Goal: Communication & Community: Answer question/provide support

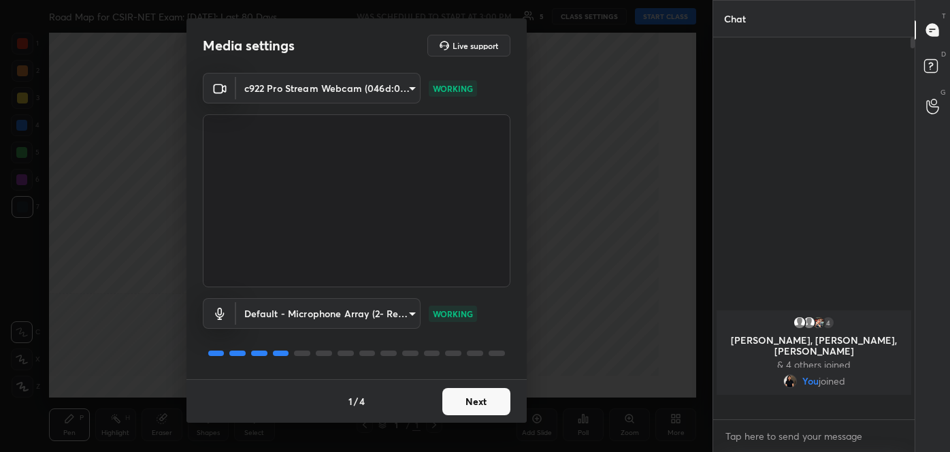
scroll to position [4, 3]
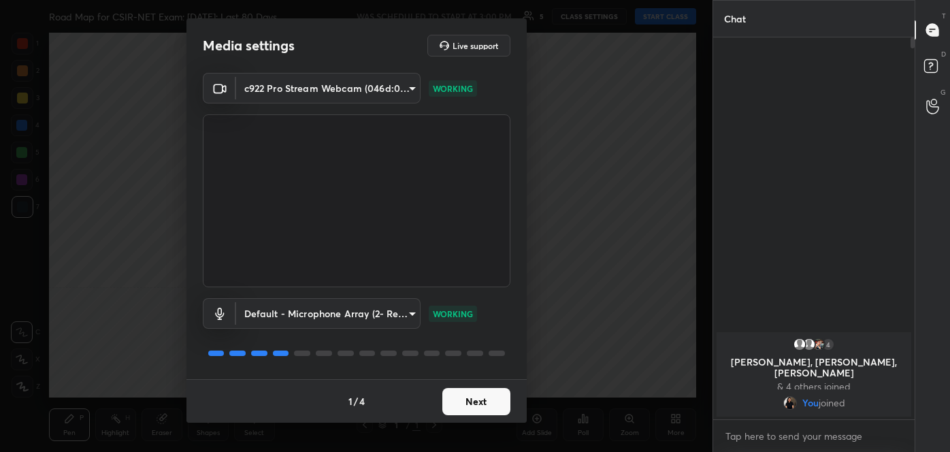
click at [495, 395] on button "Next" at bounding box center [476, 401] width 68 height 27
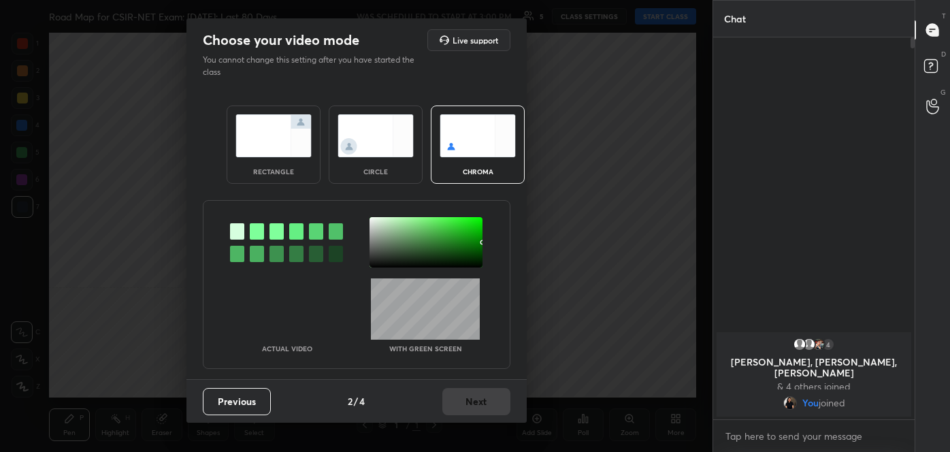
click at [233, 247] on div at bounding box center [237, 254] width 14 height 16
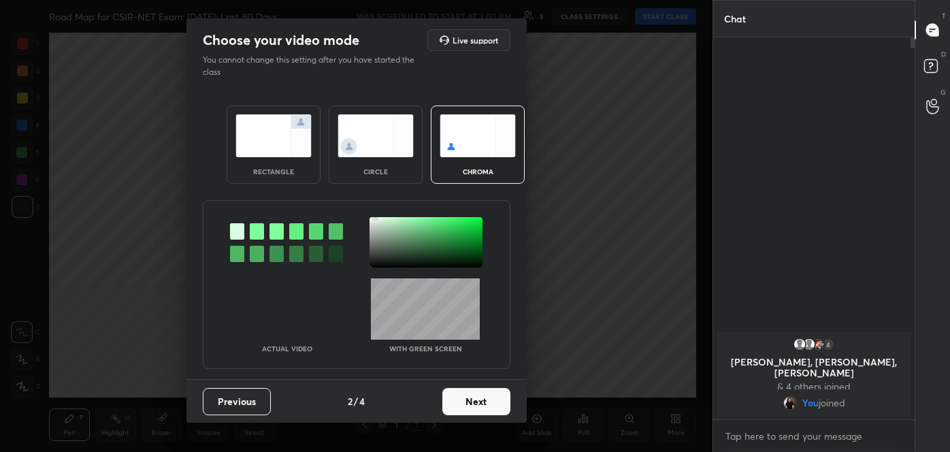
click at [375, 217] on div at bounding box center [425, 242] width 113 height 50
click at [482, 403] on button "Next" at bounding box center [476, 401] width 68 height 27
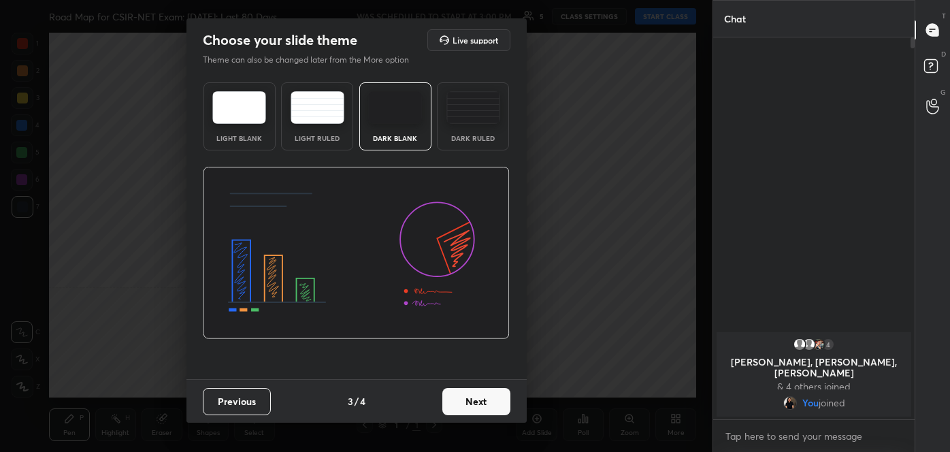
click at [482, 403] on button "Next" at bounding box center [476, 401] width 68 height 27
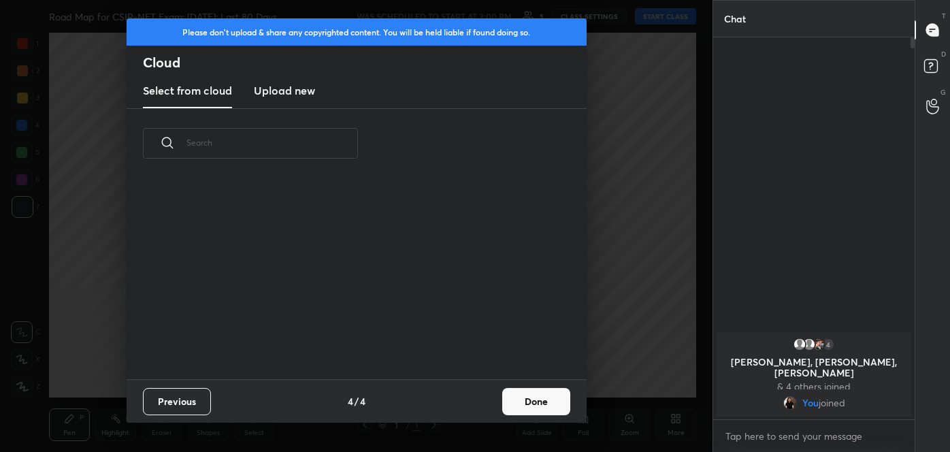
scroll to position [201, 437]
click at [525, 397] on button "Done" at bounding box center [536, 401] width 68 height 27
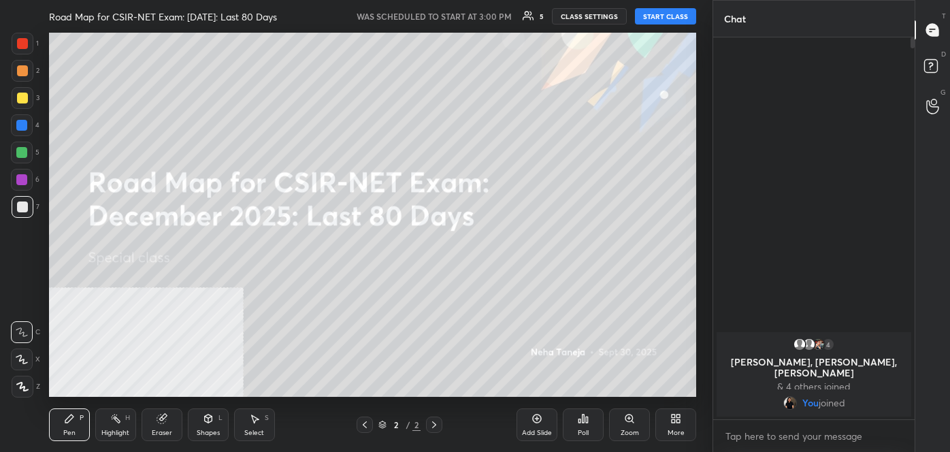
click at [657, 13] on button "START CLASS" at bounding box center [665, 16] width 61 height 16
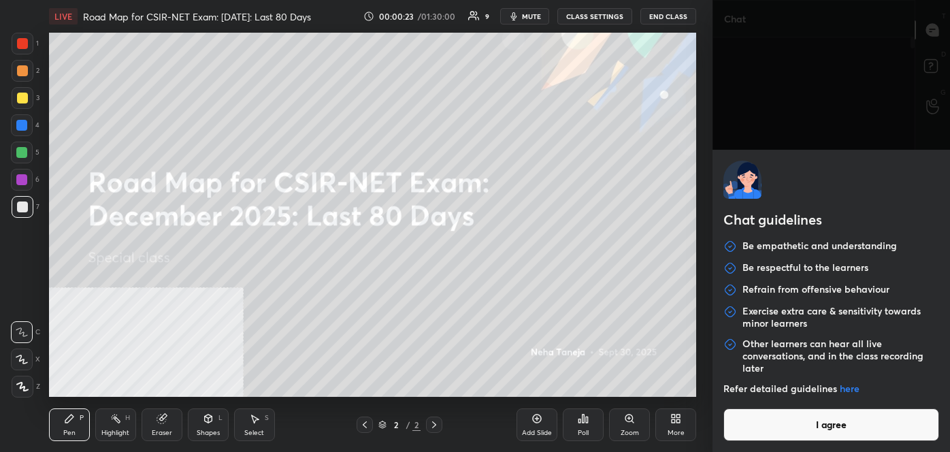
click at [812, 429] on body "1 2 3 4 5 6 7 C X Z C X Z E E Erase all H H LIVE Road Map for CSIR-NET Exam: [D…" at bounding box center [475, 226] width 950 height 452
click at [811, 423] on button "I agree" at bounding box center [831, 424] width 216 height 33
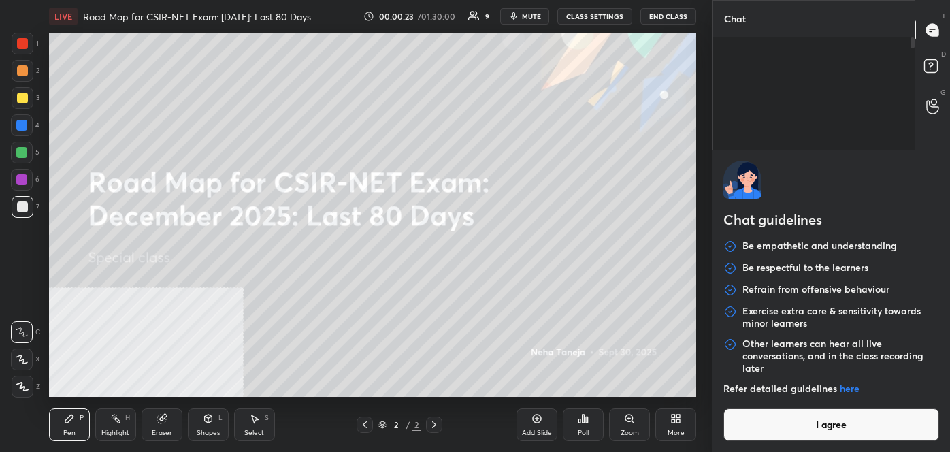
type textarea "x"
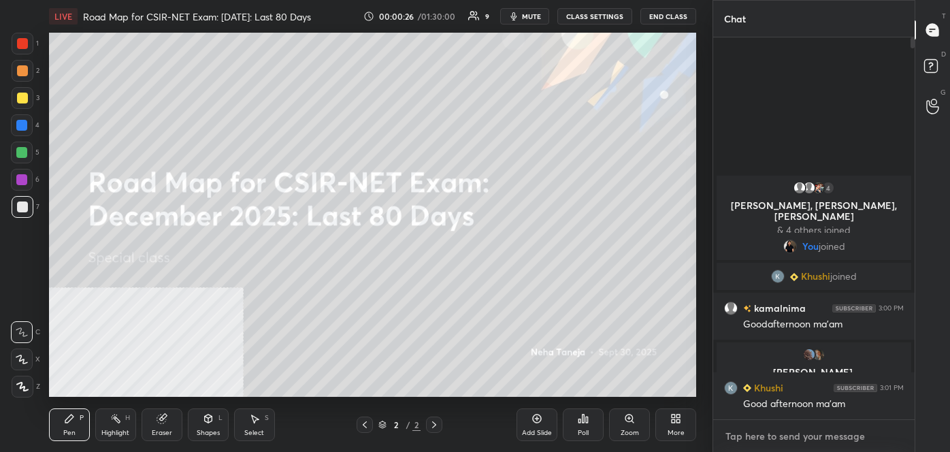
type textarea "f"
type textarea "x"
paste textarea "follow me on unacademy: [URL][DOMAIN_NAME] join me on telegram: [URL][DOMAIN_NA…"
type textarea "ffollow me on unacademy: [URL][DOMAIN_NAME] join me on telegram: [URL][DOMAIN_N…"
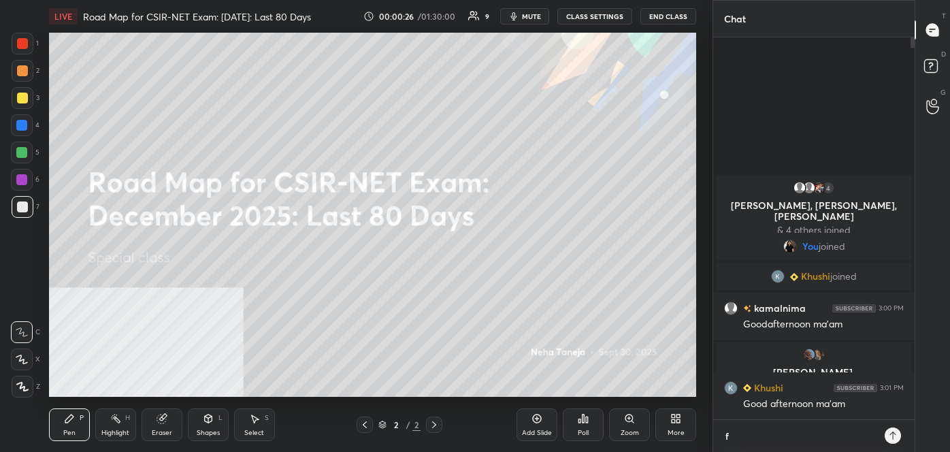
type textarea "x"
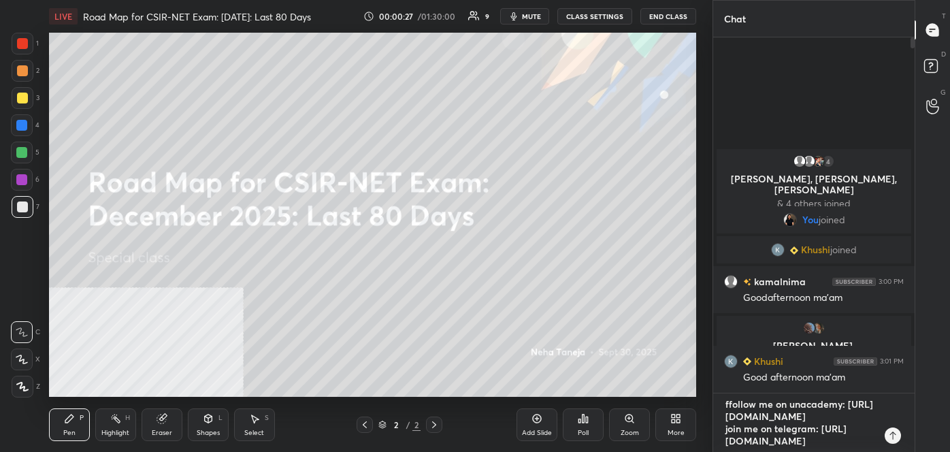
scroll to position [0, 0]
type textarea "x"
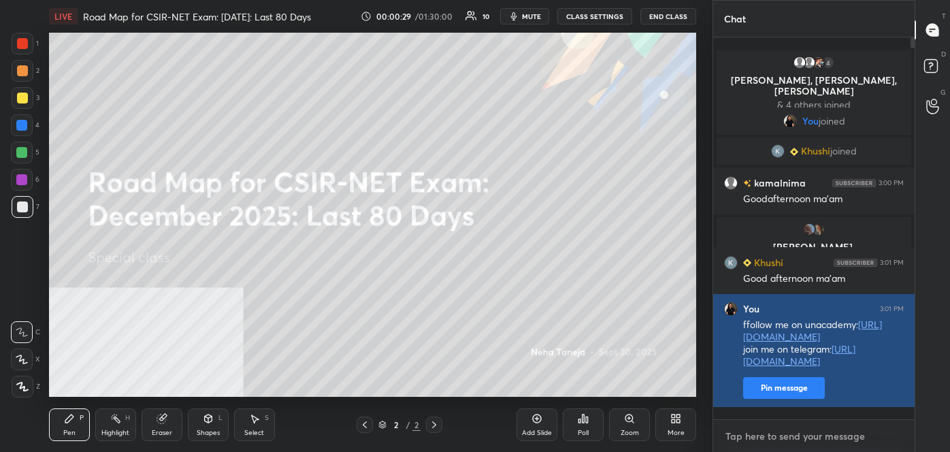
paste textarea "follow me on unacademy: [URL][DOMAIN_NAME] join me on telegram: [URL][DOMAIN_NA…"
type textarea "follow me on unacademy: [URL][DOMAIN_NAME] join me on telegram: [URL][DOMAIN_NA…"
type textarea "x"
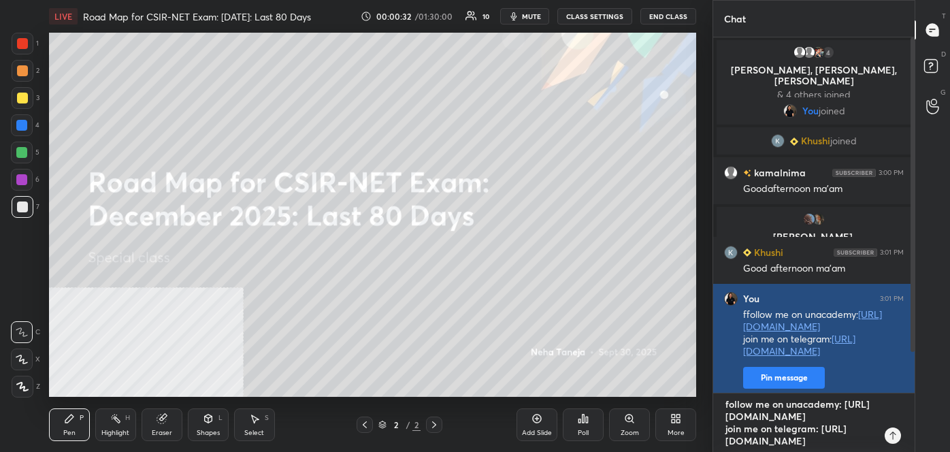
scroll to position [7, 0]
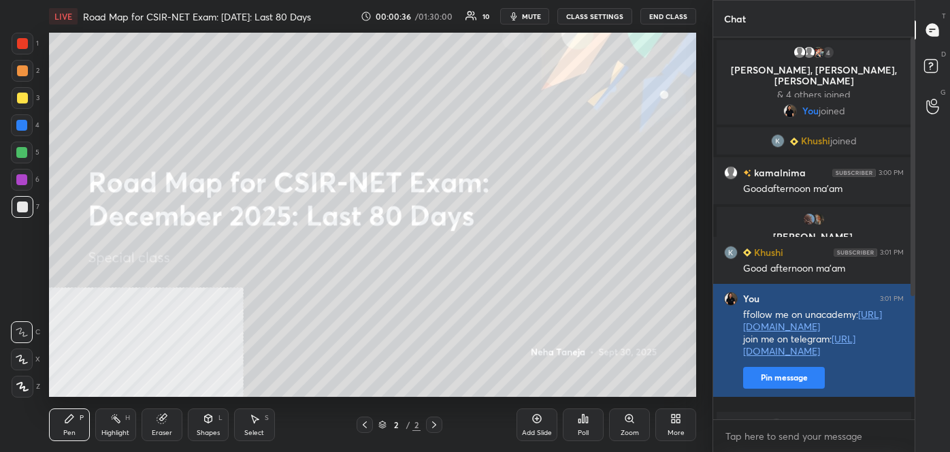
click at [764, 389] on button "Pin message" at bounding box center [784, 378] width 82 height 22
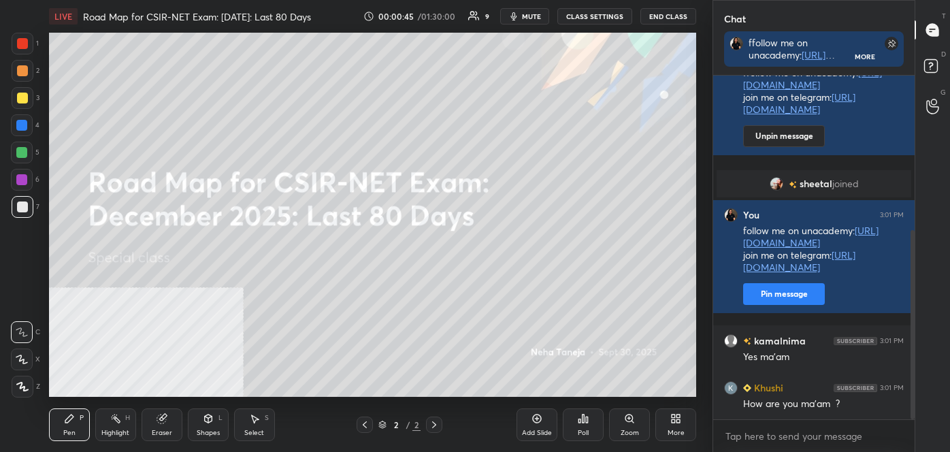
drag, startPoint x: 911, startPoint y: 239, endPoint x: 918, endPoint y: 276, distance: 38.0
click at [918, 274] on div "Chat ffollow me on unacademy: [URL][DOMAIN_NAME] join me on telegram: [URL][DOM…" at bounding box center [830, 226] width 237 height 452
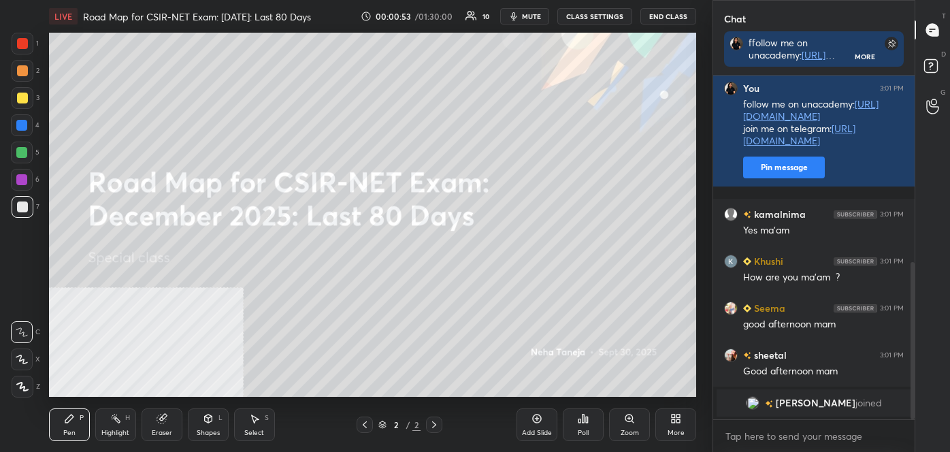
click at [676, 429] on div "More" at bounding box center [676, 432] width 17 height 7
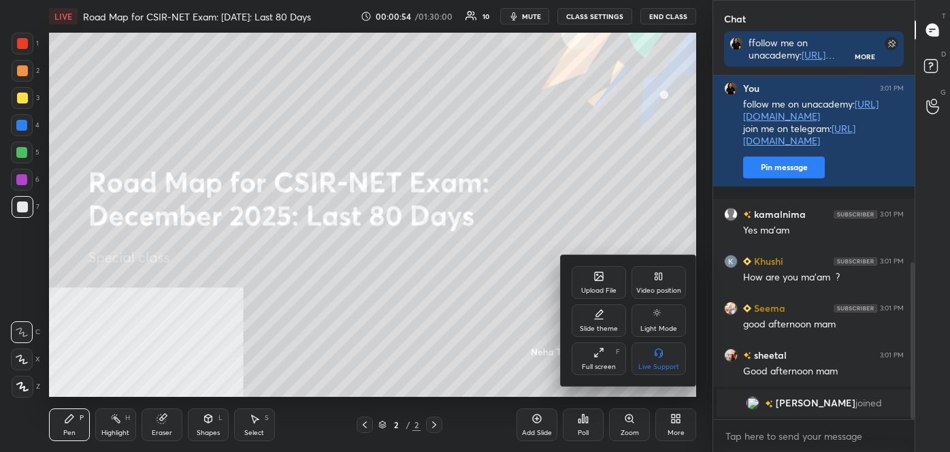
click at [642, 287] on div "Video position" at bounding box center [658, 290] width 45 height 7
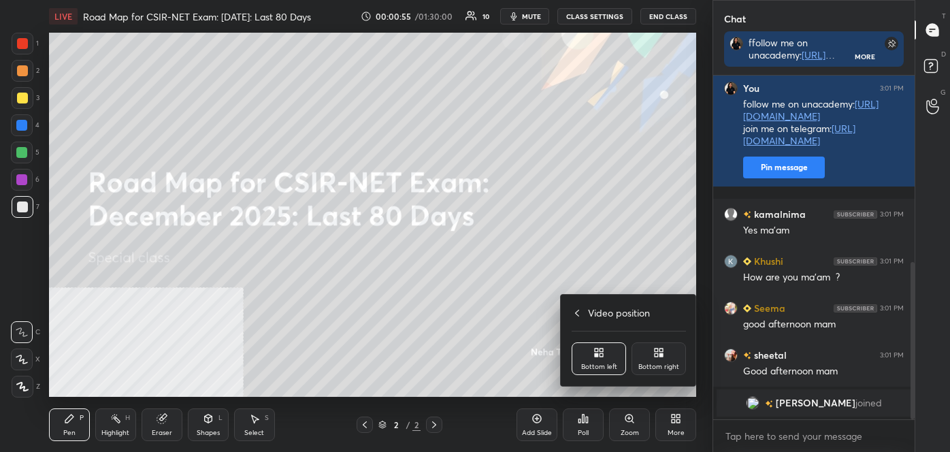
click at [652, 361] on div "Bottom right" at bounding box center [658, 358] width 54 height 33
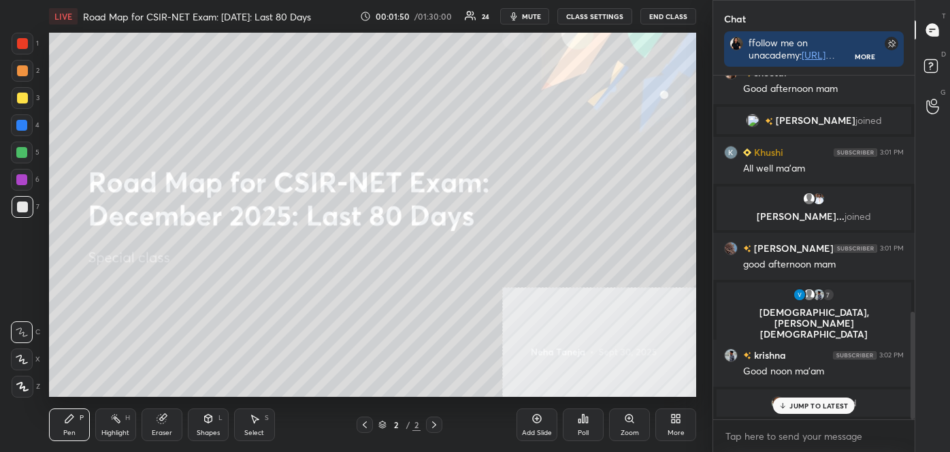
scroll to position [751, 0]
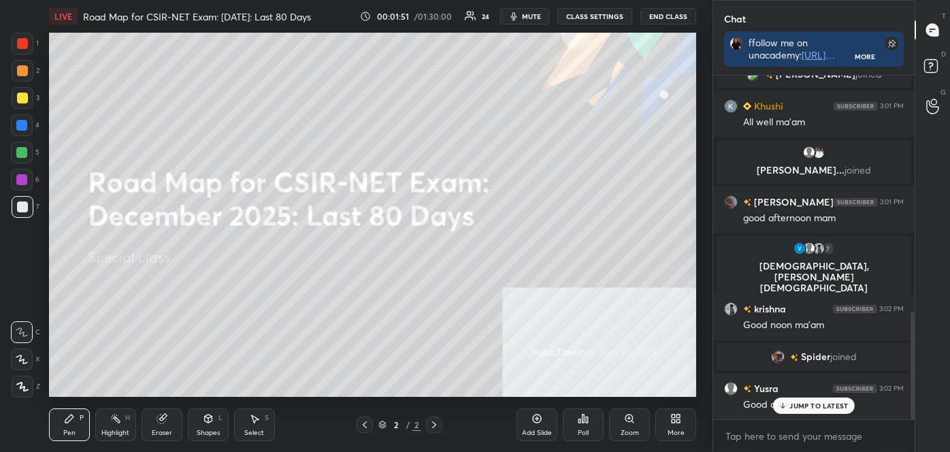
click at [673, 412] on div "More" at bounding box center [675, 424] width 41 height 33
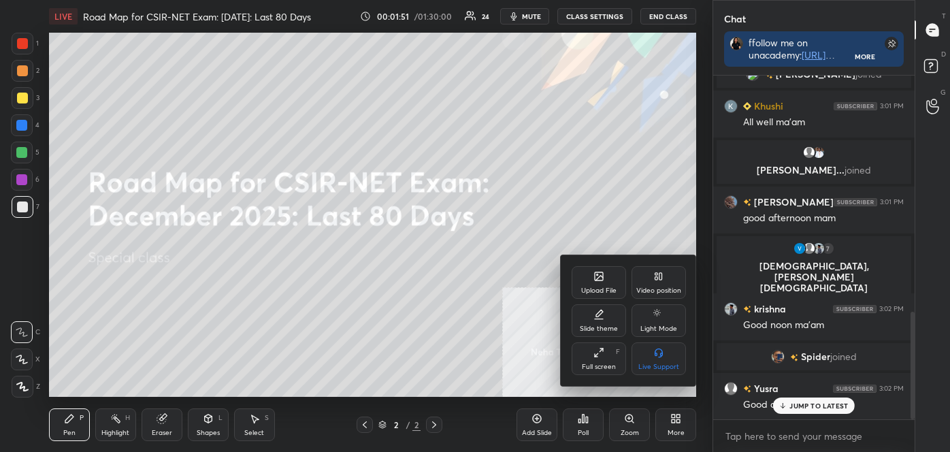
click at [595, 287] on div "Upload File" at bounding box center [598, 290] width 35 height 7
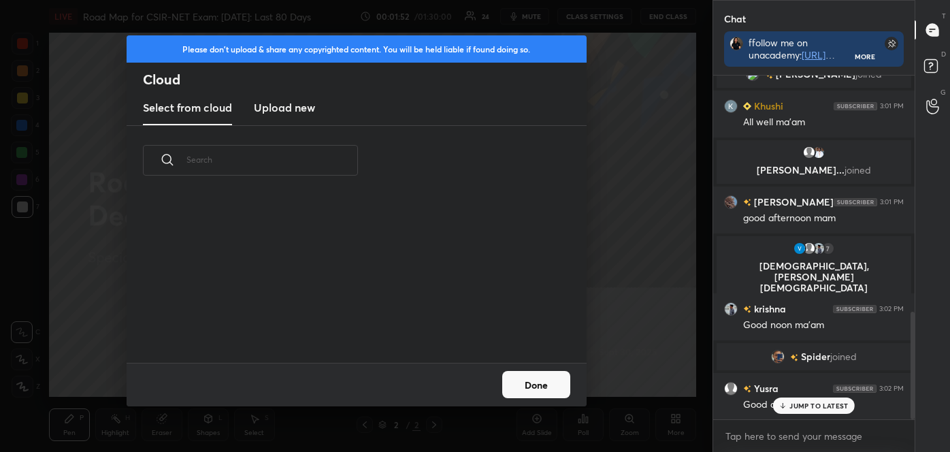
scroll to position [168, 437]
drag, startPoint x: 277, startPoint y: 104, endPoint x: 280, endPoint y: 112, distance: 8.2
click at [278, 104] on h3 "Upload new" at bounding box center [284, 107] width 61 height 16
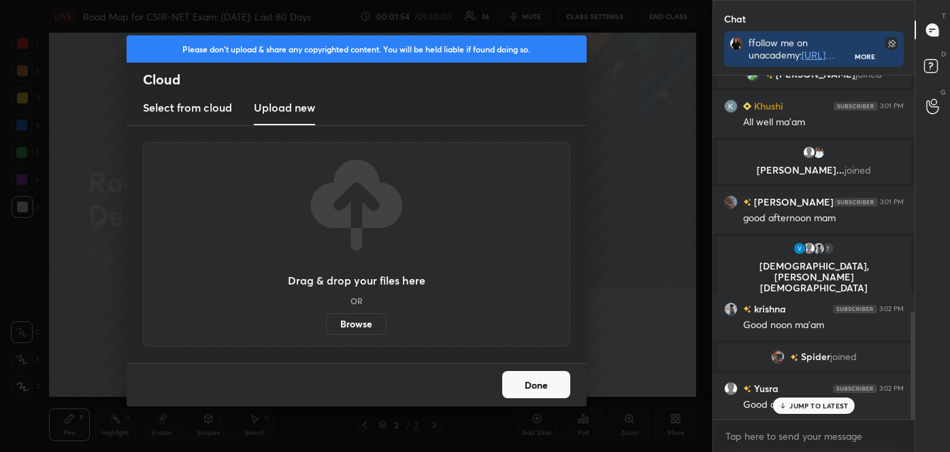
click at [354, 325] on label "Browse" at bounding box center [356, 324] width 61 height 22
click at [326, 325] on input "Browse" at bounding box center [326, 324] width 0 height 22
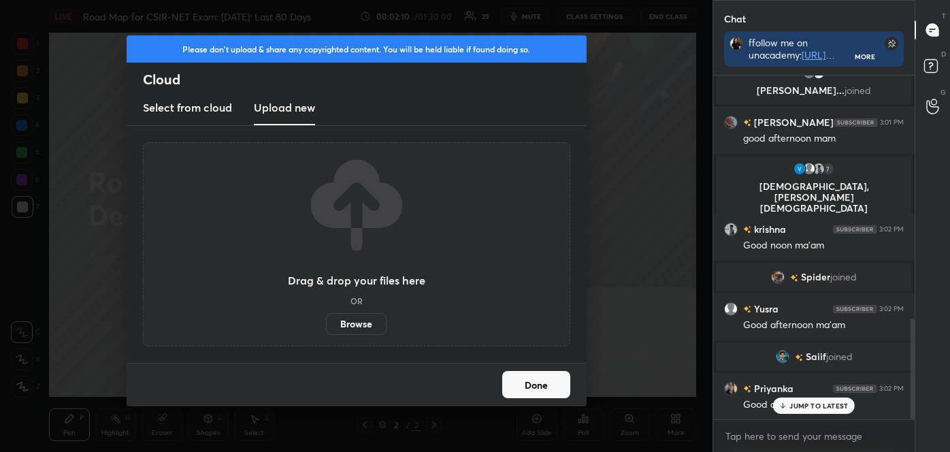
scroll to position [863, 0]
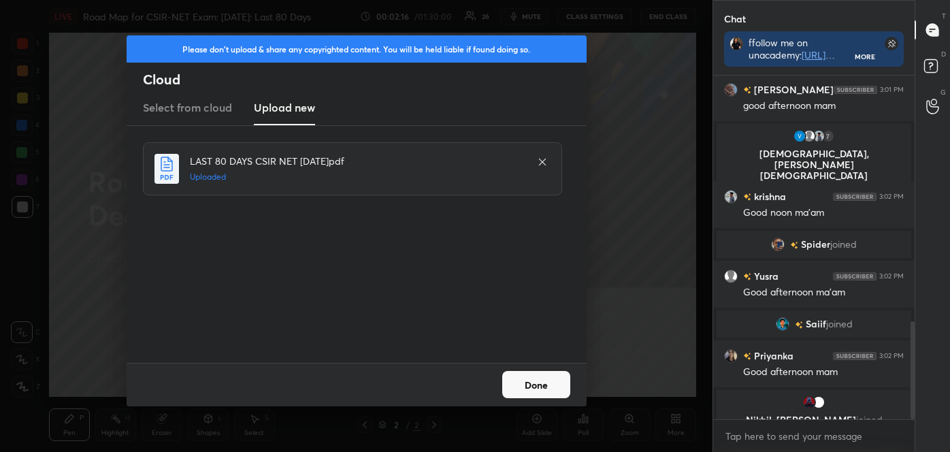
click at [561, 386] on button "Done" at bounding box center [536, 384] width 68 height 27
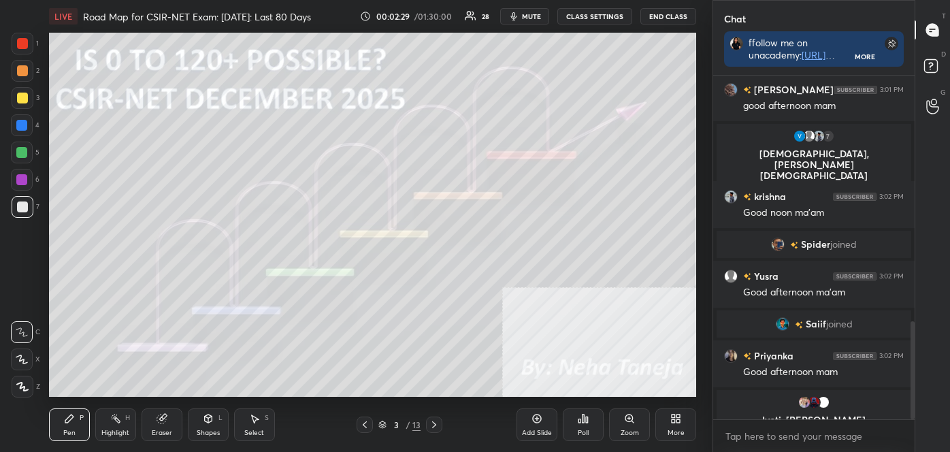
drag, startPoint x: 123, startPoint y: 440, endPoint x: 133, endPoint y: 419, distance: 22.5
click at [125, 429] on div "Highlight H" at bounding box center [115, 424] width 41 height 33
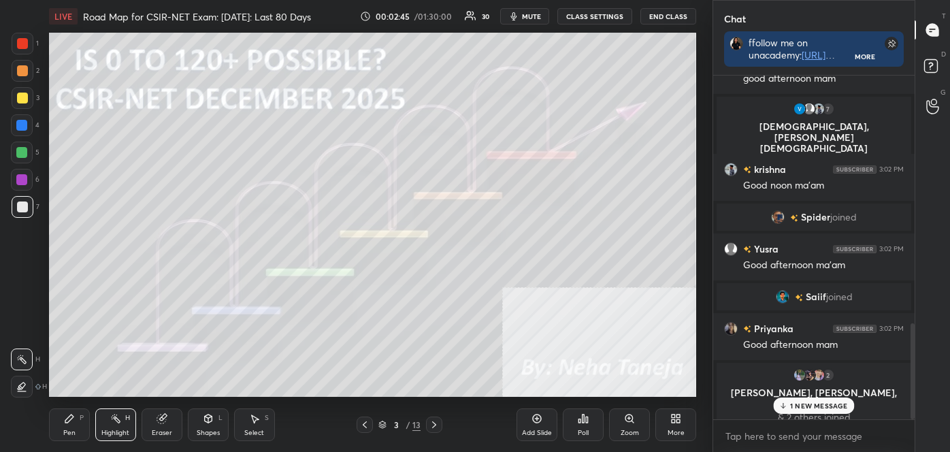
click at [74, 418] on icon at bounding box center [69, 418] width 11 height 11
click at [22, 334] on icon at bounding box center [22, 332] width 12 height 10
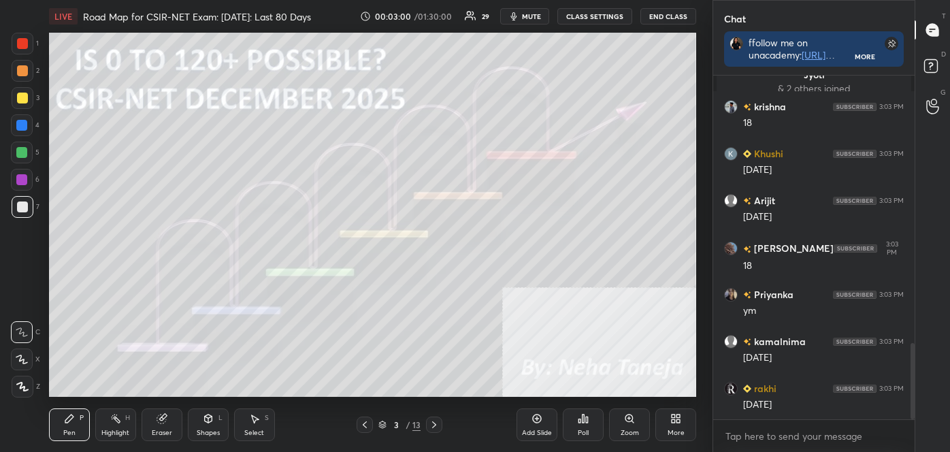
scroll to position [1208, 0]
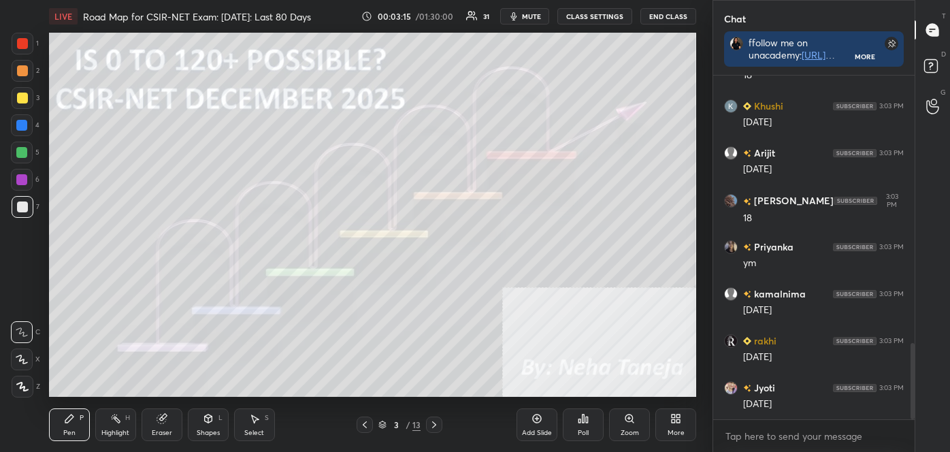
click at [129, 429] on div "Highlight" at bounding box center [115, 432] width 28 height 7
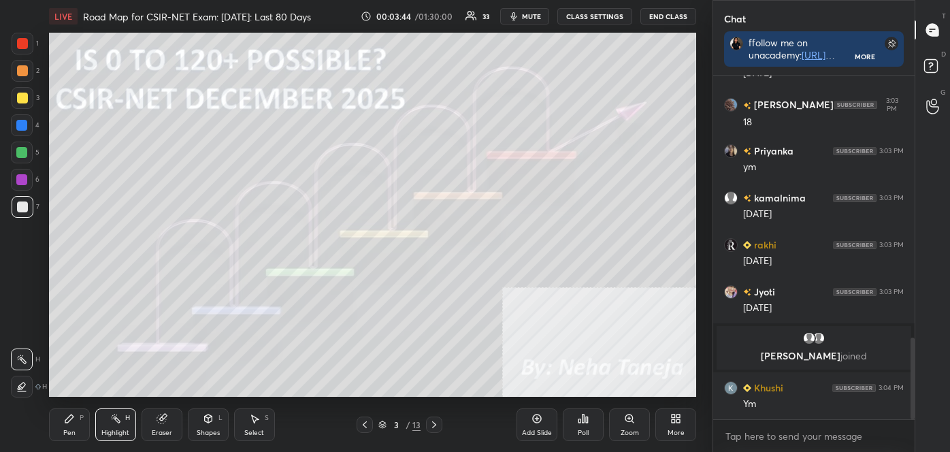
scroll to position [1104, 0]
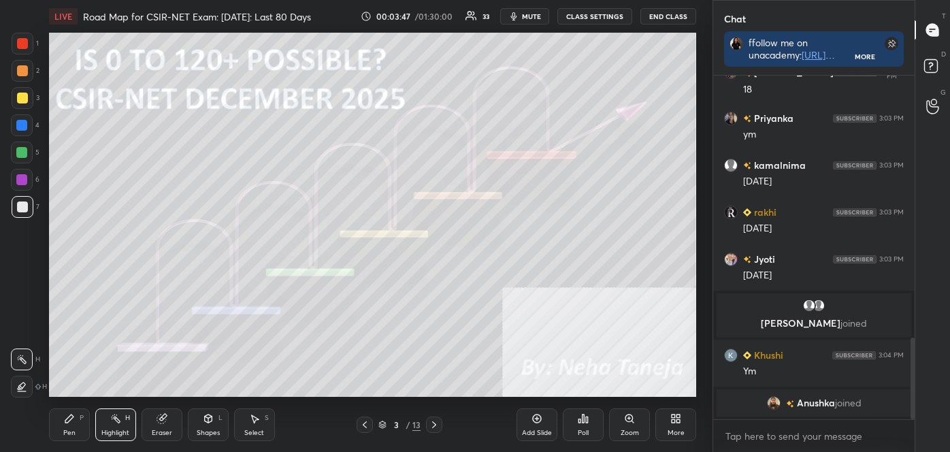
click at [437, 425] on icon at bounding box center [434, 424] width 11 height 11
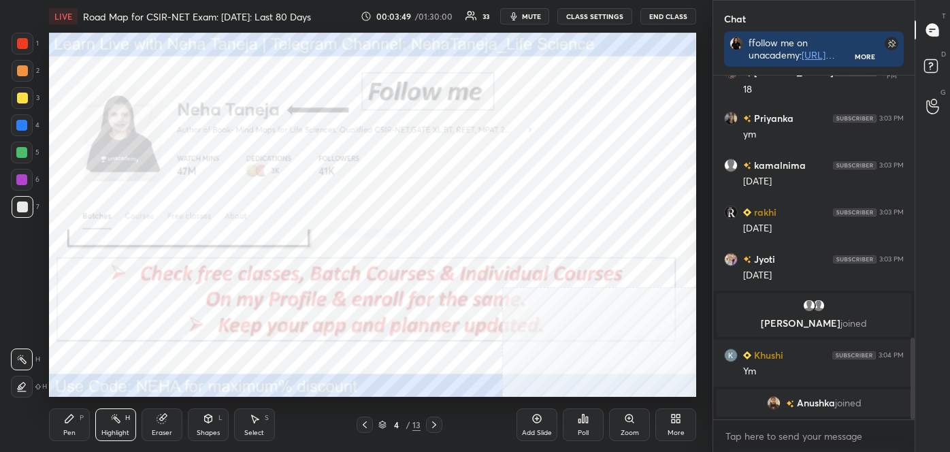
click at [28, 46] on div at bounding box center [23, 44] width 22 height 22
click at [27, 47] on div at bounding box center [23, 44] width 22 height 22
click at [27, 45] on div at bounding box center [22, 43] width 11 height 11
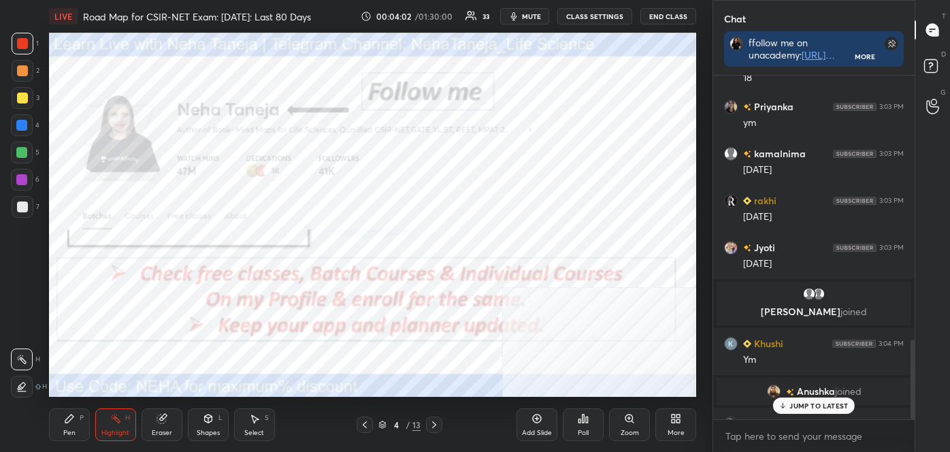
scroll to position [1139, 0]
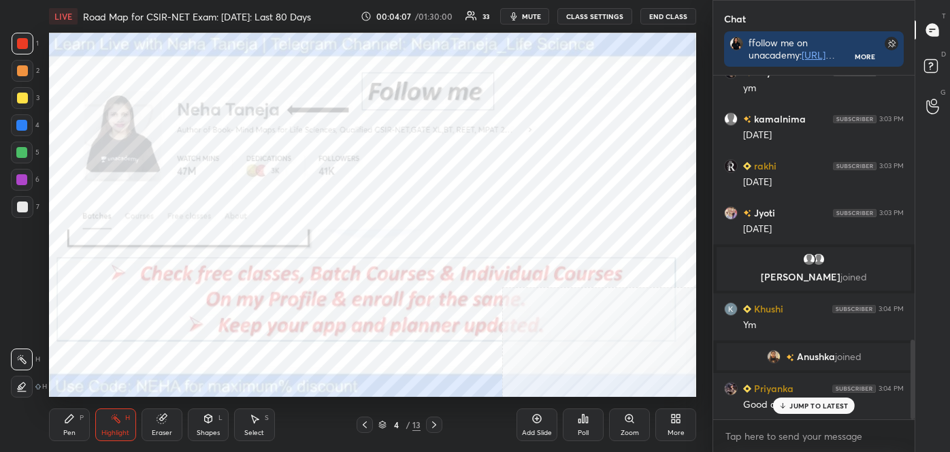
click at [431, 429] on icon at bounding box center [434, 424] width 11 height 11
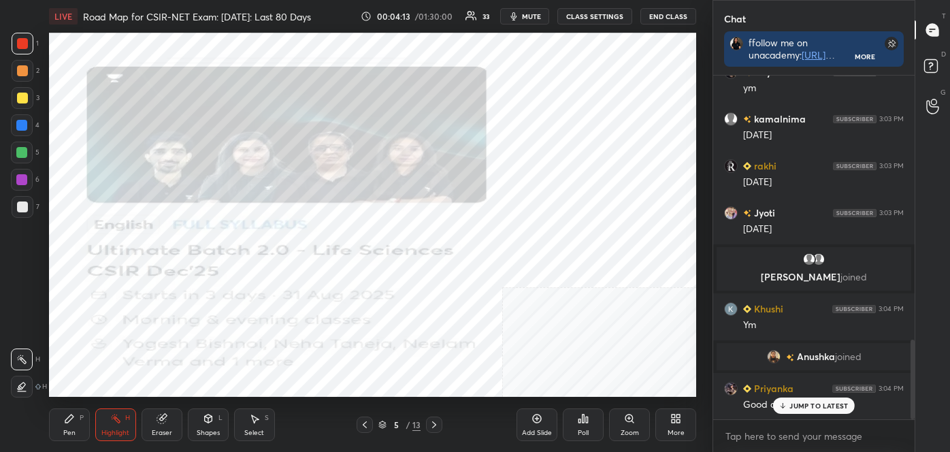
click at [80, 429] on div "Pen P" at bounding box center [69, 424] width 41 height 33
click at [27, 389] on icon at bounding box center [22, 386] width 11 height 8
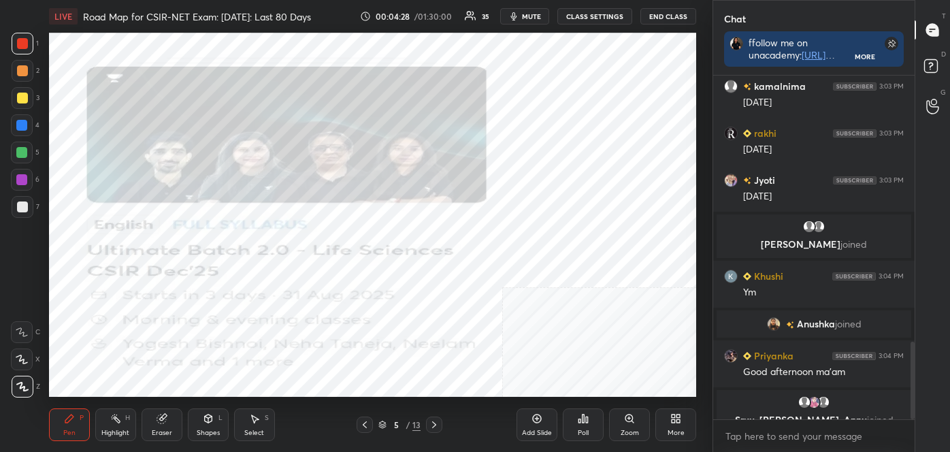
click at [435, 419] on icon at bounding box center [434, 424] width 11 height 11
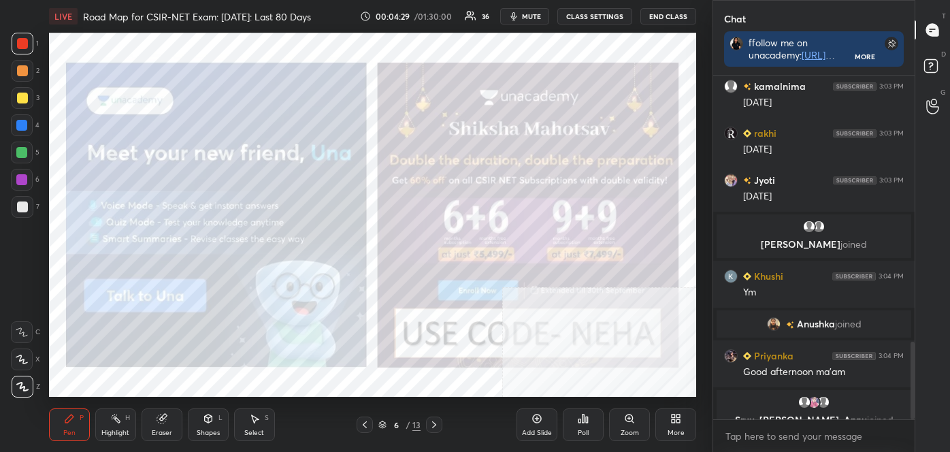
click at [122, 429] on div "Highlight" at bounding box center [115, 432] width 28 height 7
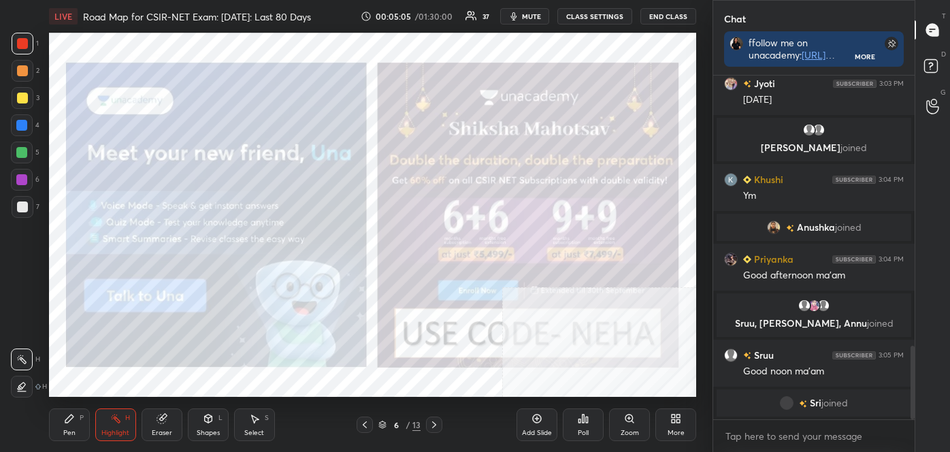
scroll to position [1232, 0]
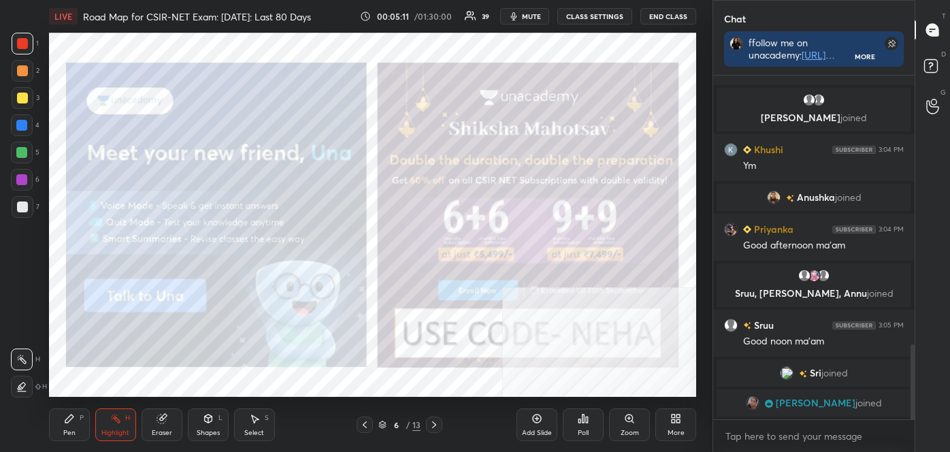
click at [435, 429] on icon at bounding box center [434, 424] width 11 height 11
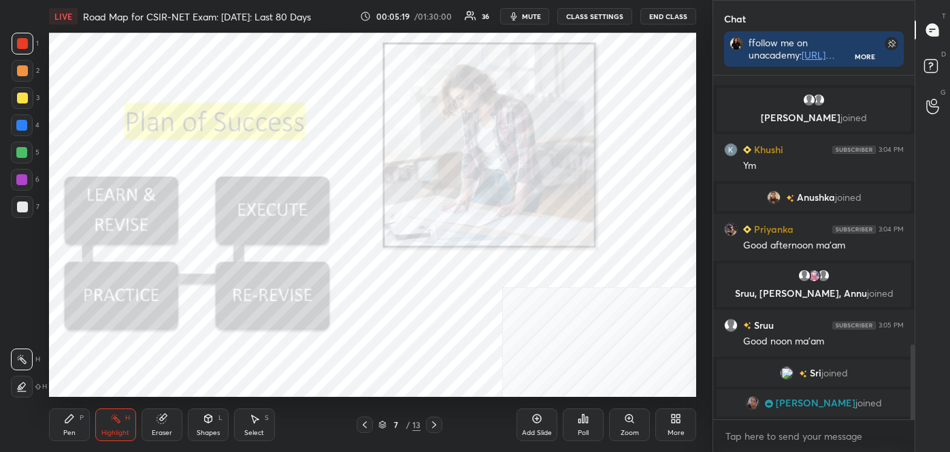
scroll to position [1279, 0]
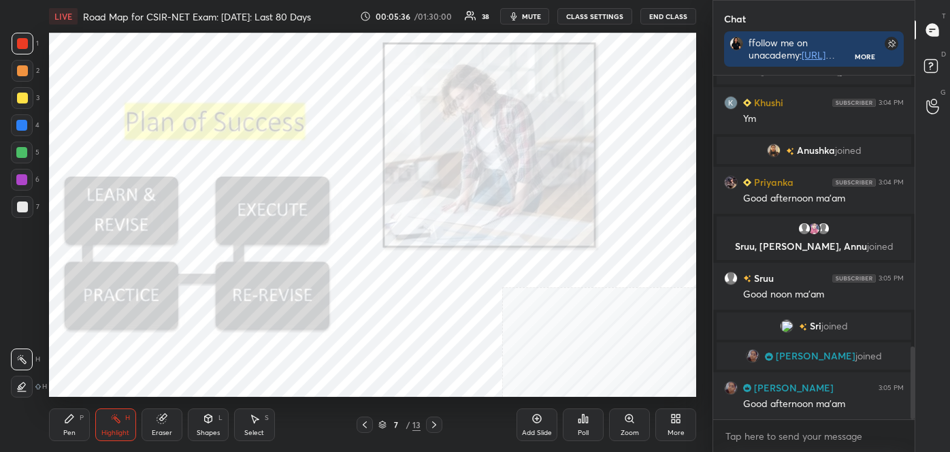
click at [112, 415] on circle at bounding box center [112, 415] width 1 height 1
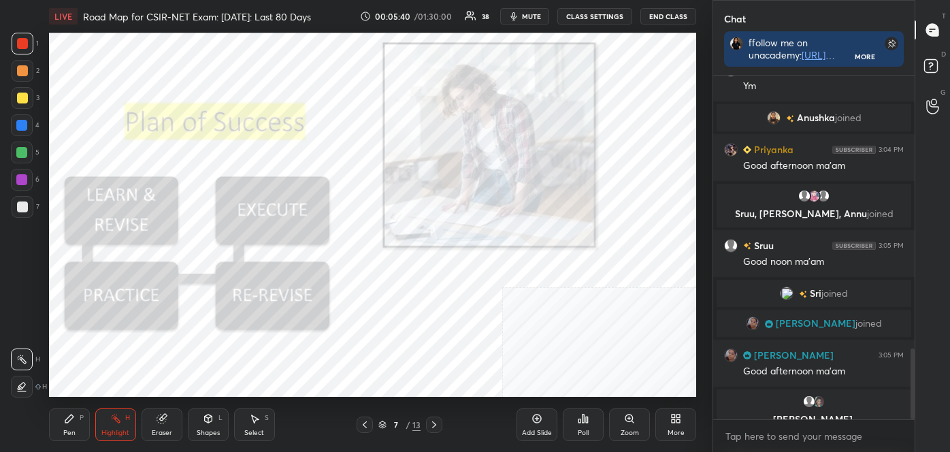
scroll to position [1328, 0]
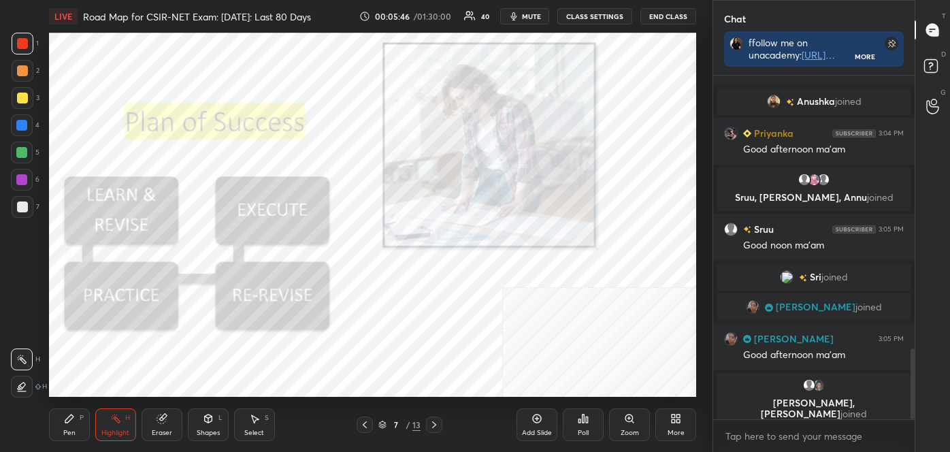
click at [62, 383] on div "1 2 3 4 5 6 7 C X Z C X Z E E Erase all H H LIVE Road Map for CSIR-NET Exam: [D…" at bounding box center [351, 226] width 702 height 452
click at [77, 423] on div "Pen P" at bounding box center [69, 424] width 41 height 33
click at [28, 386] on icon at bounding box center [22, 387] width 12 height 10
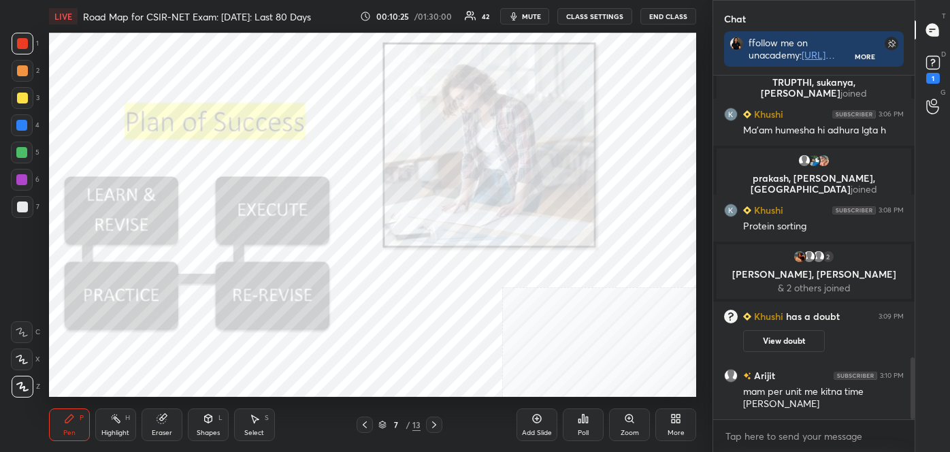
scroll to position [1593, 0]
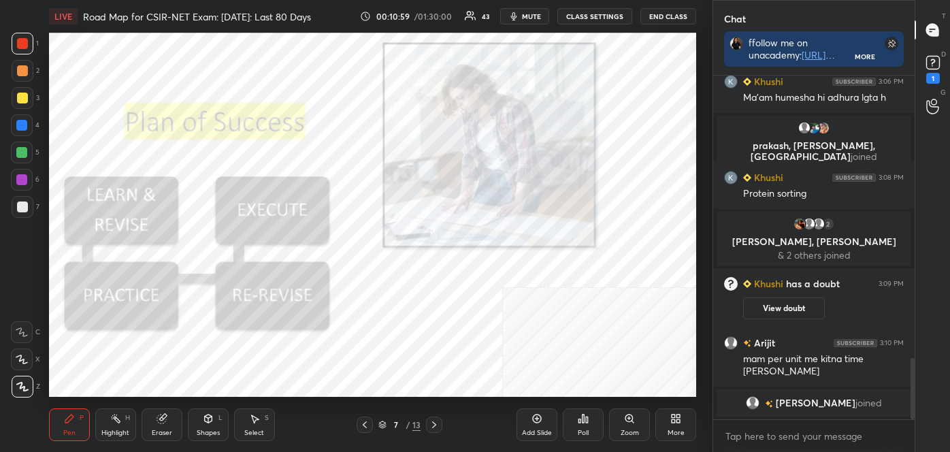
click at [159, 425] on div "Eraser" at bounding box center [162, 424] width 41 height 33
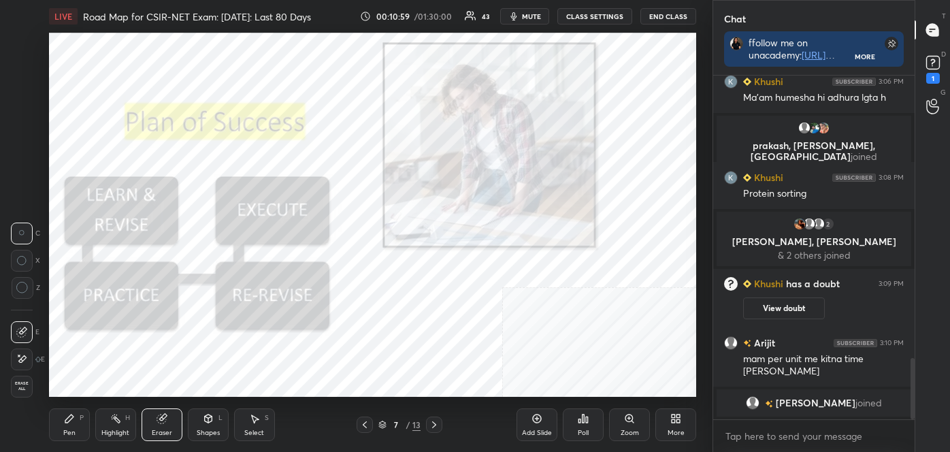
scroll to position [1613, 0]
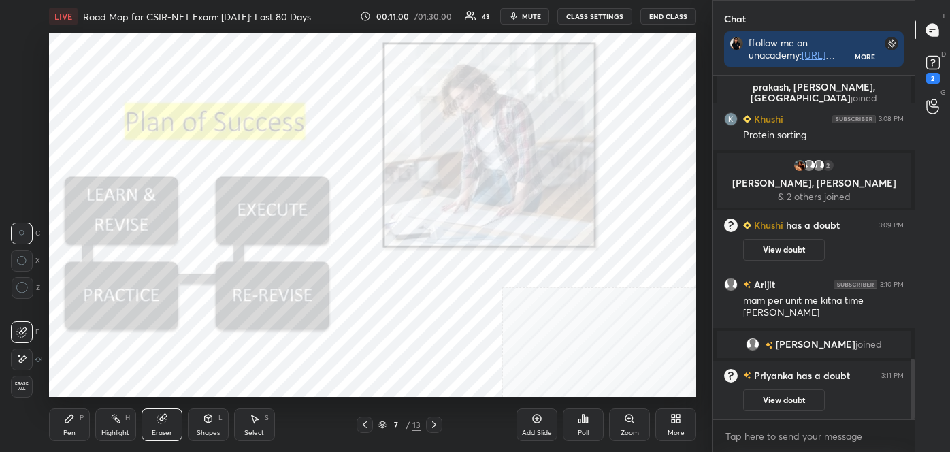
click at [7, 382] on div "1 2 3 4 5 6 7 C X Z C X Z E E Erase all H H" at bounding box center [22, 215] width 44 height 364
click at [20, 382] on span "Erase all" at bounding box center [22, 386] width 20 height 10
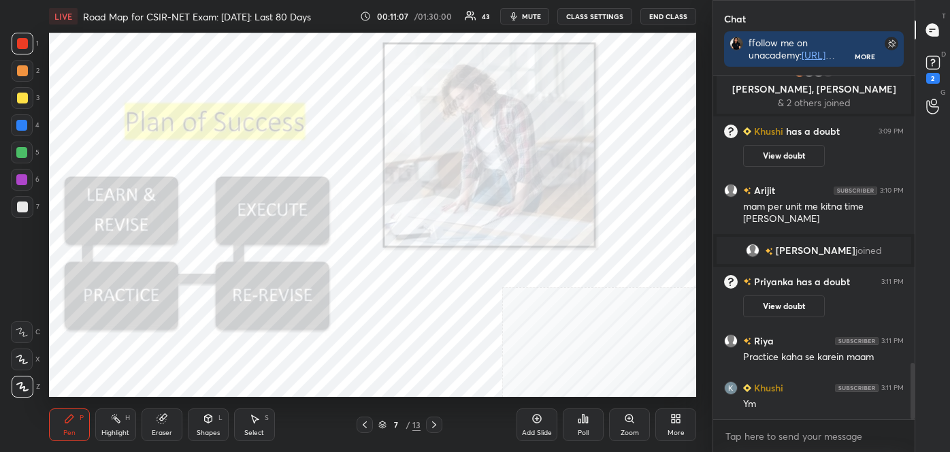
scroll to position [1739, 0]
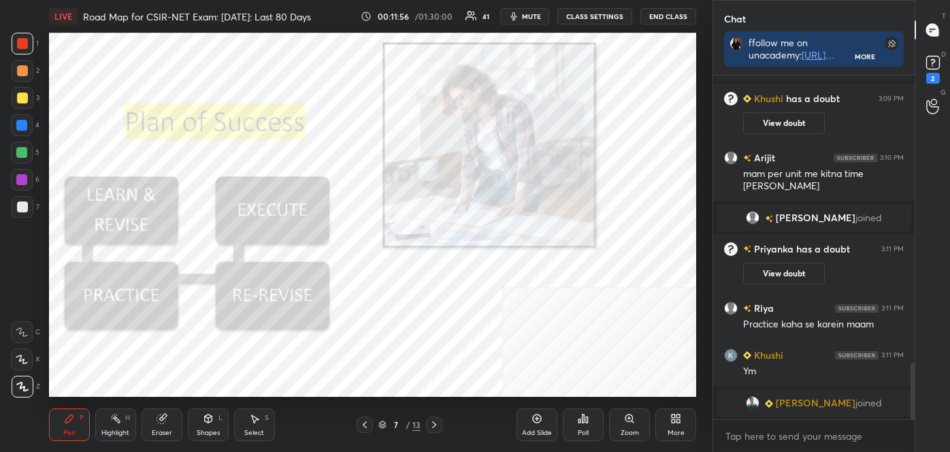
click at [160, 429] on div "Eraser" at bounding box center [162, 424] width 41 height 33
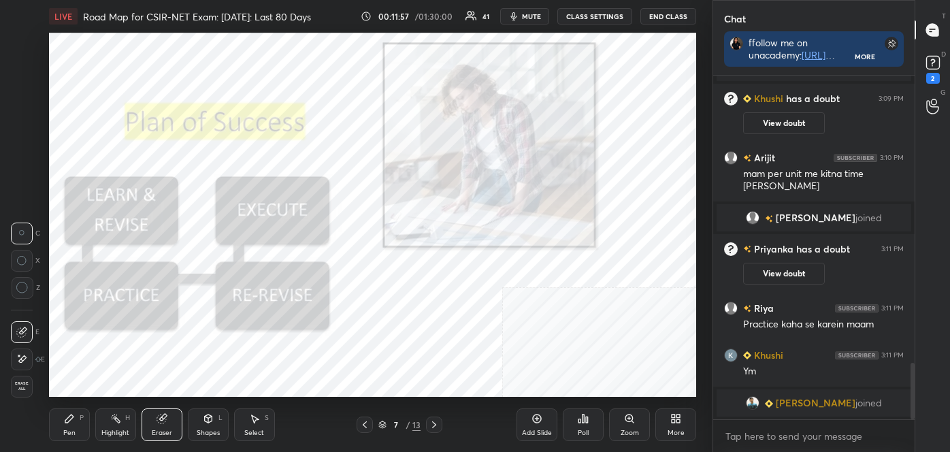
click at [22, 378] on div "Erase all" at bounding box center [22, 387] width 22 height 22
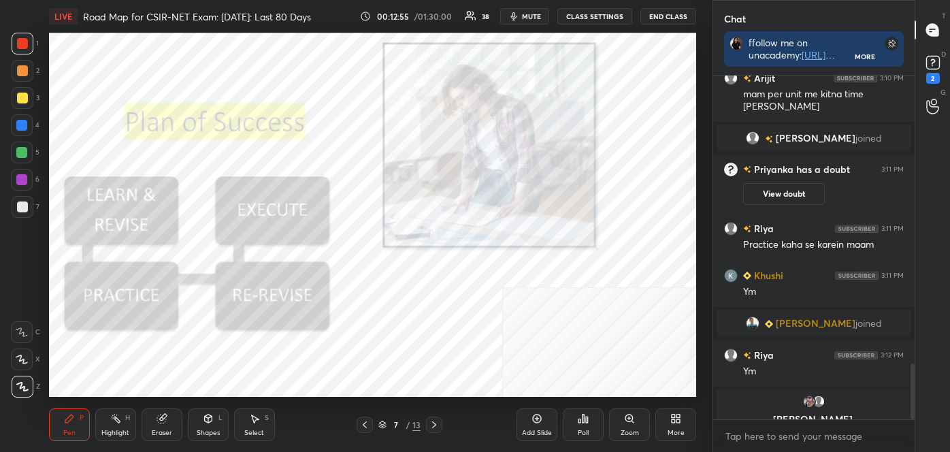
scroll to position [1781, 0]
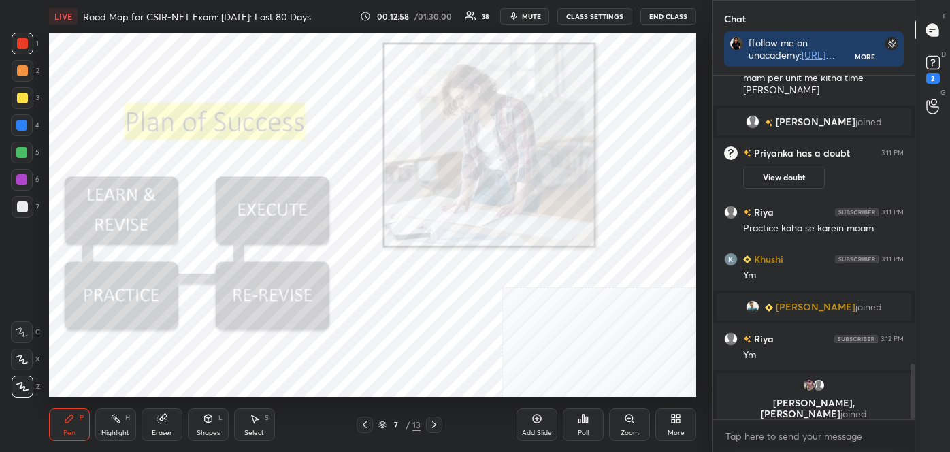
click at [431, 422] on icon at bounding box center [434, 424] width 11 height 11
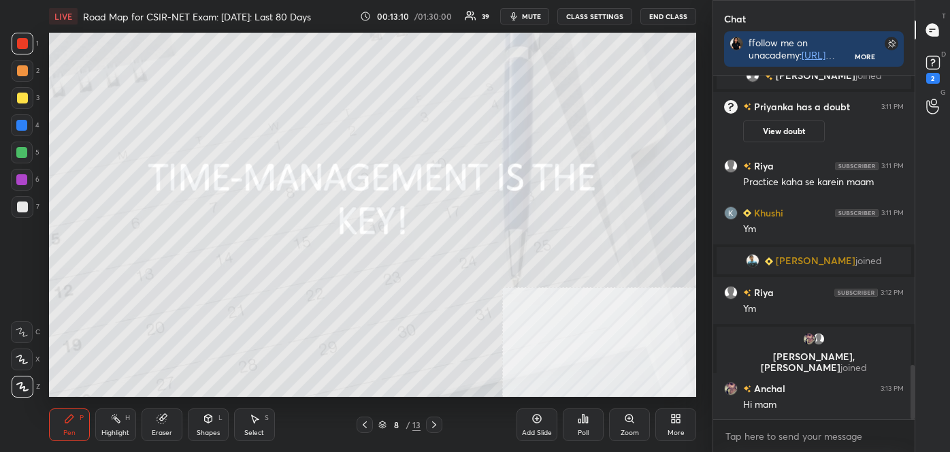
scroll to position [1830, 0]
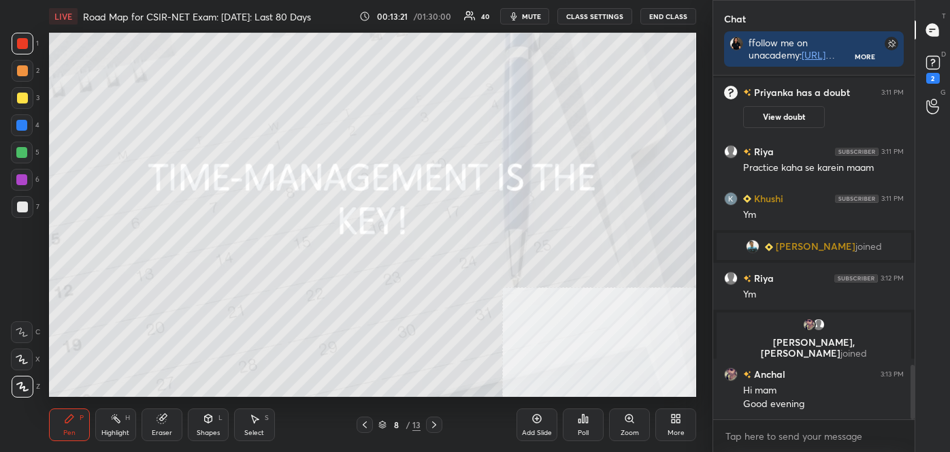
drag, startPoint x: 22, startPoint y: 389, endPoint x: 48, endPoint y: 389, distance: 26.5
click at [27, 390] on icon at bounding box center [22, 387] width 12 height 10
click at [24, 207] on div at bounding box center [22, 206] width 11 height 11
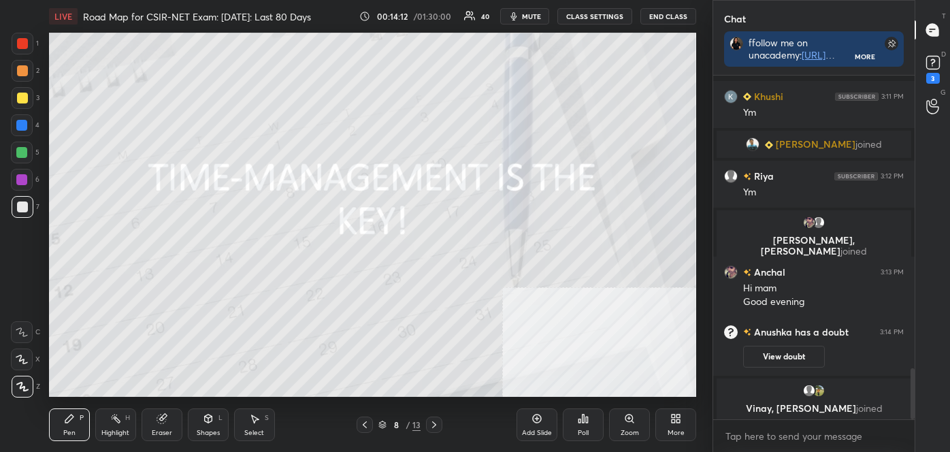
scroll to position [1962, 0]
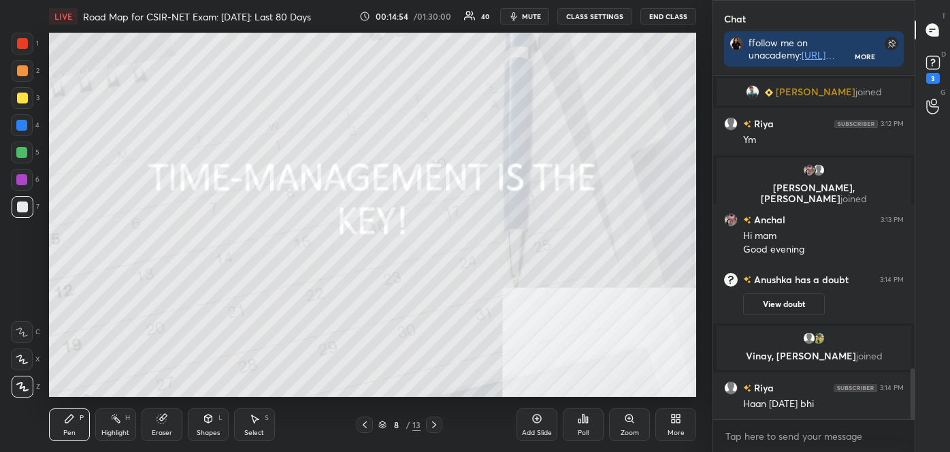
click at [166, 414] on icon at bounding box center [161, 418] width 11 height 11
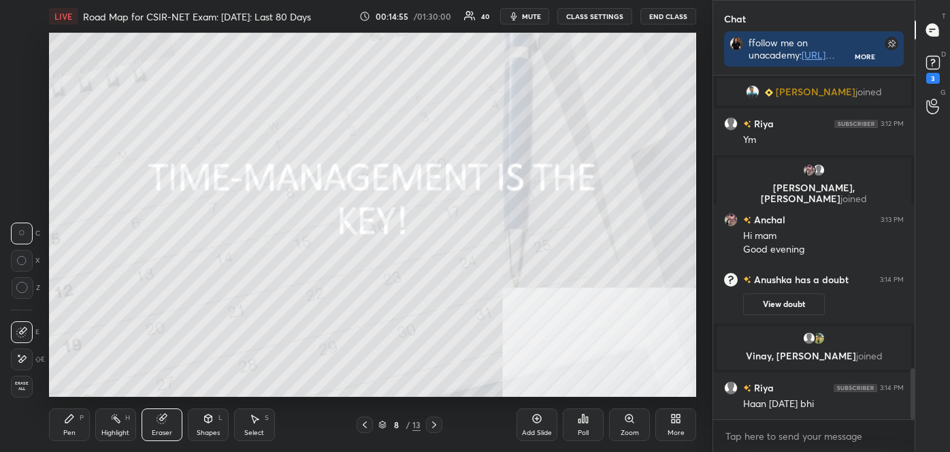
click at [21, 365] on div at bounding box center [22, 359] width 22 height 22
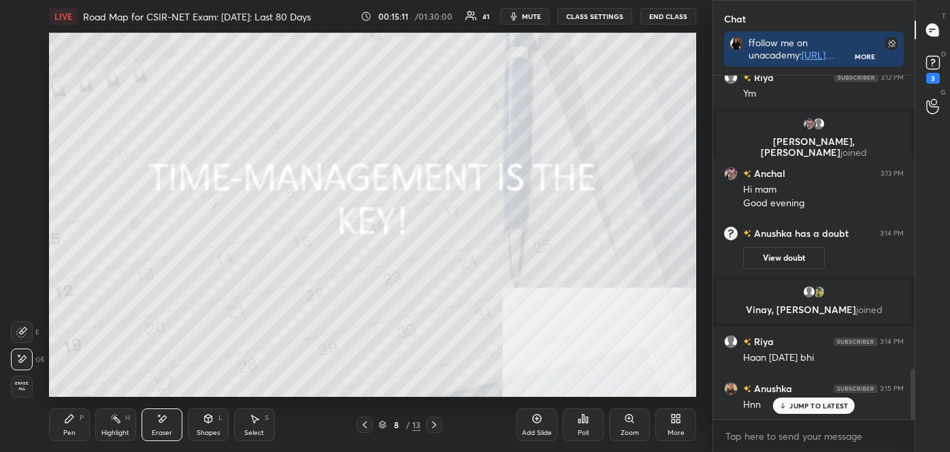
click at [97, 424] on div "Highlight H" at bounding box center [115, 424] width 41 height 33
click at [79, 425] on div "Pen P" at bounding box center [69, 424] width 41 height 33
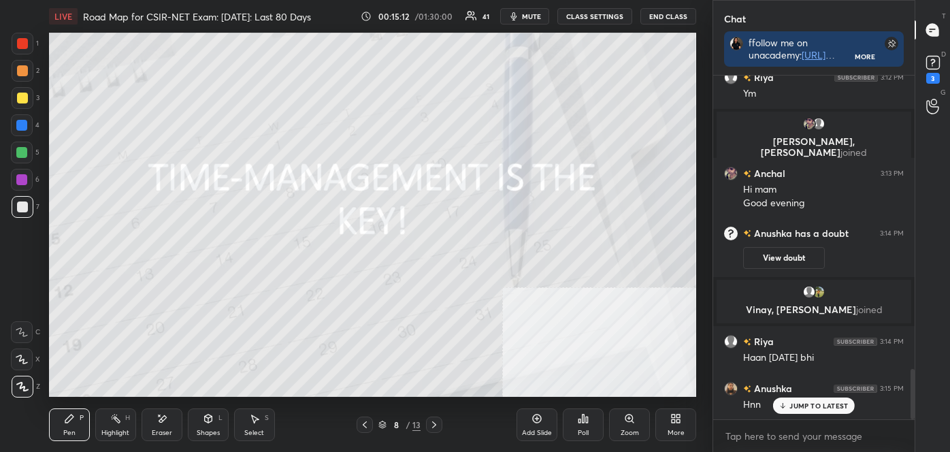
click at [22, 386] on icon at bounding box center [22, 386] width 11 height 8
click at [22, 374] on div "Z" at bounding box center [26, 383] width 29 height 27
click at [29, 381] on div at bounding box center [23, 387] width 22 height 22
click at [22, 210] on div at bounding box center [22, 206] width 11 height 11
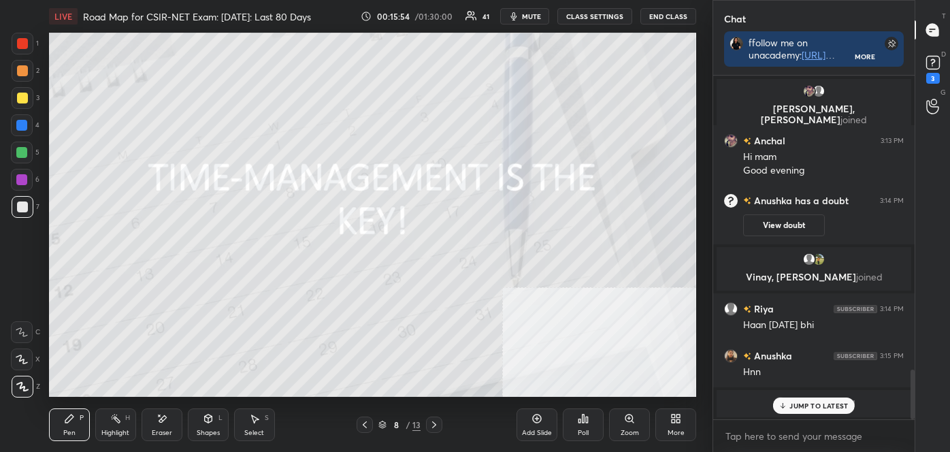
click at [438, 425] on icon at bounding box center [434, 424] width 11 height 11
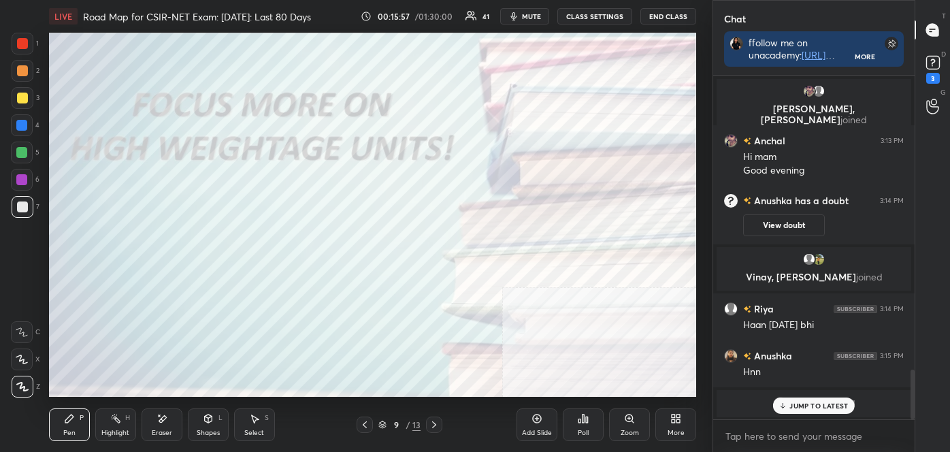
click at [682, 425] on div "More" at bounding box center [675, 424] width 41 height 33
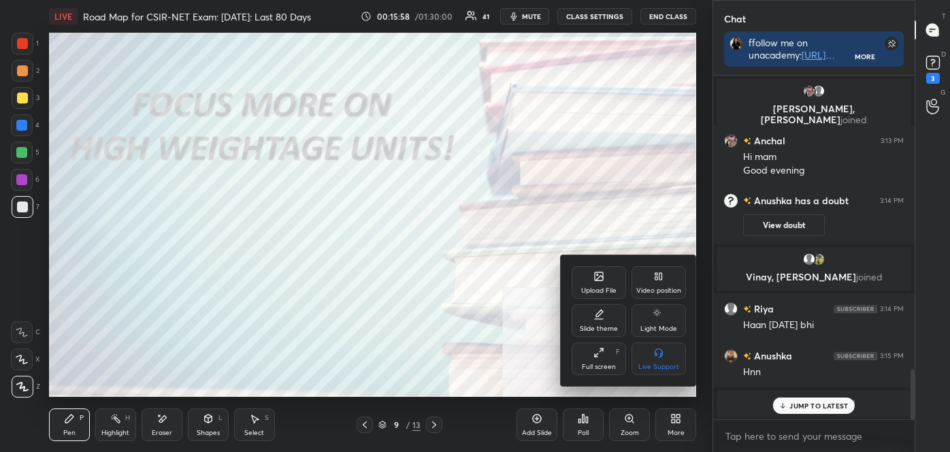
drag, startPoint x: 665, startPoint y: 280, endPoint x: 659, endPoint y: 292, distance: 13.1
click at [665, 281] on div "Video position" at bounding box center [658, 282] width 54 height 33
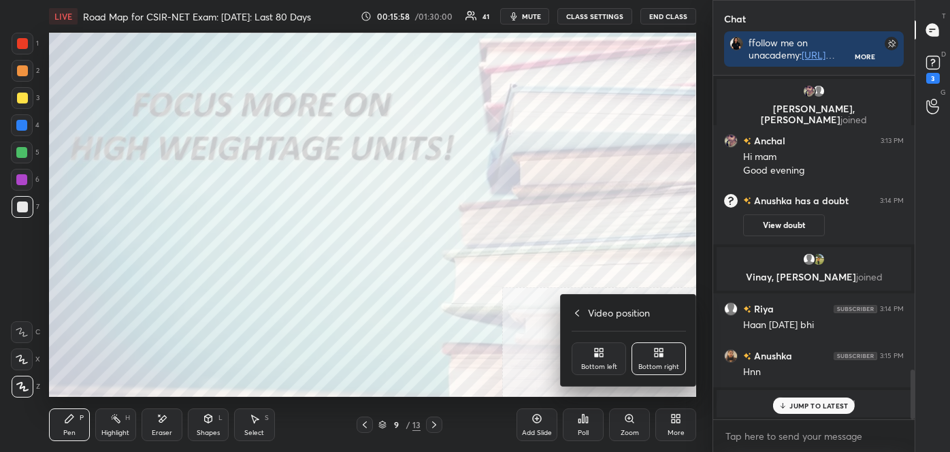
click at [606, 358] on div "Bottom left" at bounding box center [599, 358] width 54 height 33
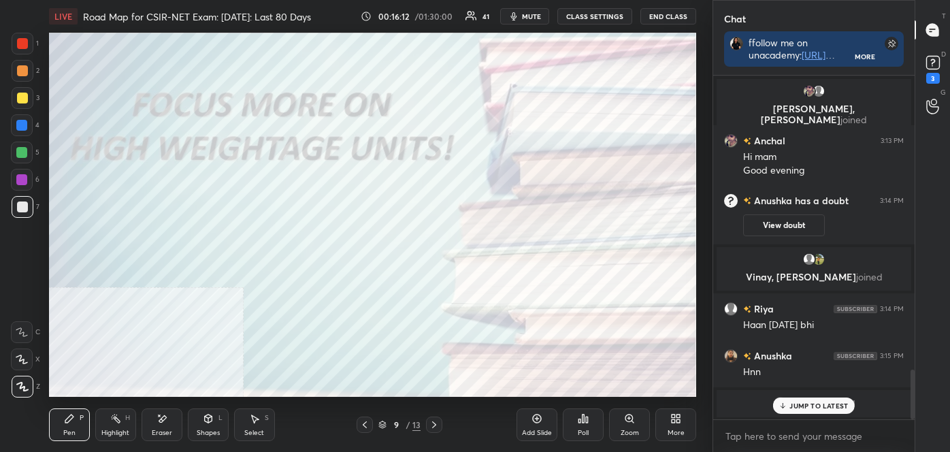
click at [26, 98] on div at bounding box center [22, 98] width 11 height 11
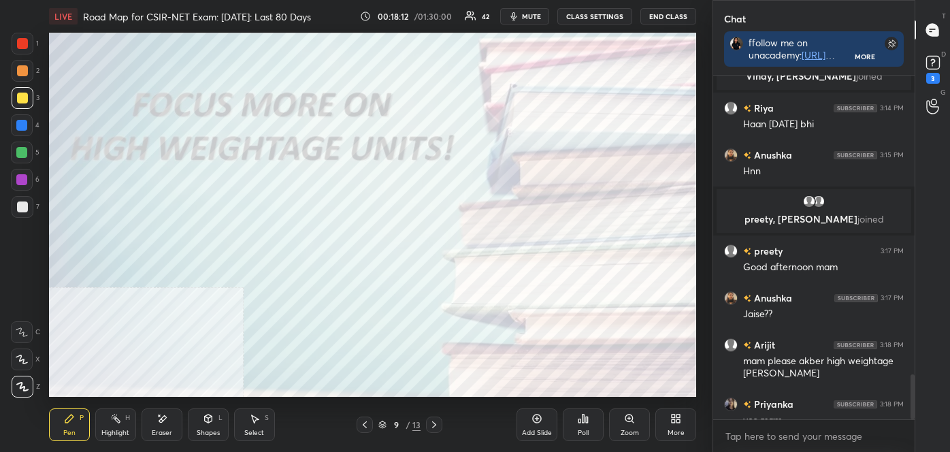
scroll to position [2291, 0]
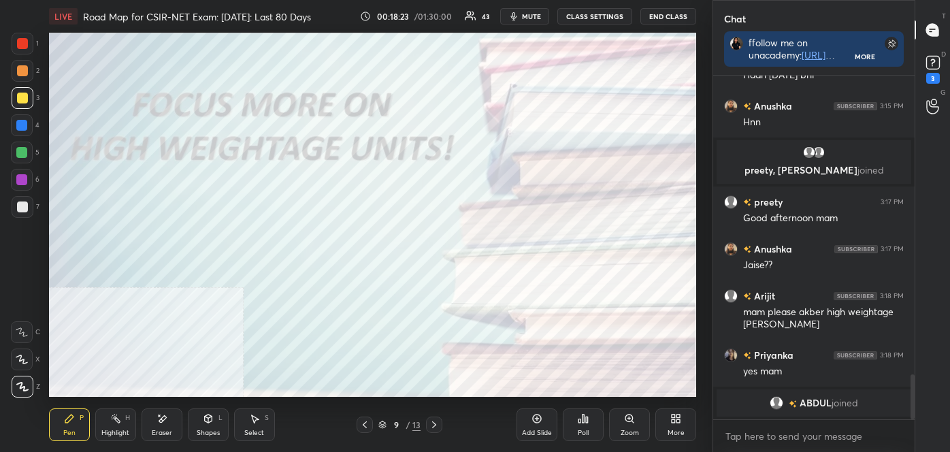
click at [22, 126] on div at bounding box center [21, 125] width 11 height 11
click at [23, 97] on div at bounding box center [22, 98] width 11 height 11
click at [25, 124] on div at bounding box center [21, 125] width 11 height 11
click at [18, 95] on div at bounding box center [22, 98] width 11 height 11
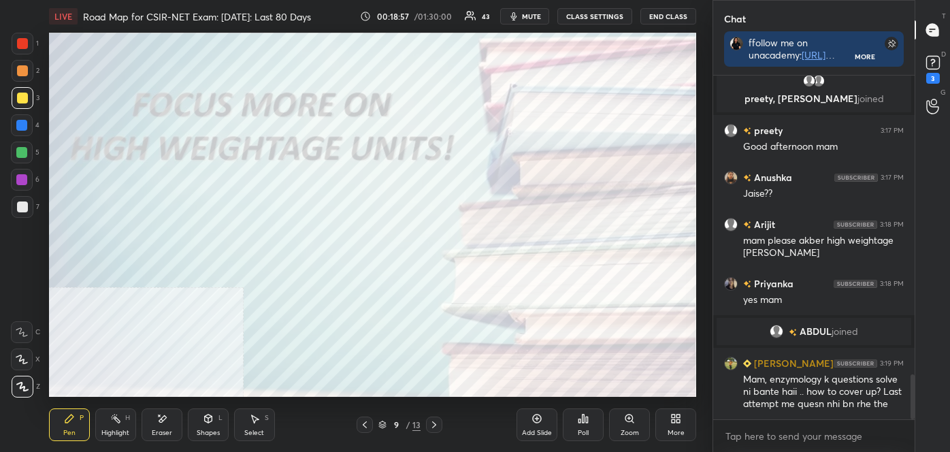
scroll to position [2268, 0]
click at [21, 129] on div at bounding box center [21, 125] width 11 height 11
click at [24, 207] on div at bounding box center [22, 206] width 11 height 11
click at [20, 44] on div at bounding box center [22, 43] width 11 height 11
click at [20, 122] on div at bounding box center [21, 125] width 11 height 11
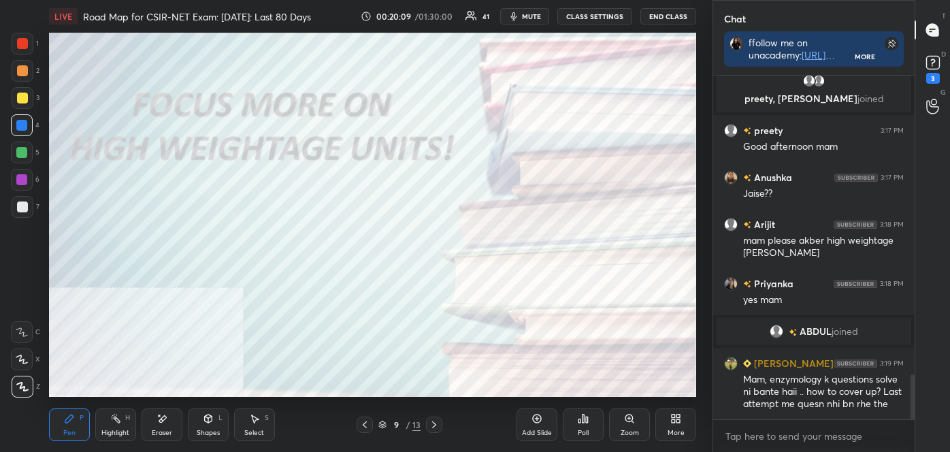
click at [120, 429] on div "Highlight" at bounding box center [115, 432] width 28 height 7
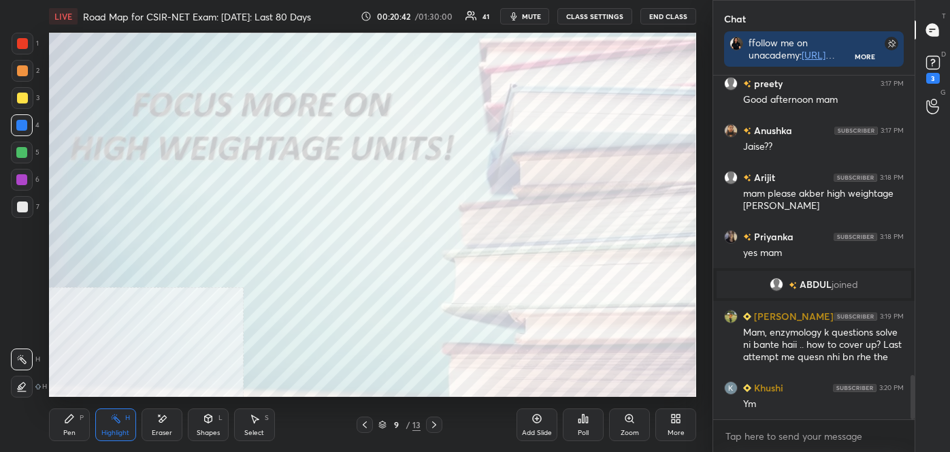
click at [13, 154] on div at bounding box center [22, 153] width 22 height 22
click at [22, 199] on div at bounding box center [23, 207] width 22 height 22
click at [20, 214] on div at bounding box center [23, 207] width 22 height 22
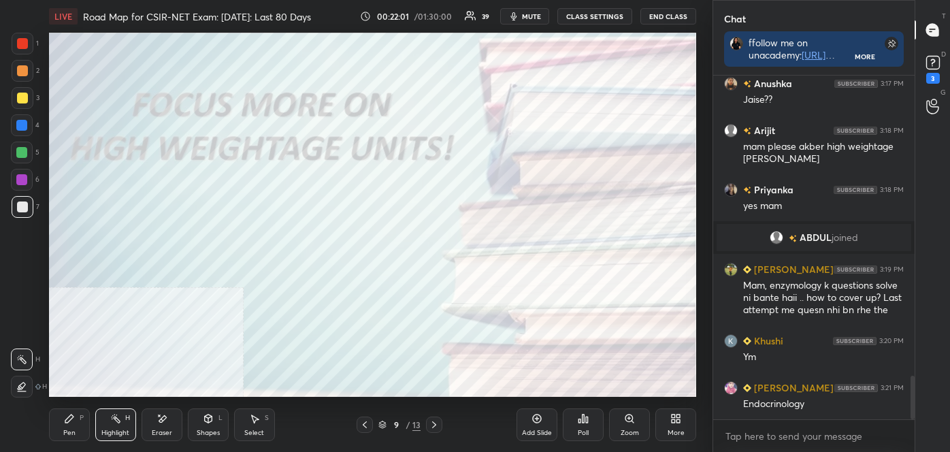
click at [532, 429] on div "Add Slide" at bounding box center [537, 432] width 30 height 7
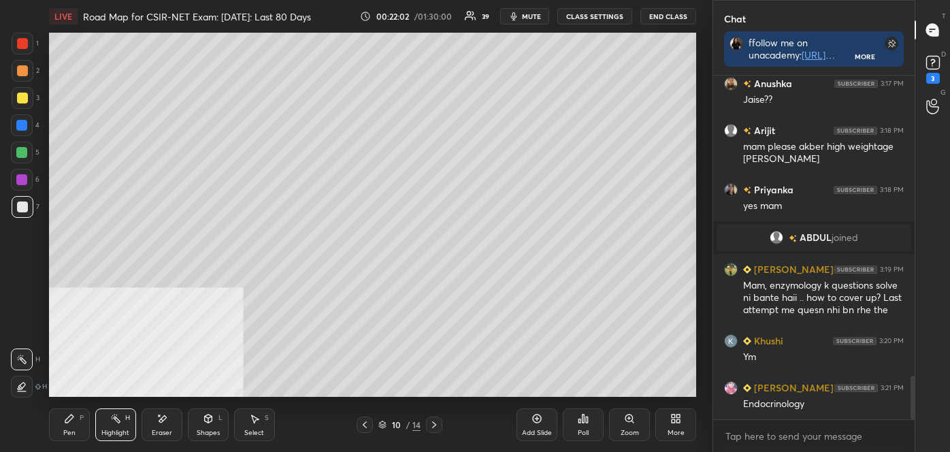
click at [660, 419] on div "More" at bounding box center [675, 424] width 41 height 33
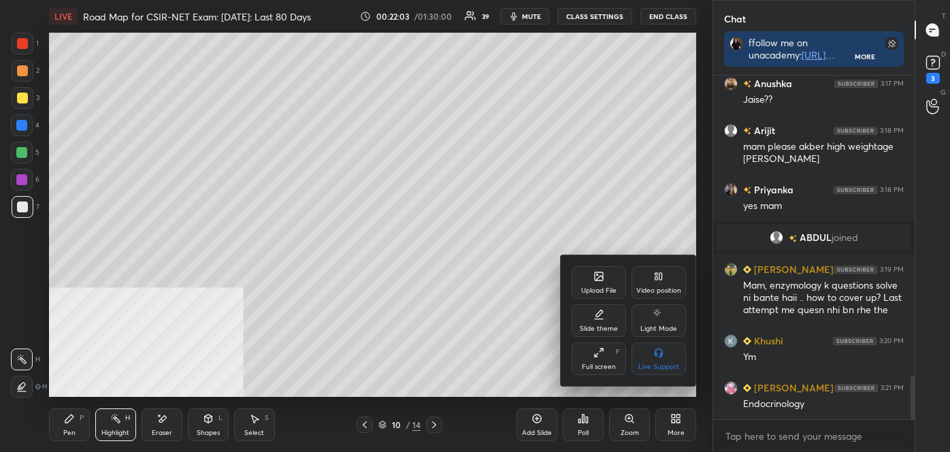
click at [664, 271] on div "Video position" at bounding box center [658, 282] width 54 height 33
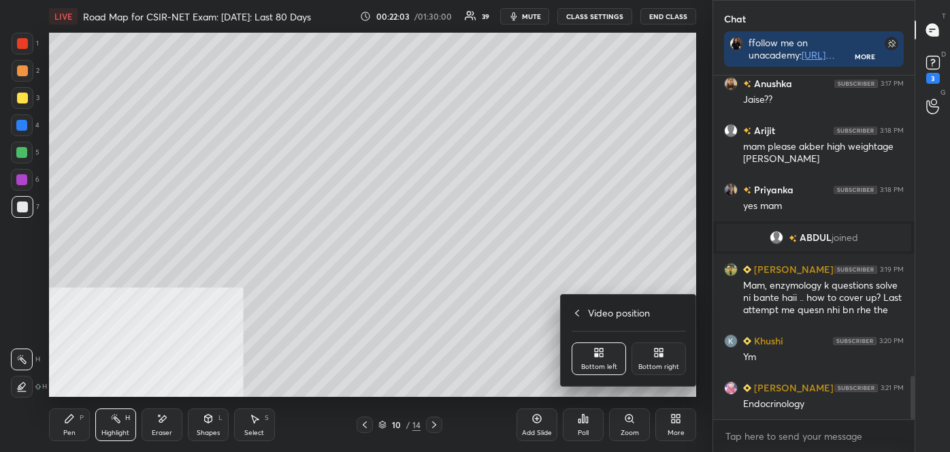
click at [657, 357] on div "Bottom right" at bounding box center [658, 358] width 54 height 33
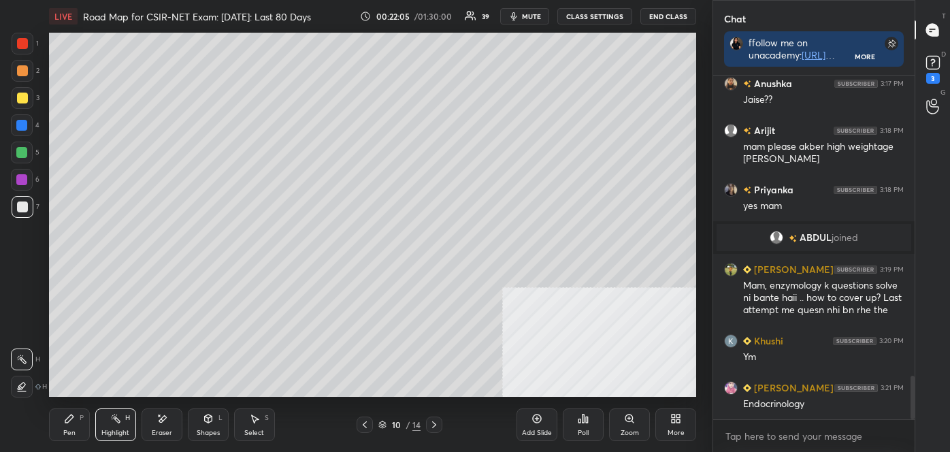
click at [80, 421] on div "P" at bounding box center [82, 417] width 4 height 7
click at [30, 380] on div at bounding box center [23, 387] width 22 height 22
click at [18, 200] on div at bounding box center [23, 207] width 22 height 22
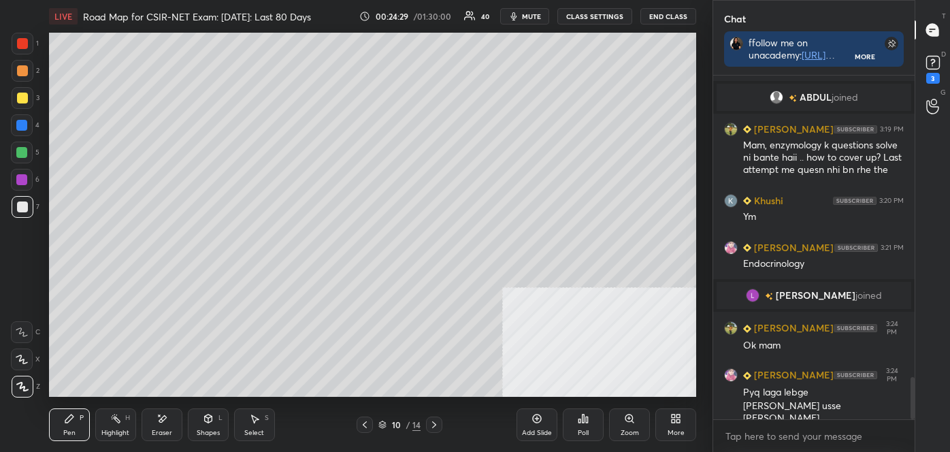
scroll to position [2462, 0]
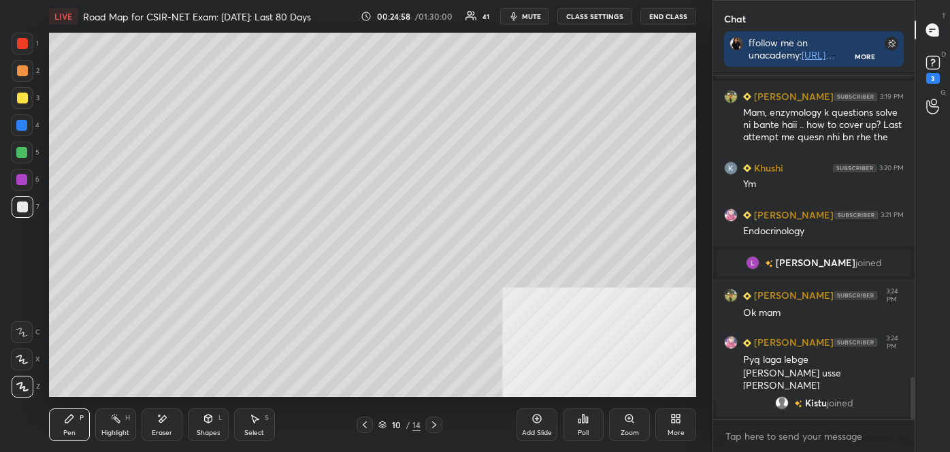
drag, startPoint x: 432, startPoint y: 425, endPoint x: 417, endPoint y: 411, distance: 20.2
click at [432, 423] on icon at bounding box center [434, 424] width 11 height 11
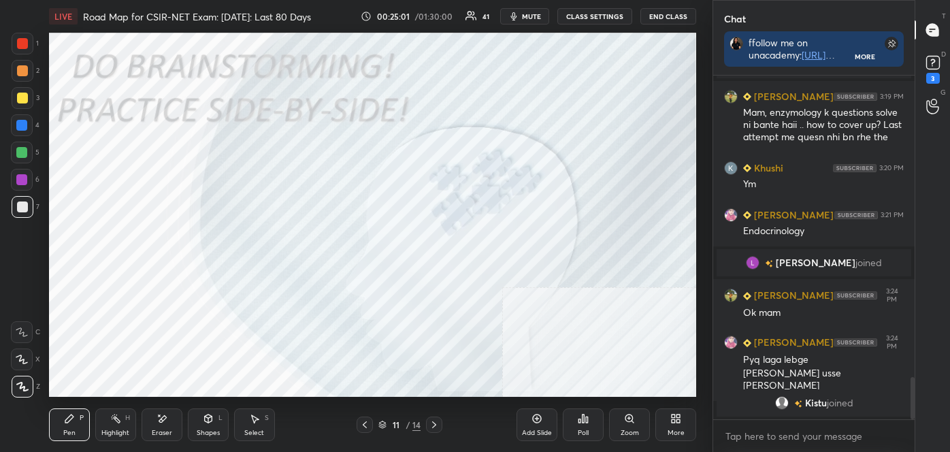
click at [109, 429] on div "Highlight" at bounding box center [115, 432] width 28 height 7
click at [205, 429] on div "Shapes L" at bounding box center [208, 424] width 41 height 33
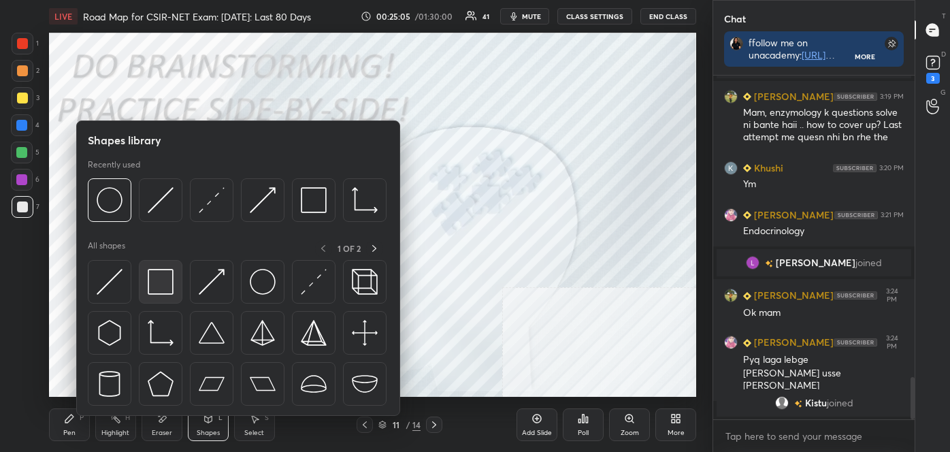
click at [152, 287] on img at bounding box center [161, 282] width 26 height 26
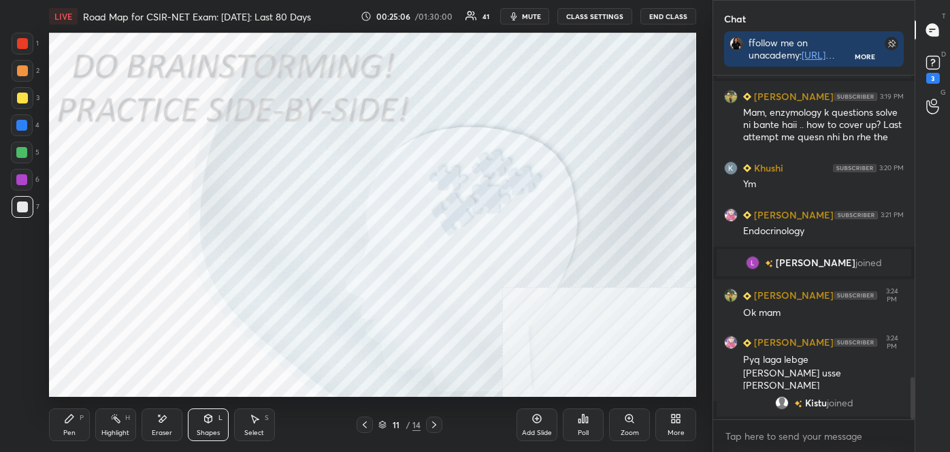
click at [22, 46] on div at bounding box center [22, 43] width 11 height 11
click at [936, 63] on rect at bounding box center [932, 62] width 13 height 13
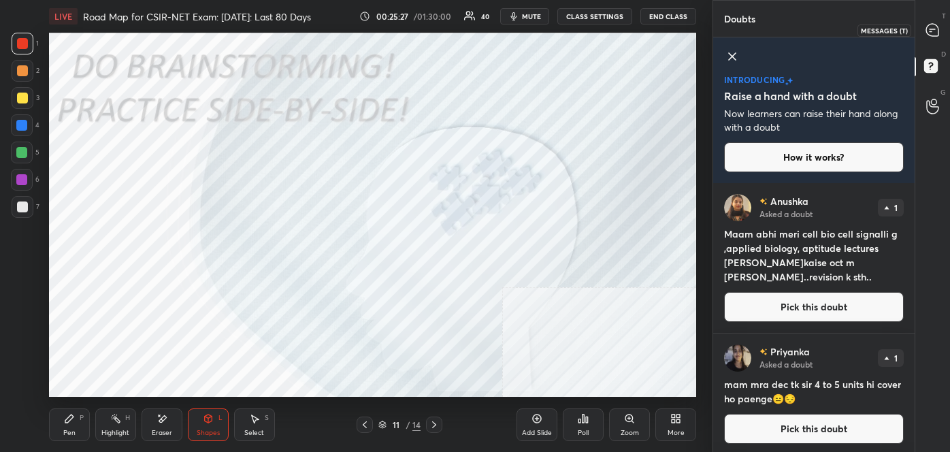
click at [936, 31] on icon at bounding box center [932, 30] width 12 height 12
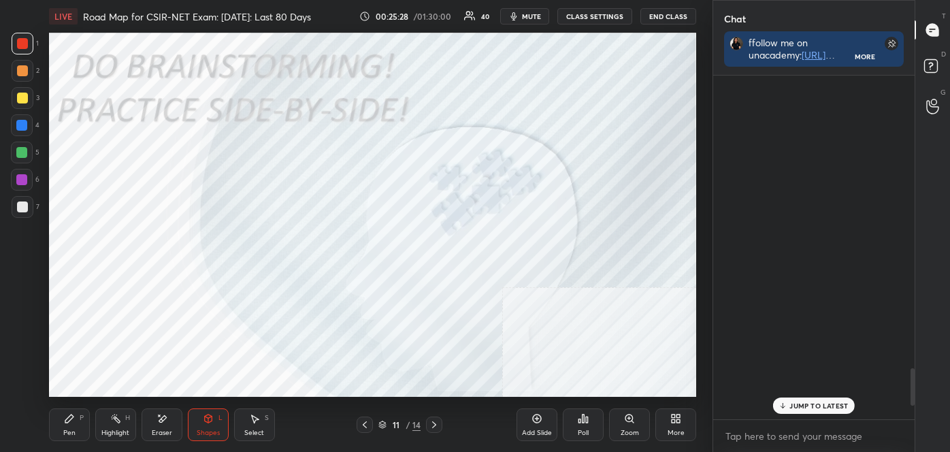
scroll to position [340, 197]
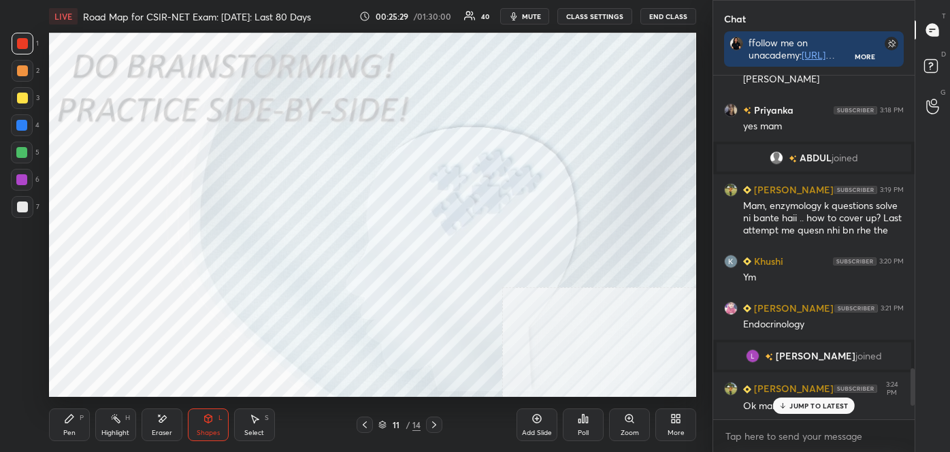
click at [838, 409] on p "JUMP TO LATEST" at bounding box center [818, 405] width 59 height 8
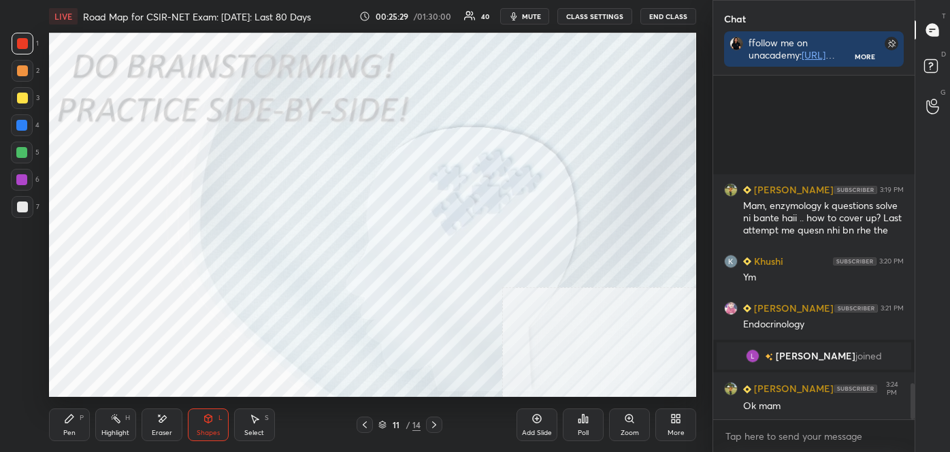
scroll to position [2912, 0]
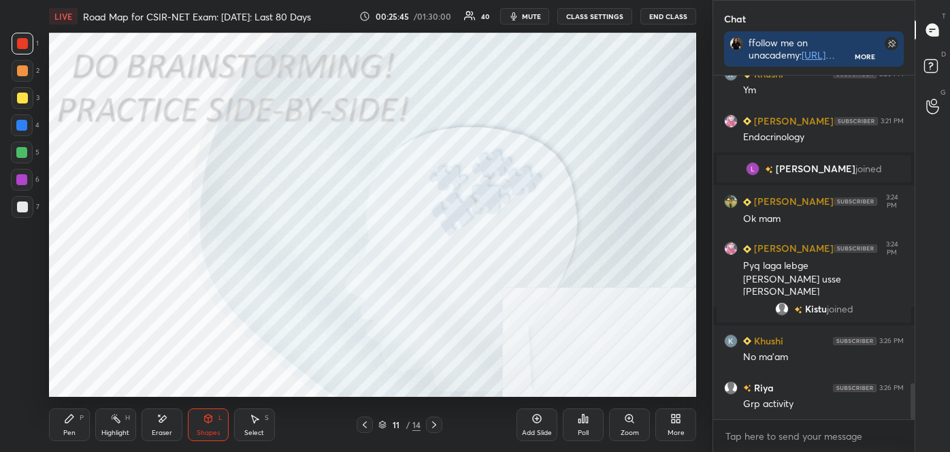
click at [82, 423] on div "Pen P" at bounding box center [69, 424] width 41 height 33
click at [24, 385] on icon at bounding box center [22, 387] width 12 height 10
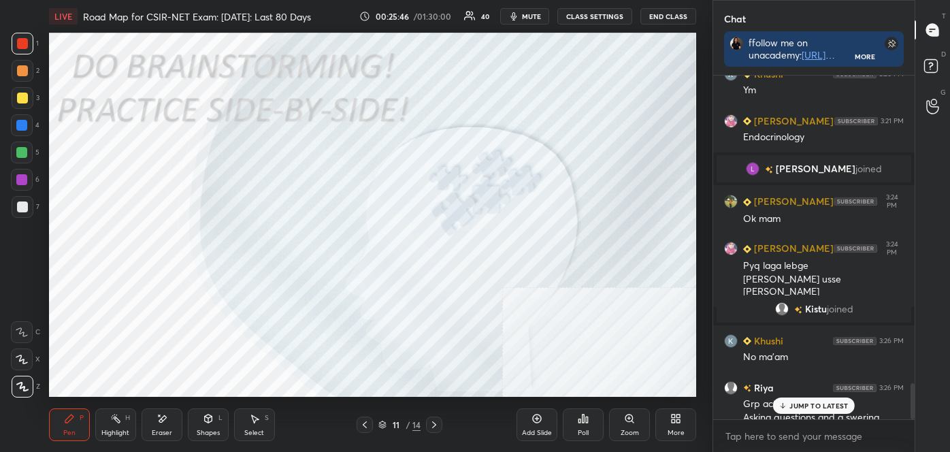
scroll to position [2937, 0]
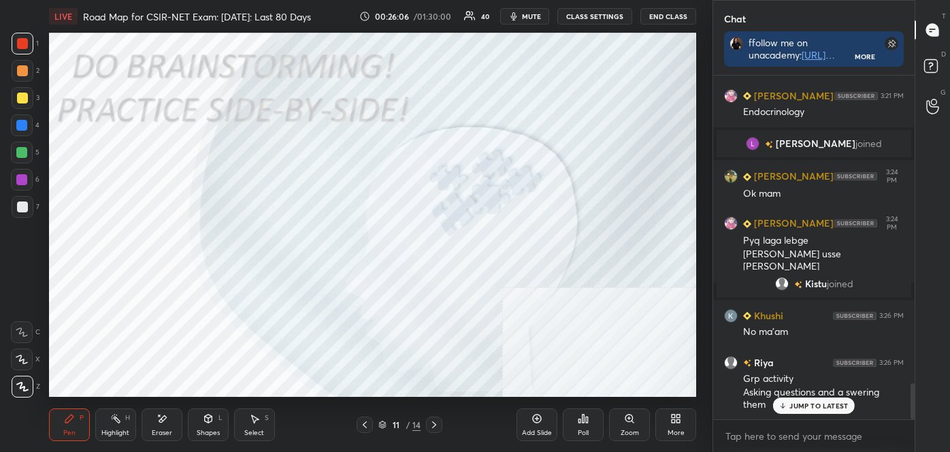
click at [15, 176] on div at bounding box center [22, 180] width 22 height 22
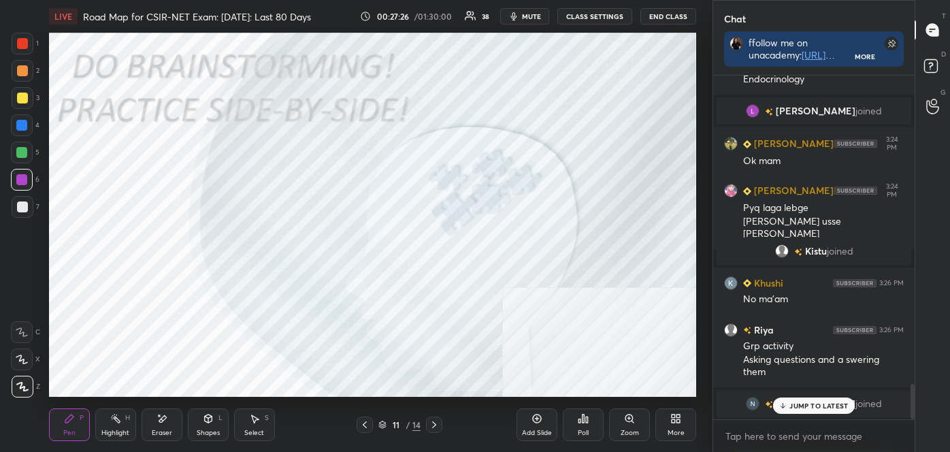
click at [171, 427] on div "Eraser" at bounding box center [162, 424] width 41 height 33
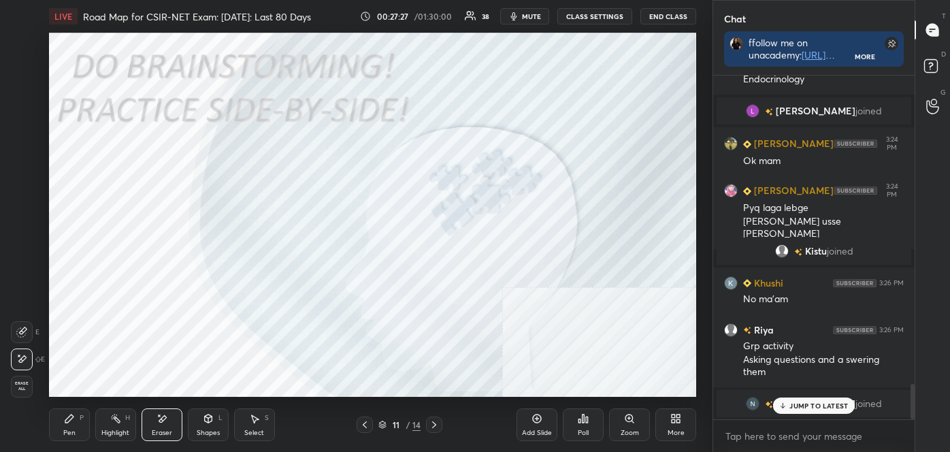
click at [25, 363] on icon at bounding box center [21, 359] width 11 height 12
click at [125, 425] on div "Highlight H" at bounding box center [115, 424] width 41 height 33
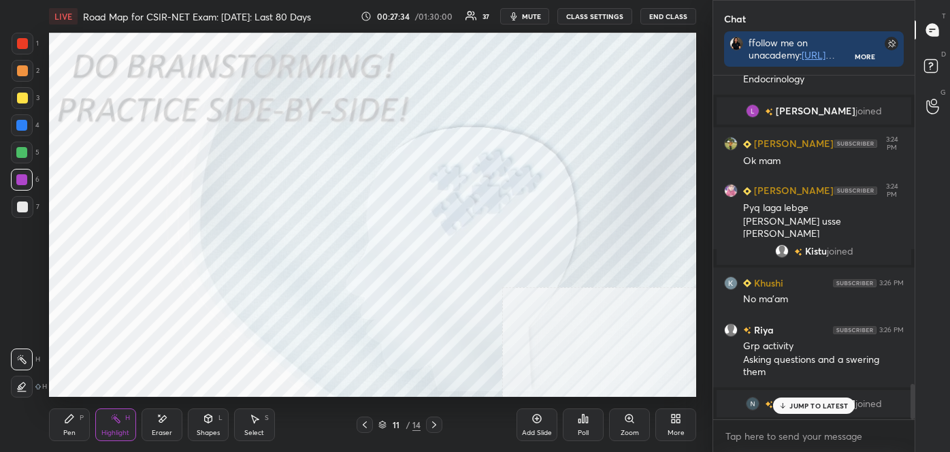
click at [18, 361] on icon at bounding box center [21, 359] width 11 height 11
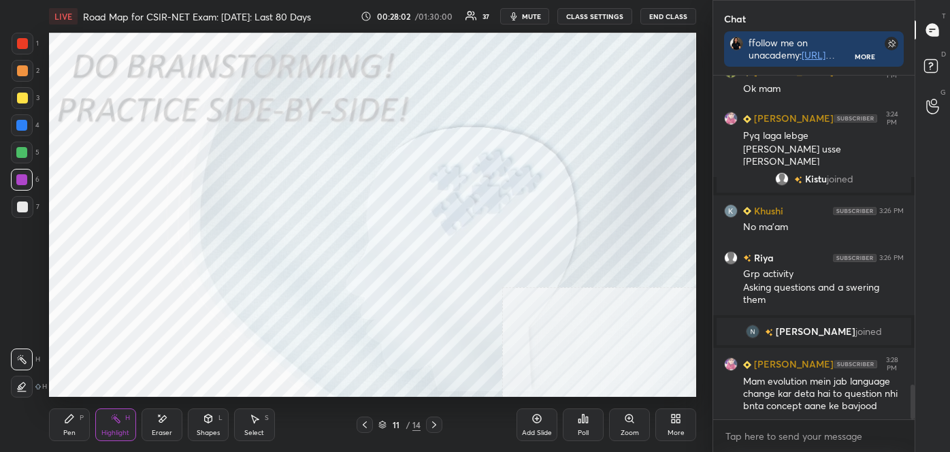
click at [31, 363] on div at bounding box center [22, 359] width 22 height 22
click at [26, 359] on div at bounding box center [22, 359] width 22 height 22
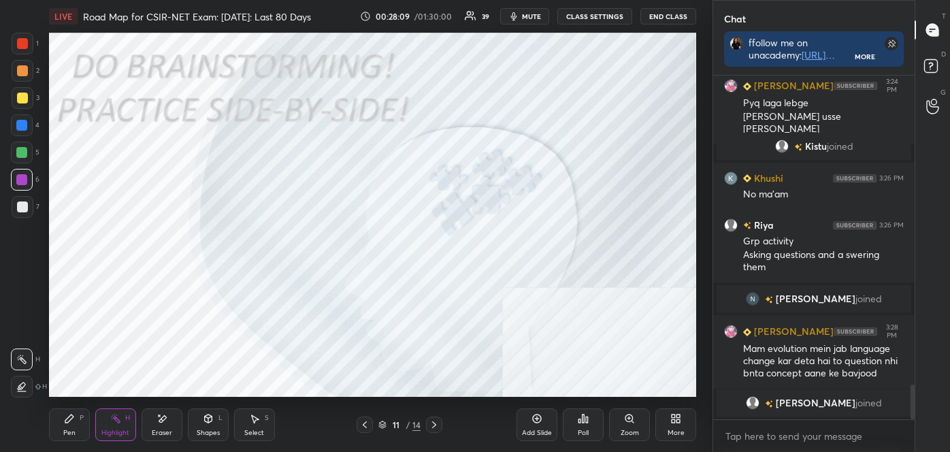
scroll to position [2659, 0]
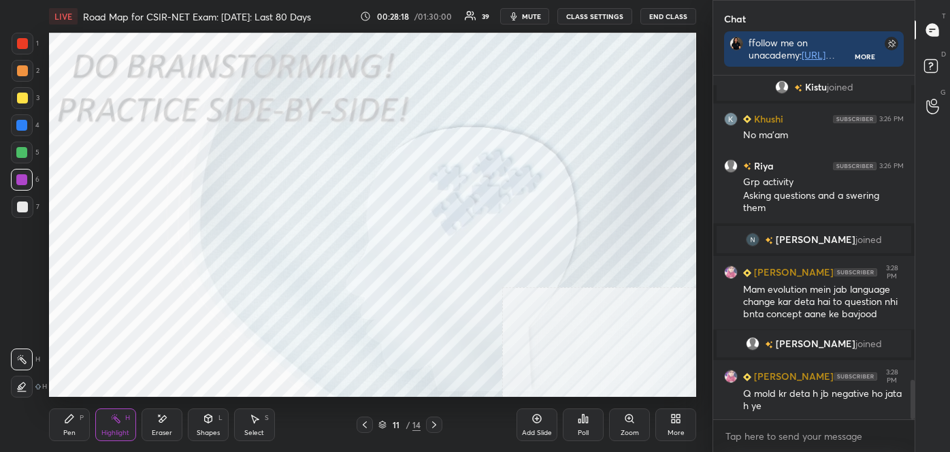
click at [60, 429] on div "Pen P Highlight H Eraser Shapes L Select S 11 / 14 Add Slide Poll Zoom More" at bounding box center [372, 424] width 647 height 54
click at [63, 429] on div "Pen" at bounding box center [69, 432] width 12 height 7
click at [22, 390] on icon at bounding box center [22, 387] width 12 height 10
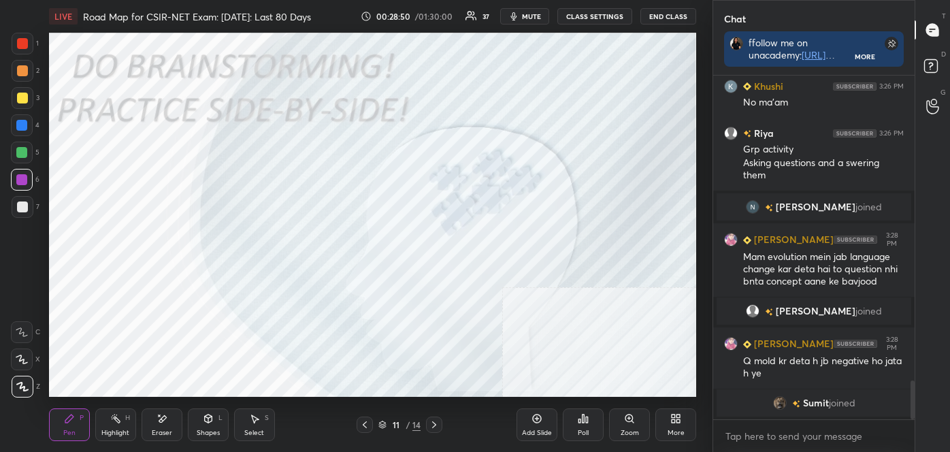
click at [168, 429] on div "Eraser" at bounding box center [162, 432] width 20 height 7
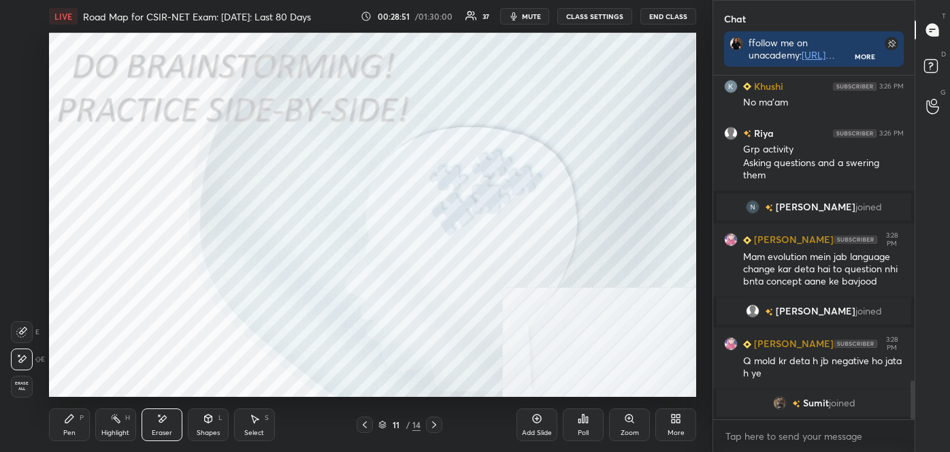
drag, startPoint x: 213, startPoint y: 427, endPoint x: 208, endPoint y: 419, distance: 8.9
click at [212, 427] on div "Shapes L" at bounding box center [208, 424] width 41 height 33
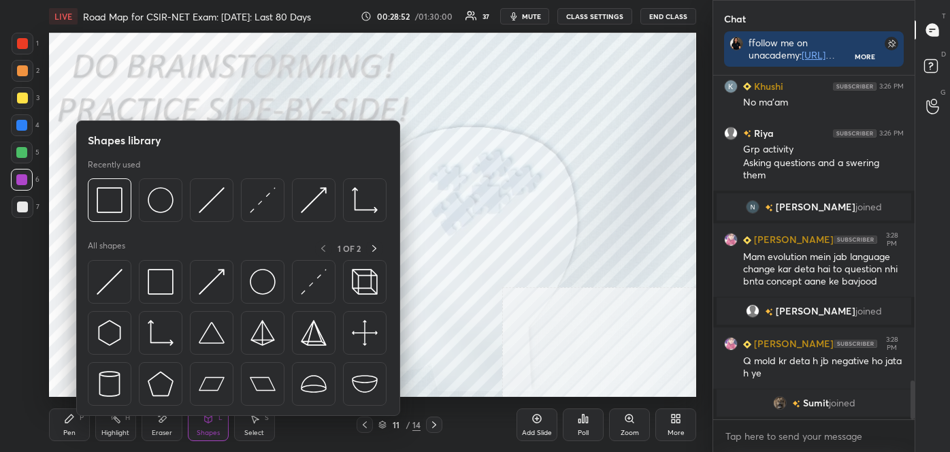
click at [171, 423] on div "Eraser" at bounding box center [162, 424] width 41 height 33
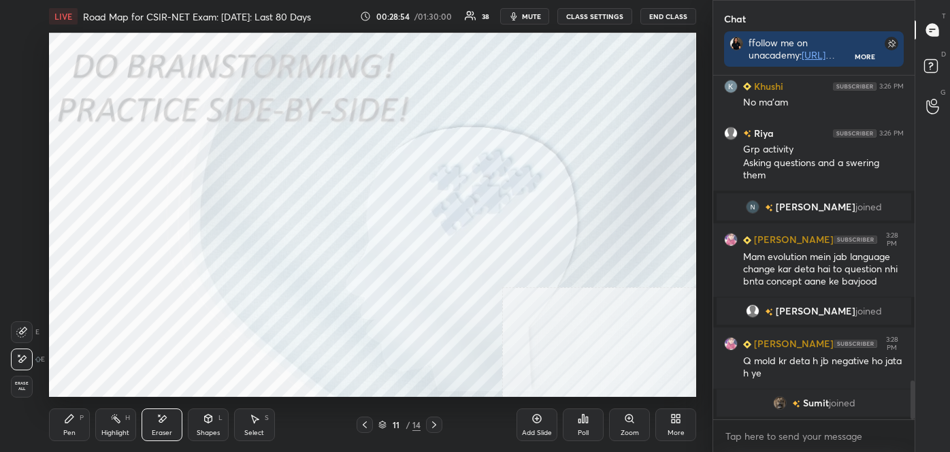
click at [127, 429] on div "Highlight H" at bounding box center [115, 424] width 41 height 33
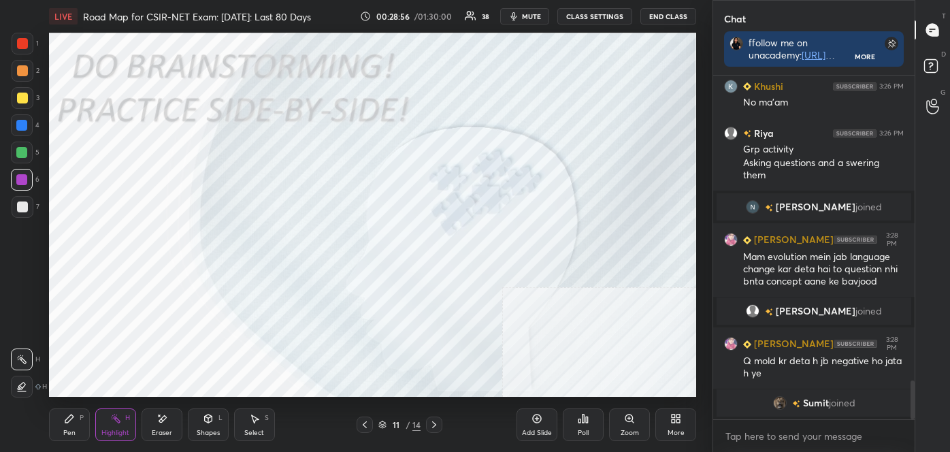
drag, startPoint x: 77, startPoint y: 422, endPoint x: 88, endPoint y: 407, distance: 18.9
click at [80, 421] on div "Pen P" at bounding box center [69, 424] width 41 height 33
click at [23, 380] on div at bounding box center [23, 387] width 22 height 22
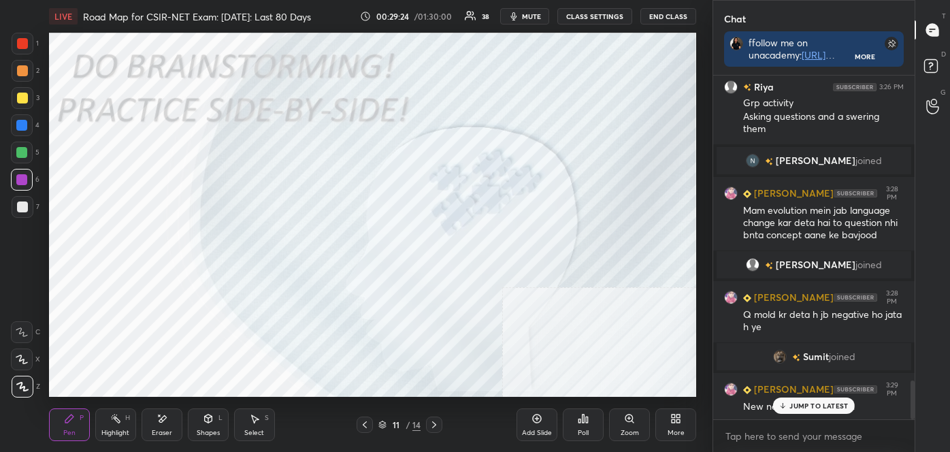
scroll to position [2760, 0]
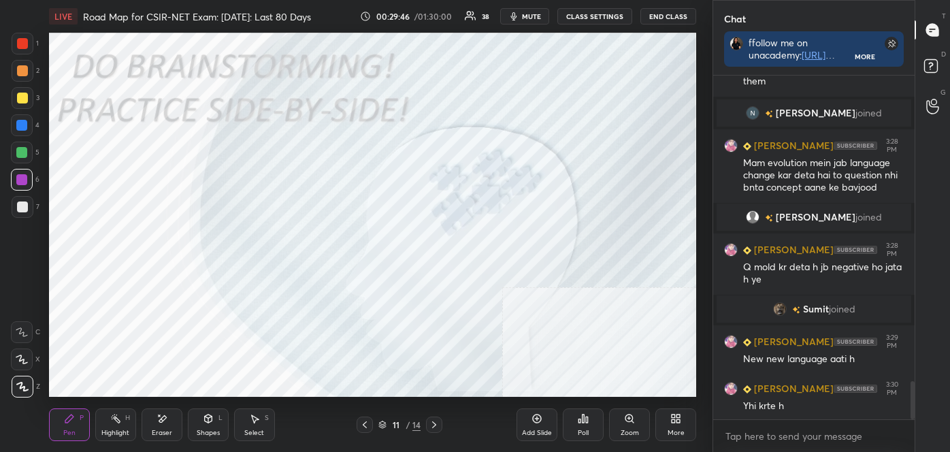
click at [158, 429] on div "Eraser" at bounding box center [162, 432] width 20 height 7
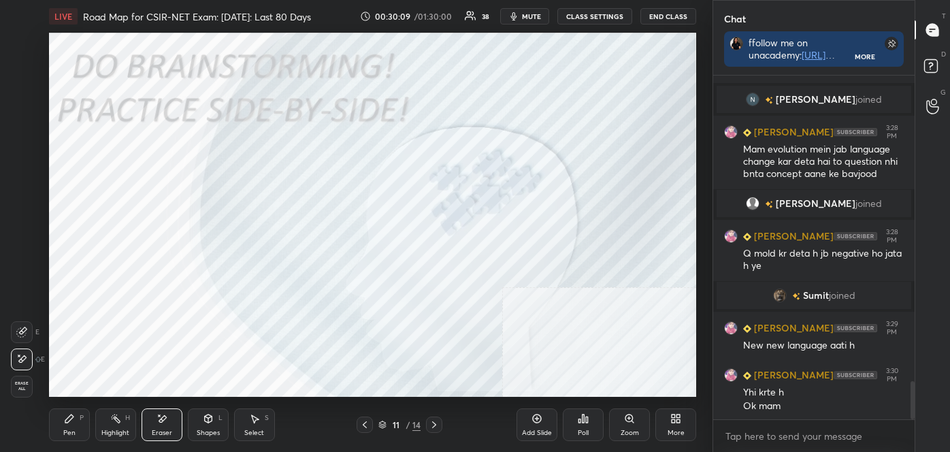
scroll to position [2806, 0]
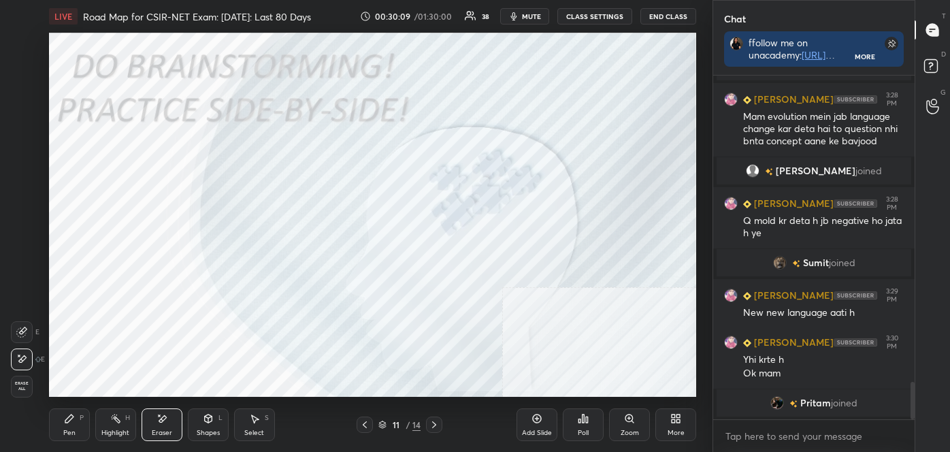
click at [129, 429] on div "Highlight" at bounding box center [115, 432] width 28 height 7
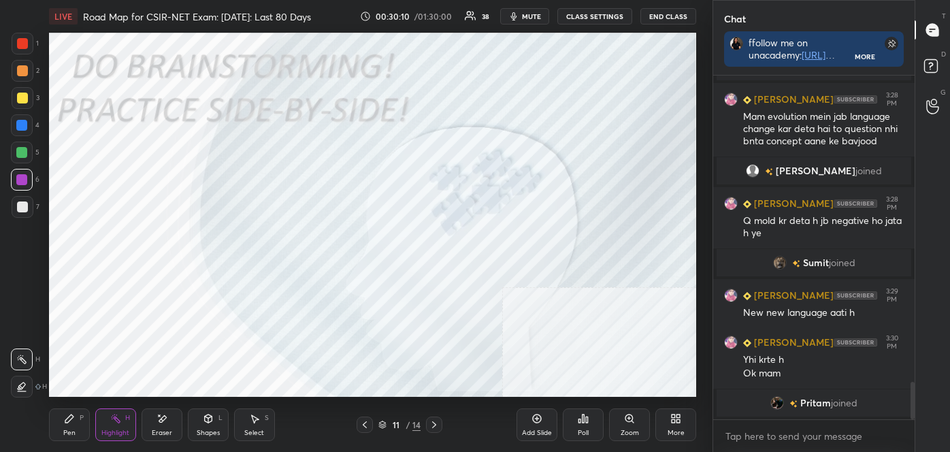
drag, startPoint x: 13, startPoint y: 347, endPoint x: 12, endPoint y: 357, distance: 9.6
click at [14, 347] on div "H H" at bounding box center [29, 370] width 36 height 54
click at [433, 421] on icon at bounding box center [434, 424] width 11 height 11
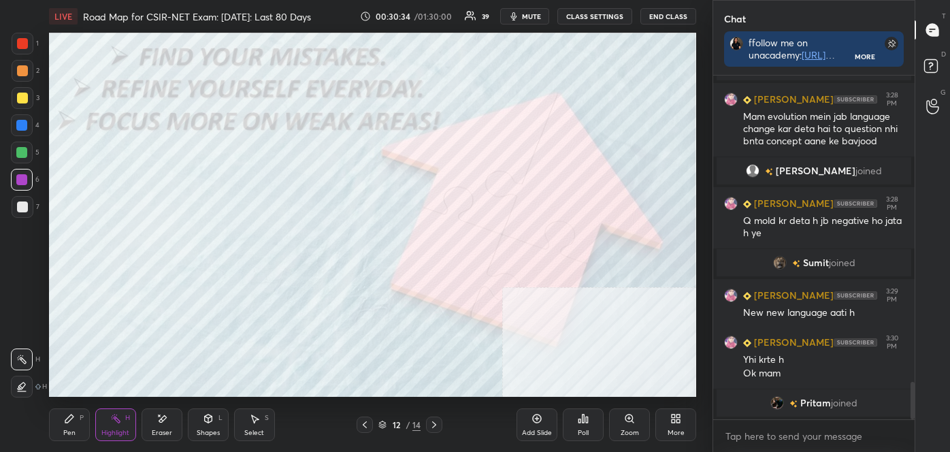
click at [81, 421] on div "Pen P" at bounding box center [69, 424] width 41 height 33
drag, startPoint x: 31, startPoint y: 389, endPoint x: 39, endPoint y: 389, distance: 8.8
click at [29, 389] on div at bounding box center [23, 387] width 22 height 22
click at [22, 201] on div at bounding box center [22, 206] width 11 height 11
click at [101, 425] on div "Highlight H" at bounding box center [115, 424] width 41 height 33
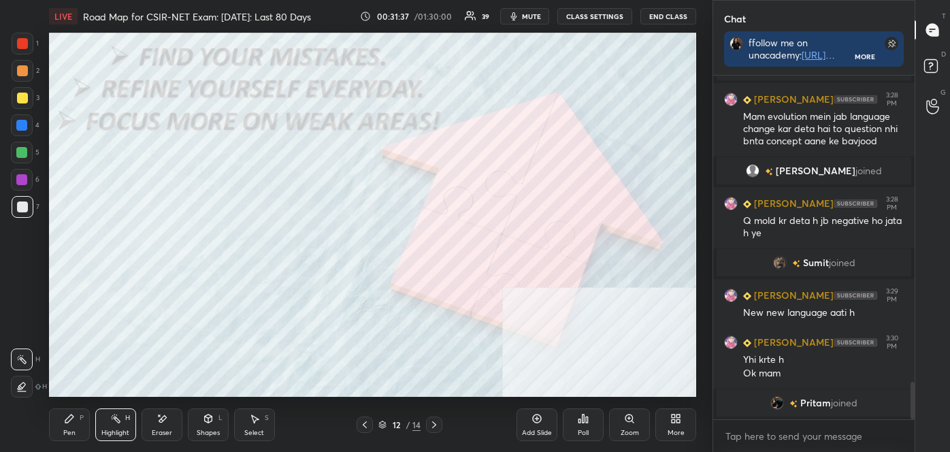
click at [70, 425] on div "Pen P" at bounding box center [69, 424] width 41 height 33
click at [29, 384] on div at bounding box center [23, 387] width 22 height 22
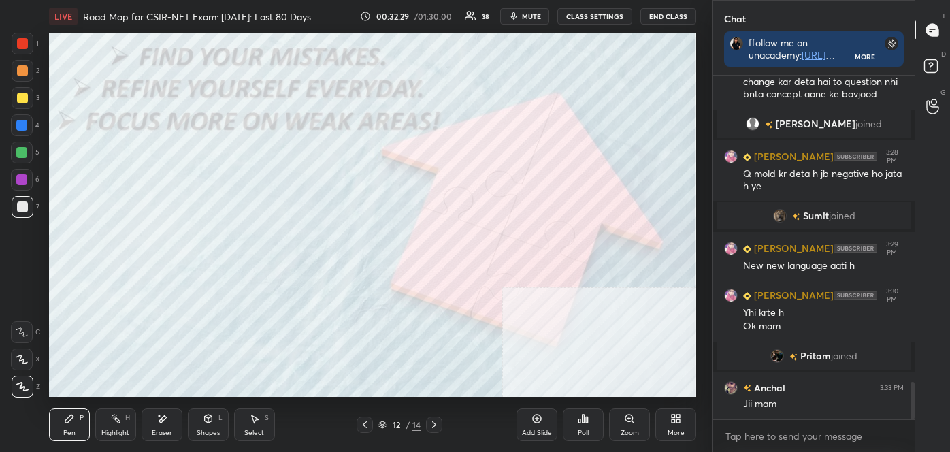
click at [155, 421] on div "Eraser" at bounding box center [162, 424] width 41 height 33
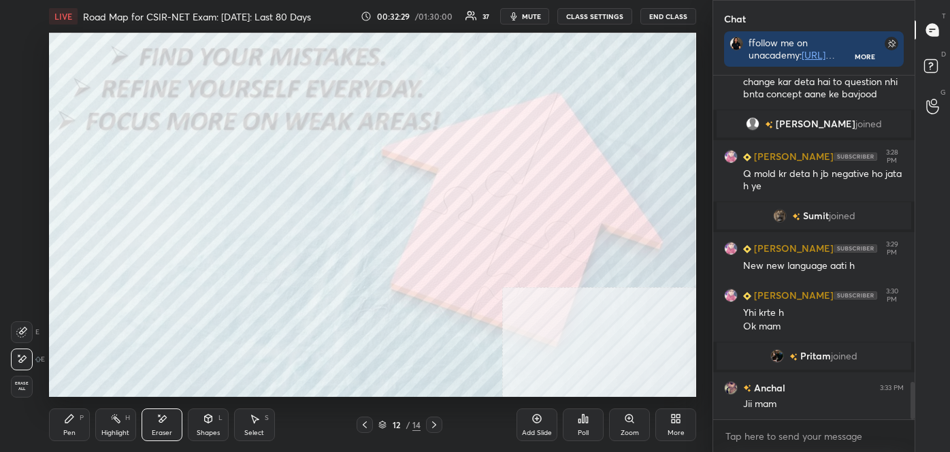
click at [20, 354] on icon at bounding box center [21, 359] width 11 height 12
click at [51, 337] on div "1 2 3 4 5 6 7 C X Z E E Erase all H H LIVE Road Map for CSIR-NET Exam: [DATE]: …" at bounding box center [351, 226] width 702 height 452
click at [73, 423] on icon at bounding box center [69, 418] width 11 height 11
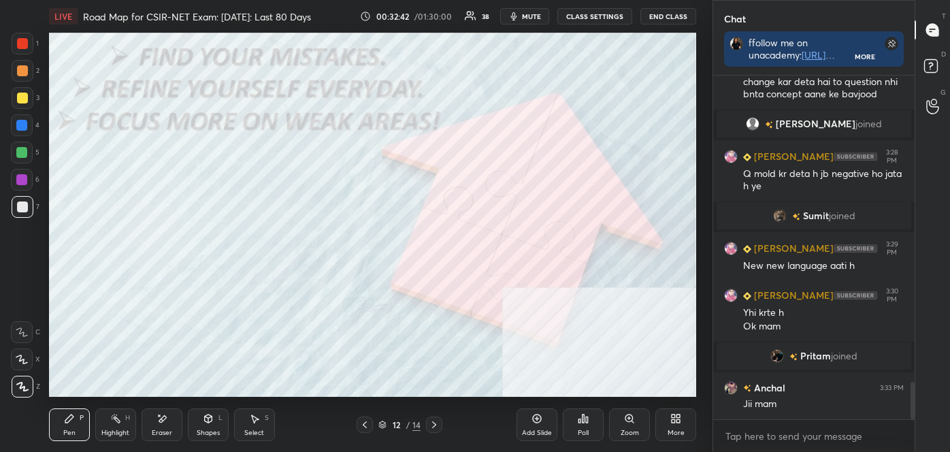
click at [23, 380] on div at bounding box center [23, 387] width 22 height 22
click at [170, 429] on div "Eraser" at bounding box center [162, 432] width 20 height 7
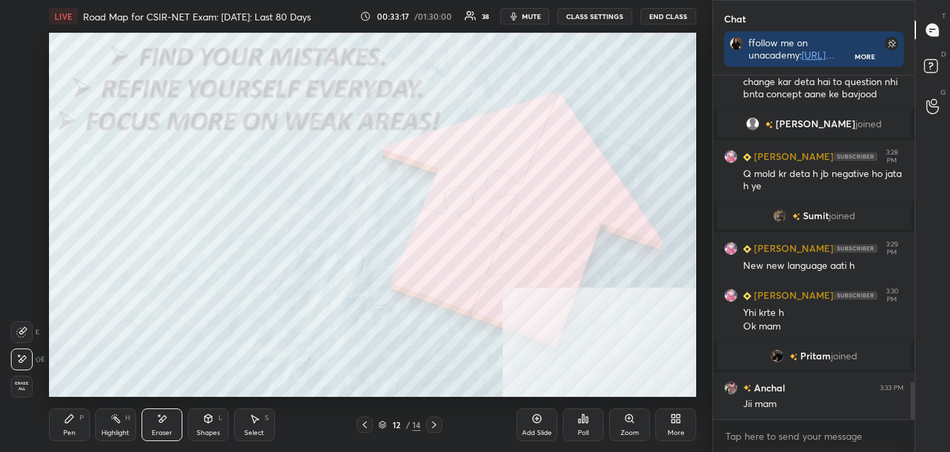
click at [120, 427] on div "Highlight H" at bounding box center [115, 424] width 41 height 33
click at [71, 429] on div "Pen" at bounding box center [69, 432] width 12 height 7
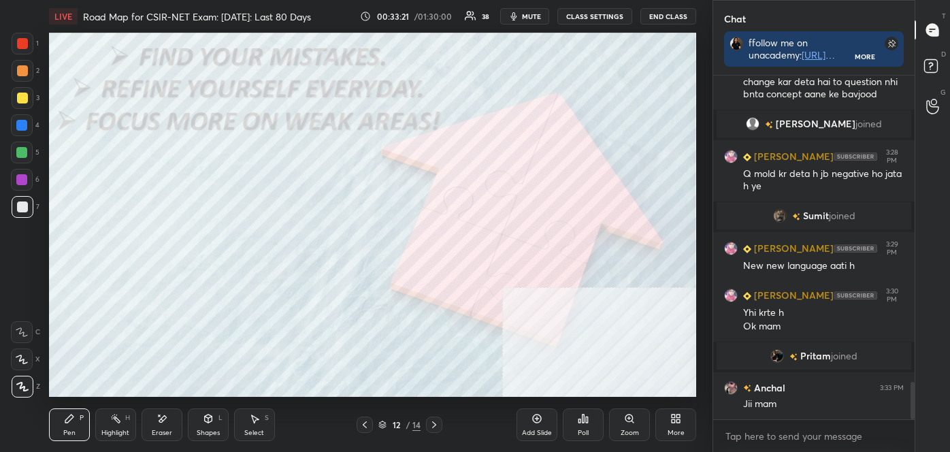
click at [69, 429] on div "Pen" at bounding box center [69, 432] width 12 height 7
click at [22, 383] on icon at bounding box center [22, 386] width 11 height 8
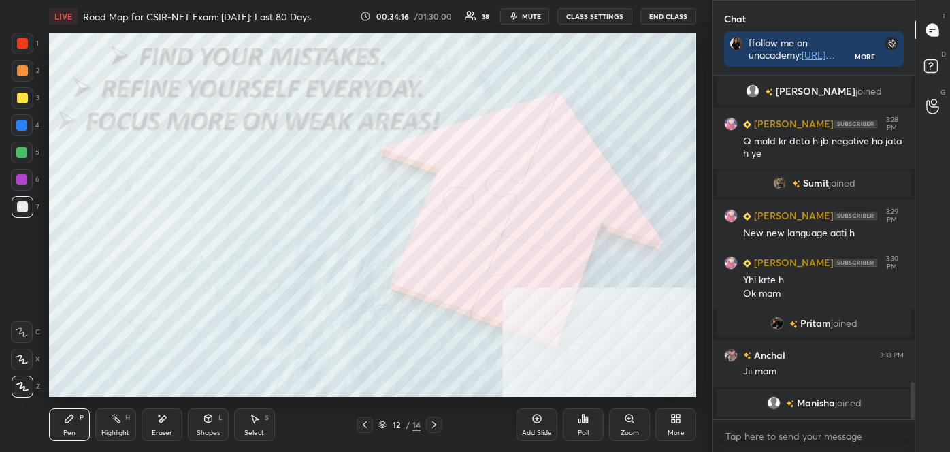
drag, startPoint x: 18, startPoint y: 171, endPoint x: 17, endPoint y: 164, distance: 6.8
click at [18, 171] on div at bounding box center [22, 180] width 22 height 22
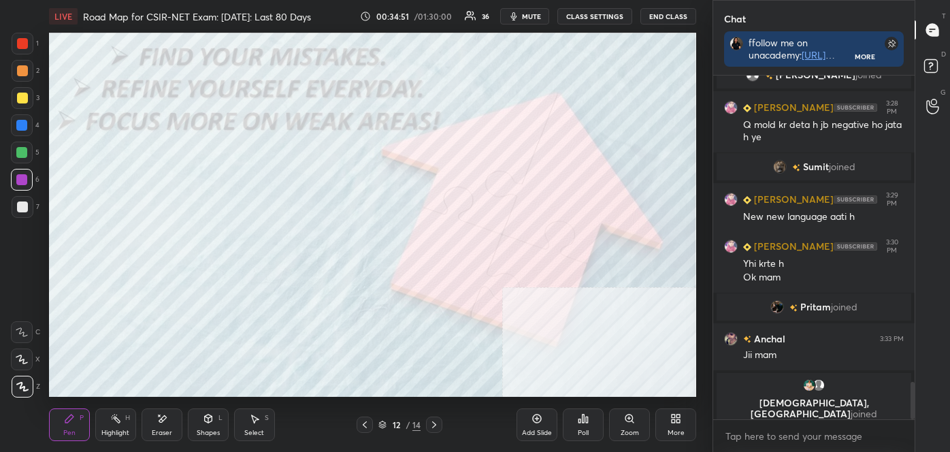
click at [15, 212] on div at bounding box center [23, 207] width 22 height 22
click at [159, 429] on div "Eraser" at bounding box center [162, 424] width 41 height 33
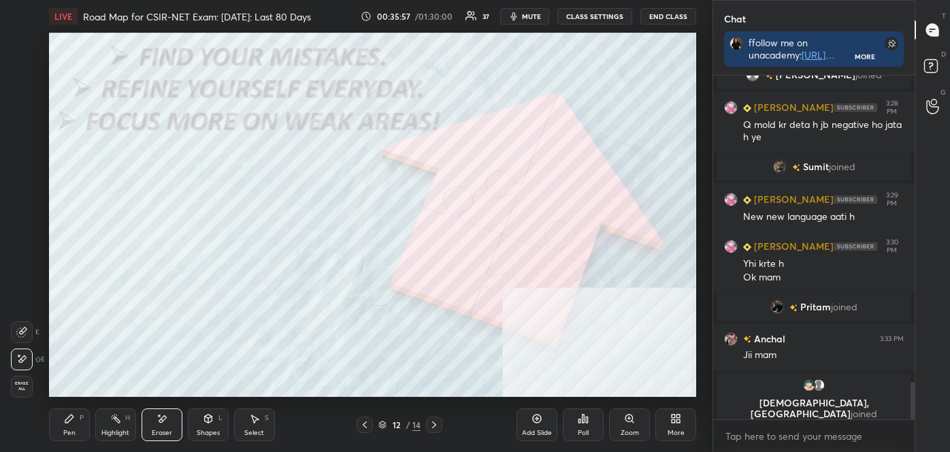
click at [365, 423] on icon at bounding box center [364, 424] width 11 height 11
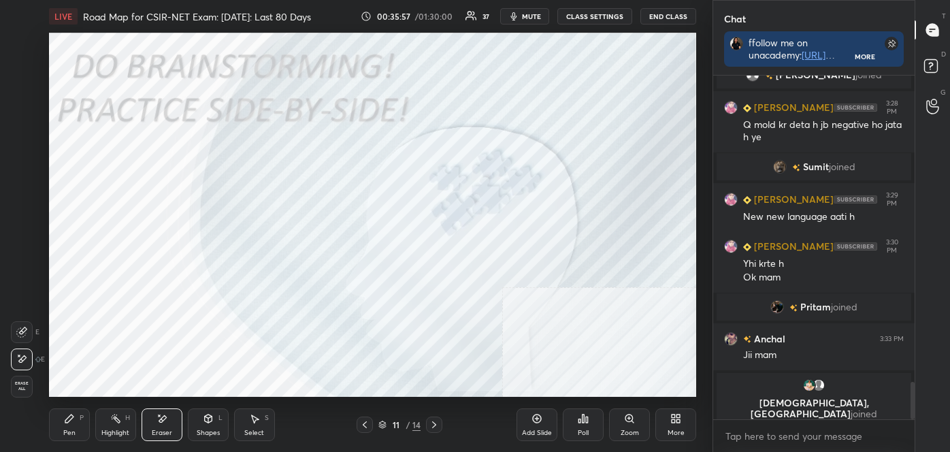
click at [361, 423] on icon at bounding box center [364, 424] width 11 height 11
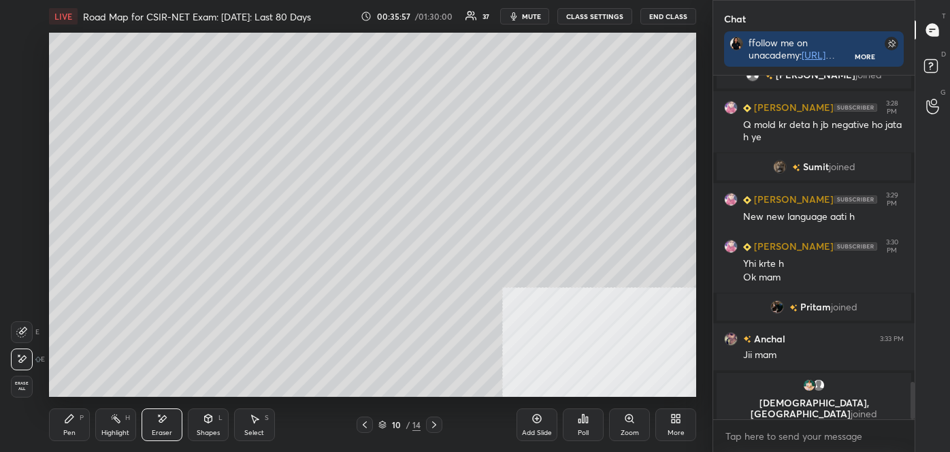
click at [363, 423] on icon at bounding box center [364, 424] width 11 height 11
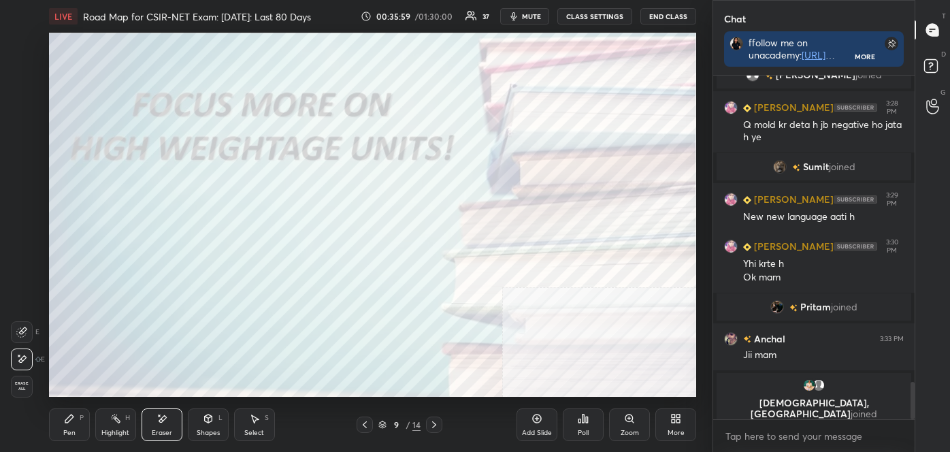
scroll to position [2870, 0]
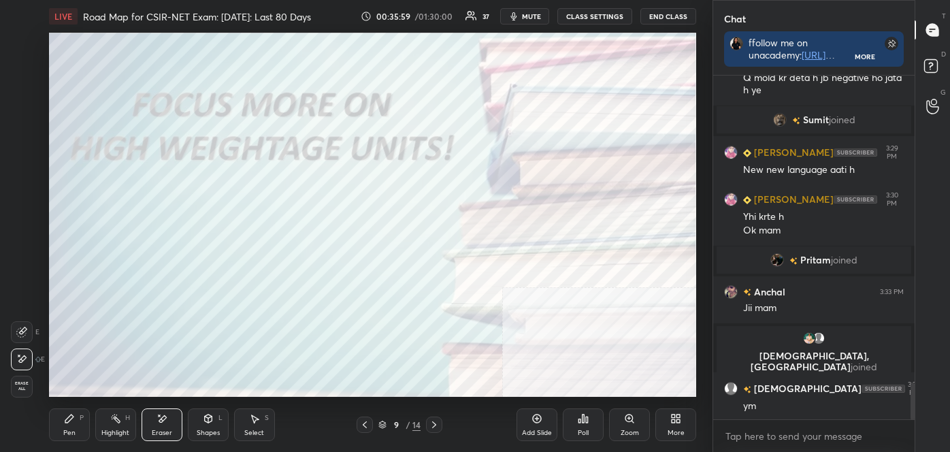
click at [365, 423] on icon at bounding box center [364, 424] width 11 height 11
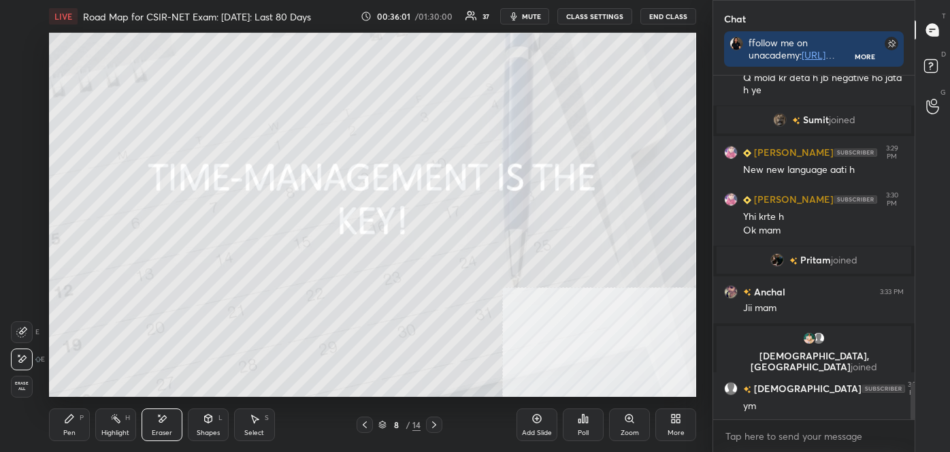
click at [442, 357] on div "LIVE Road Map for CSIR-NET Exam: [DATE]: Last 80 Days 00:36:01 / 01:30:00 37 mu…" at bounding box center [373, 226] width 658 height 452
click at [440, 423] on div at bounding box center [434, 424] width 16 height 16
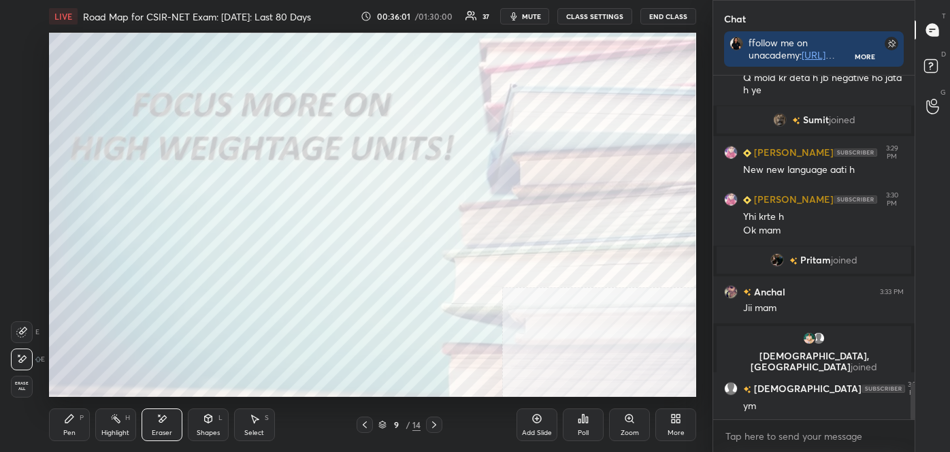
click at [439, 423] on icon at bounding box center [434, 424] width 11 height 11
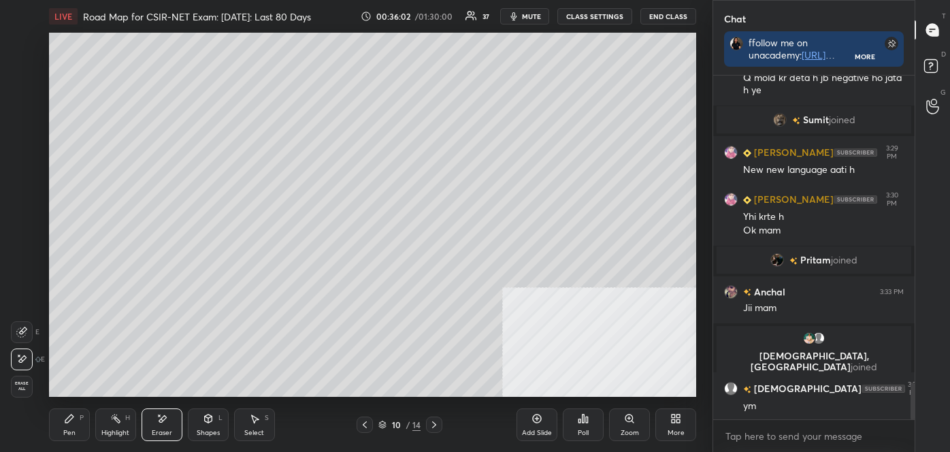
click at [438, 423] on icon at bounding box center [434, 424] width 11 height 11
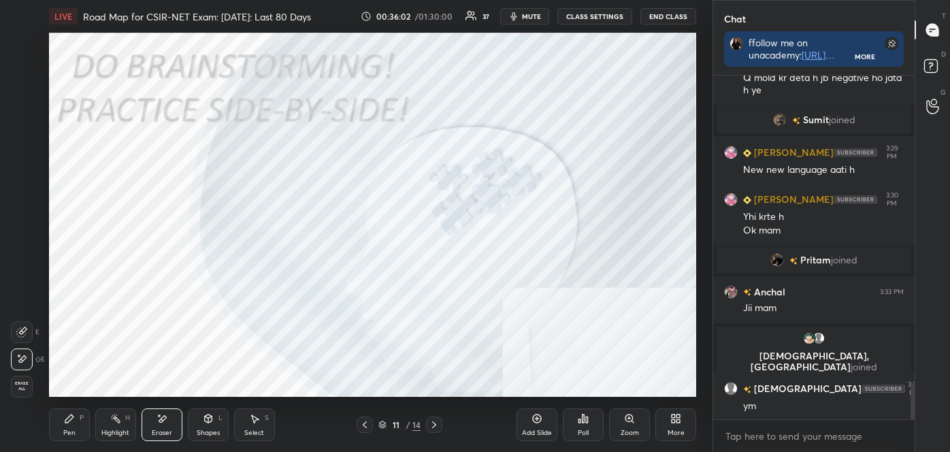
scroll to position [2917, 0]
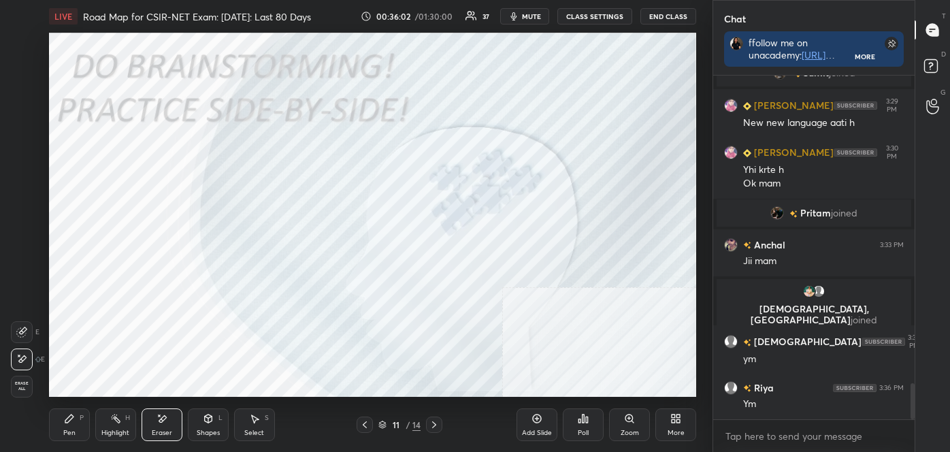
click at [438, 423] on icon at bounding box center [434, 424] width 11 height 11
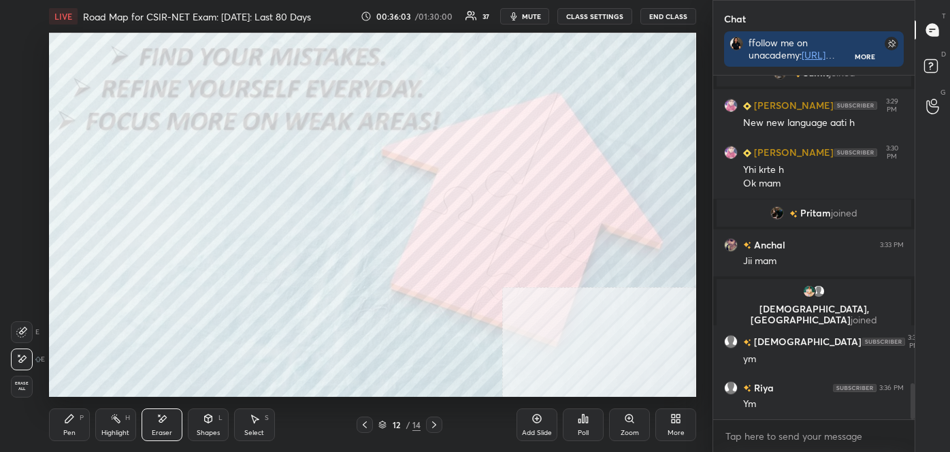
click at [435, 423] on icon at bounding box center [434, 424] width 11 height 11
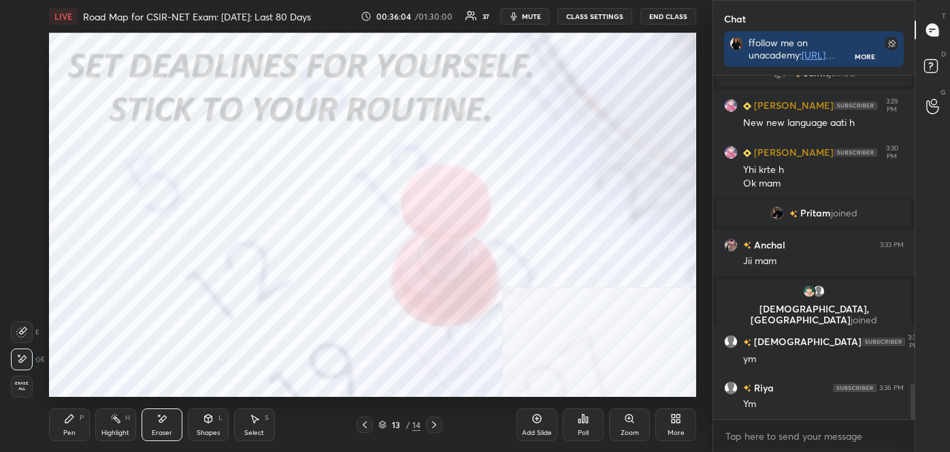
scroll to position [2964, 0]
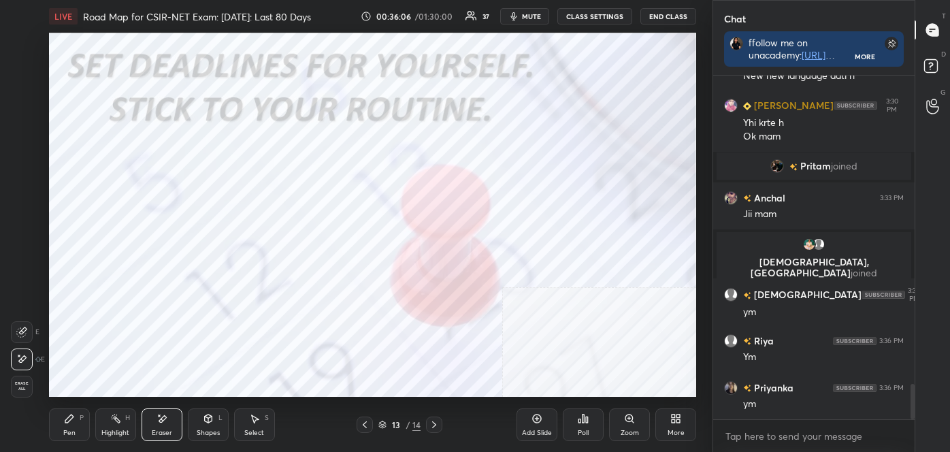
click at [63, 423] on div "Pen P" at bounding box center [69, 424] width 41 height 33
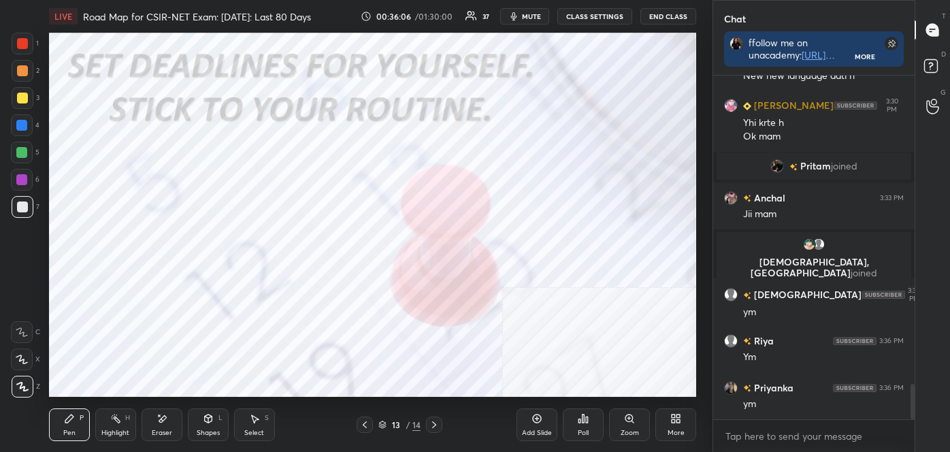
click at [16, 389] on icon at bounding box center [22, 387] width 12 height 10
click at [111, 426] on div "Highlight H" at bounding box center [115, 424] width 41 height 33
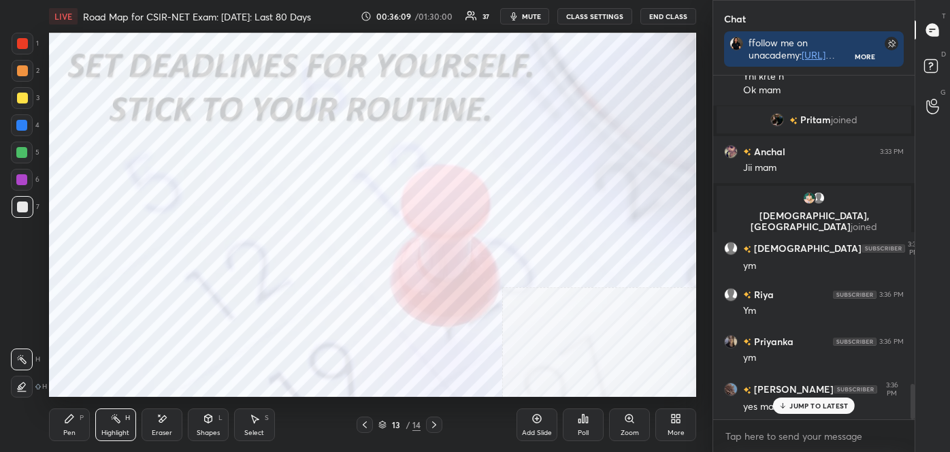
click at [21, 48] on div at bounding box center [22, 43] width 11 height 11
click at [61, 429] on div "Pen P" at bounding box center [69, 424] width 41 height 33
click at [19, 389] on icon at bounding box center [22, 387] width 12 height 10
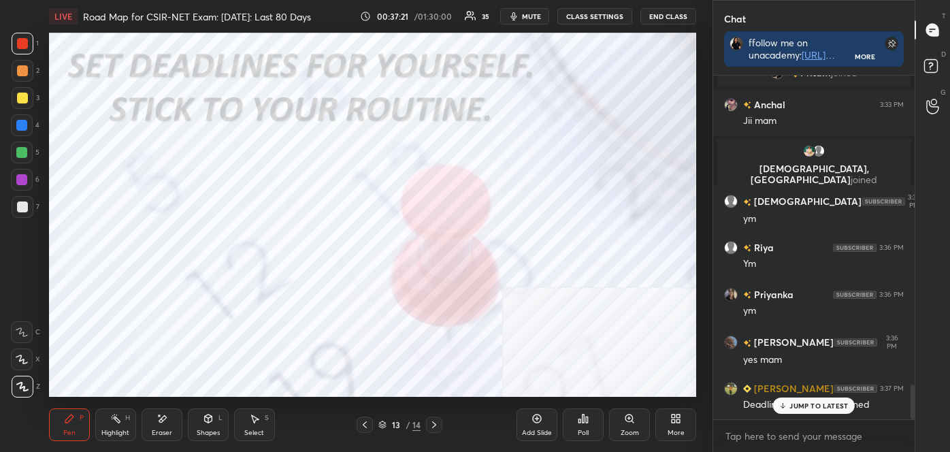
click at [122, 429] on div "Highlight" at bounding box center [115, 432] width 28 height 7
click at [164, 425] on div "Eraser" at bounding box center [162, 424] width 41 height 33
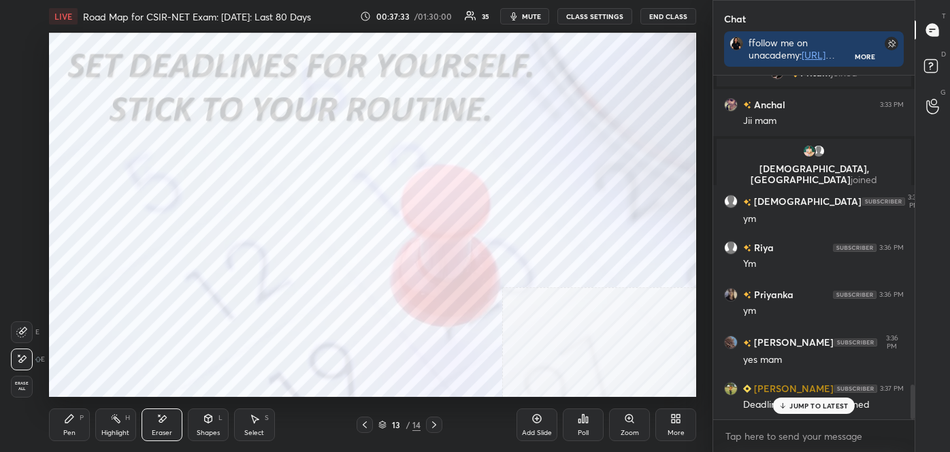
click at [29, 384] on span "Erase all" at bounding box center [22, 386] width 20 height 10
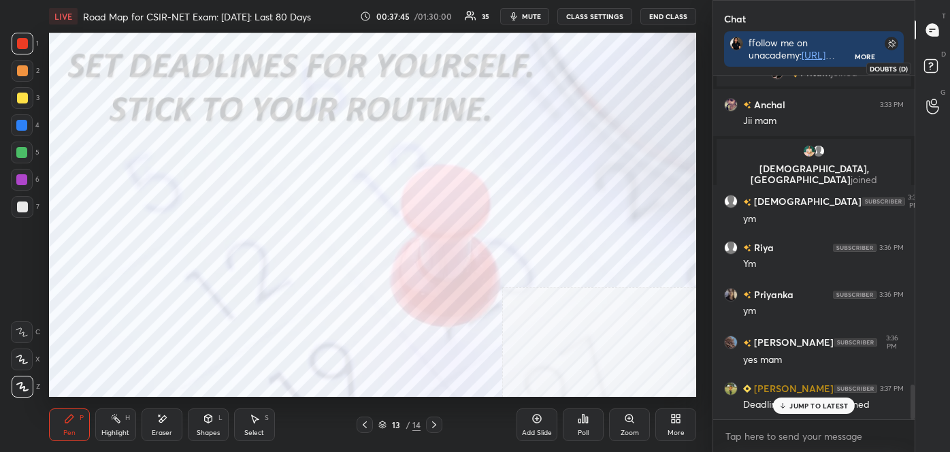
click at [925, 58] on icon at bounding box center [933, 68] width 24 height 24
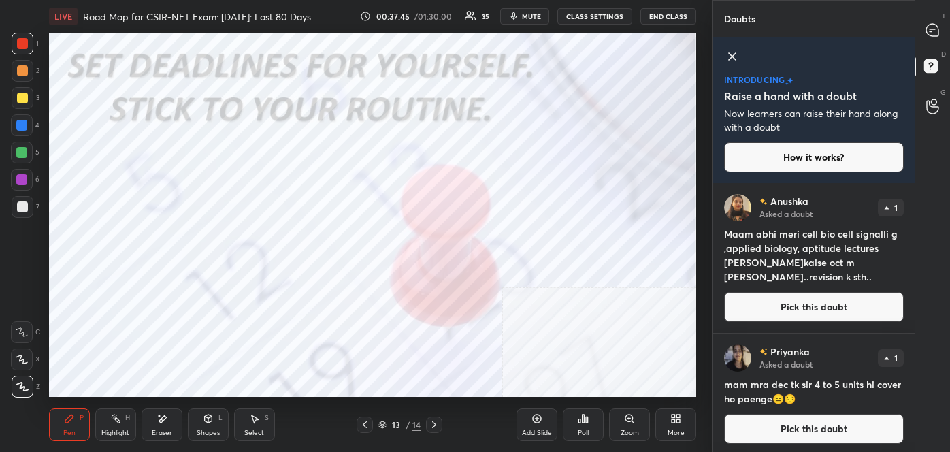
scroll to position [265, 197]
click at [776, 307] on button "Pick this doubt" at bounding box center [814, 307] width 180 height 30
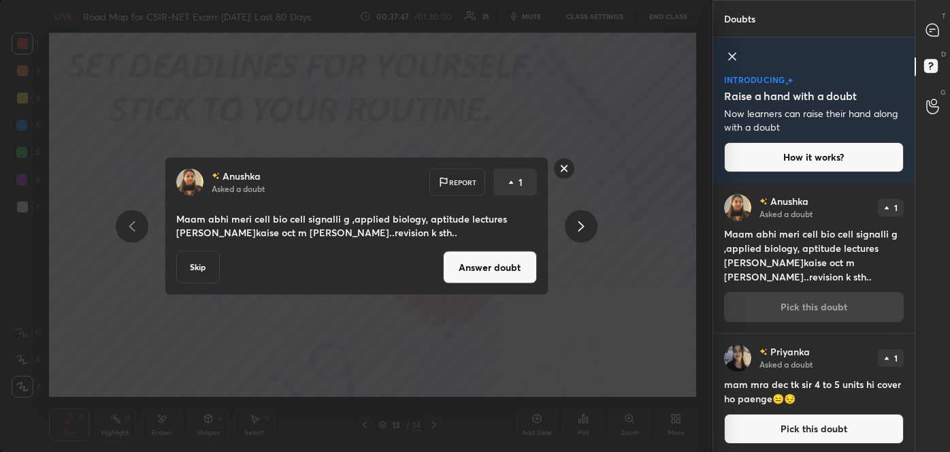
click at [521, 275] on button "Answer doubt" at bounding box center [490, 267] width 94 height 33
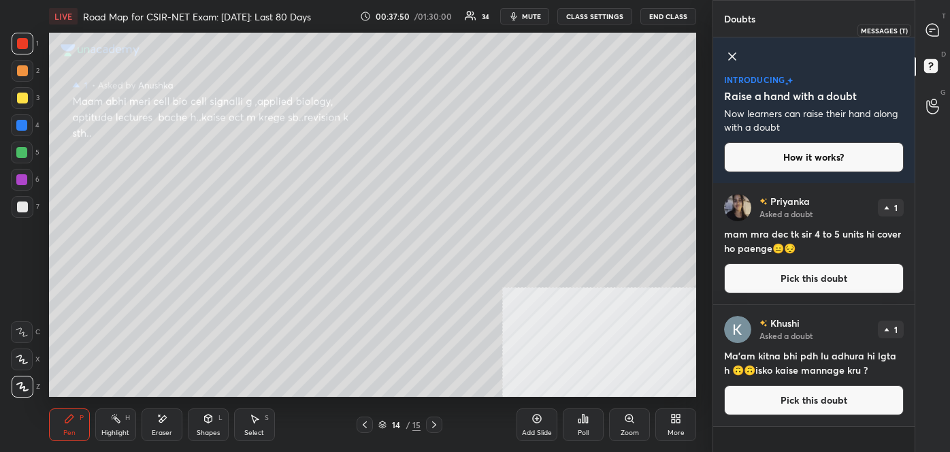
click at [933, 37] on icon at bounding box center [932, 30] width 14 height 14
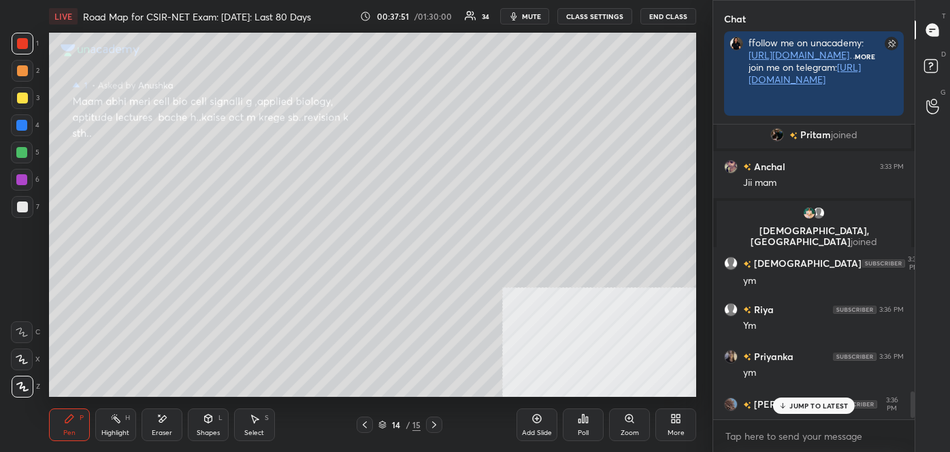
scroll to position [340, 197]
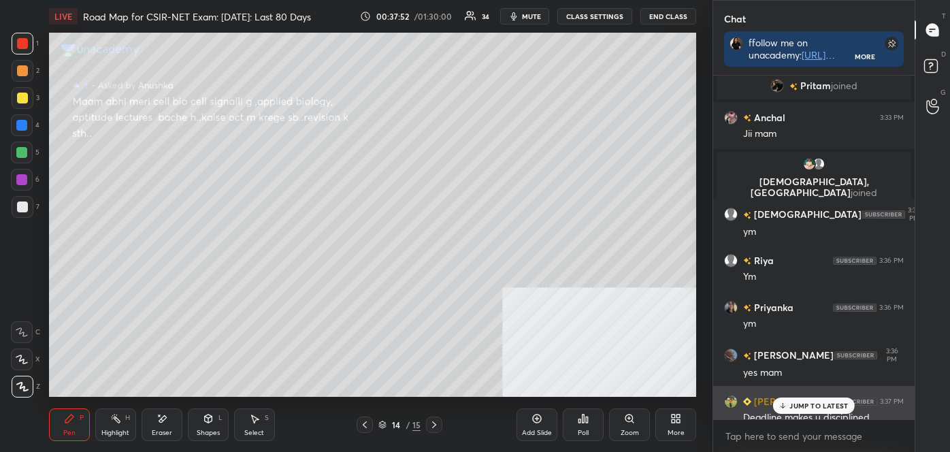
click at [801, 402] on p "JUMP TO LATEST" at bounding box center [818, 405] width 59 height 8
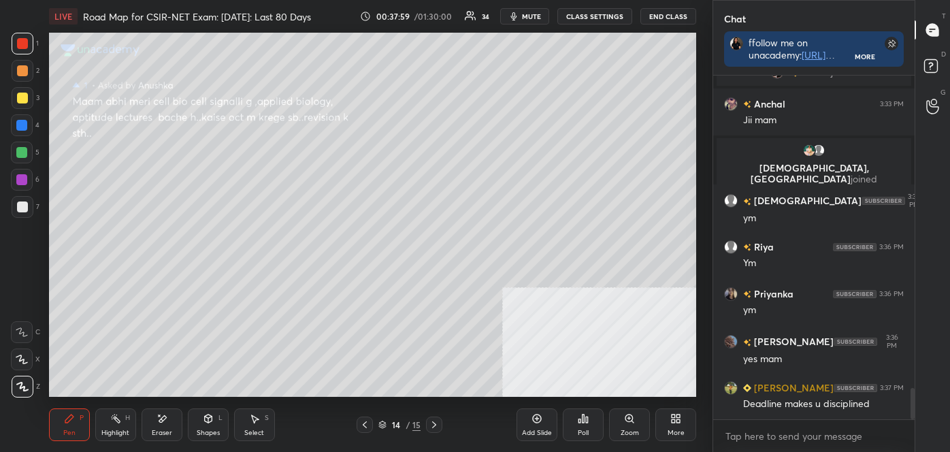
click at [22, 391] on div at bounding box center [23, 387] width 22 height 22
click at [20, 98] on div at bounding box center [22, 98] width 11 height 11
click at [22, 100] on div at bounding box center [22, 98] width 11 height 11
click at [936, 57] on icon at bounding box center [933, 68] width 24 height 24
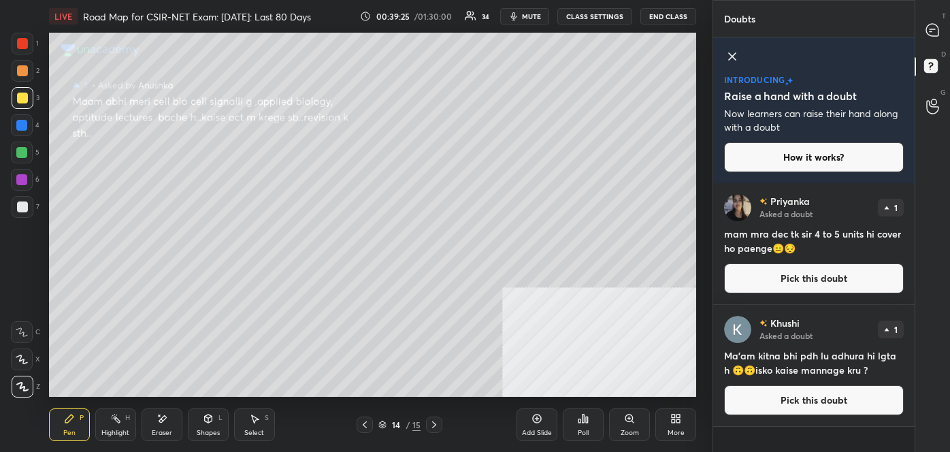
scroll to position [265, 197]
click at [838, 260] on div "[PERSON_NAME] Asked a doubt 1 mam mra dec tk sir 4 to 5 units hi cover ho paeng…" at bounding box center [813, 243] width 201 height 121
click at [836, 280] on button "Pick this doubt" at bounding box center [814, 278] width 180 height 30
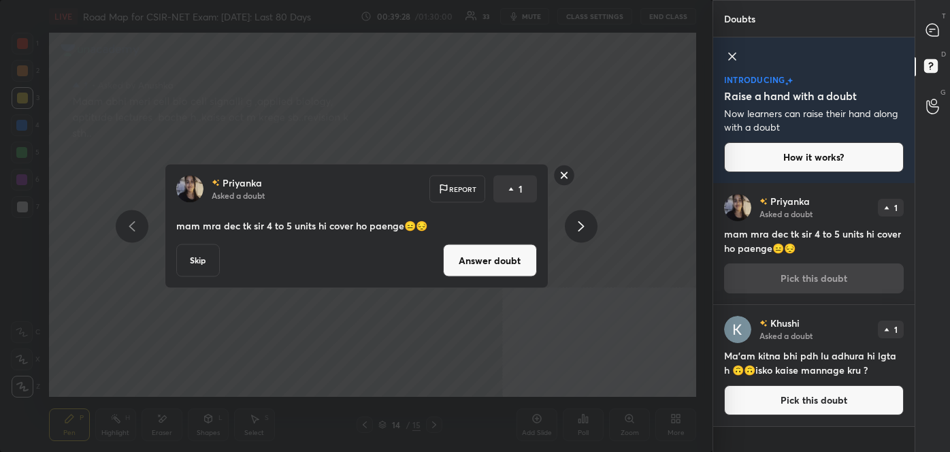
click at [520, 266] on button "Answer doubt" at bounding box center [490, 260] width 94 height 33
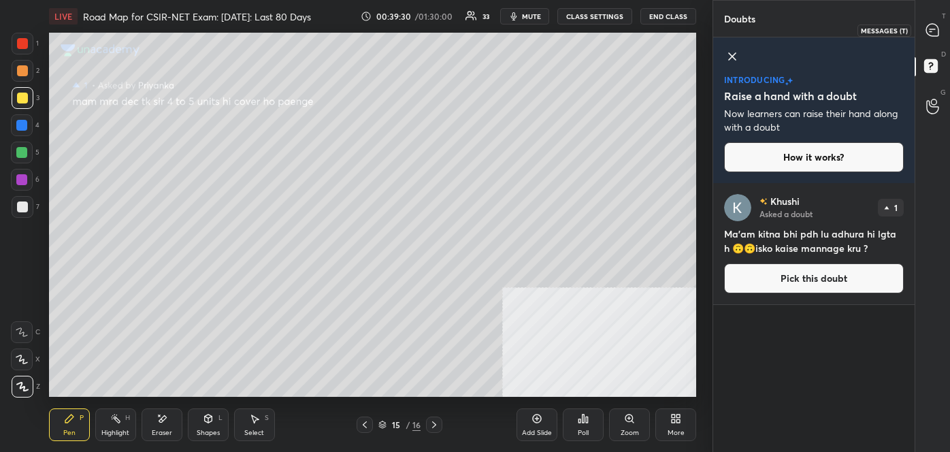
click at [935, 31] on icon at bounding box center [932, 30] width 12 height 12
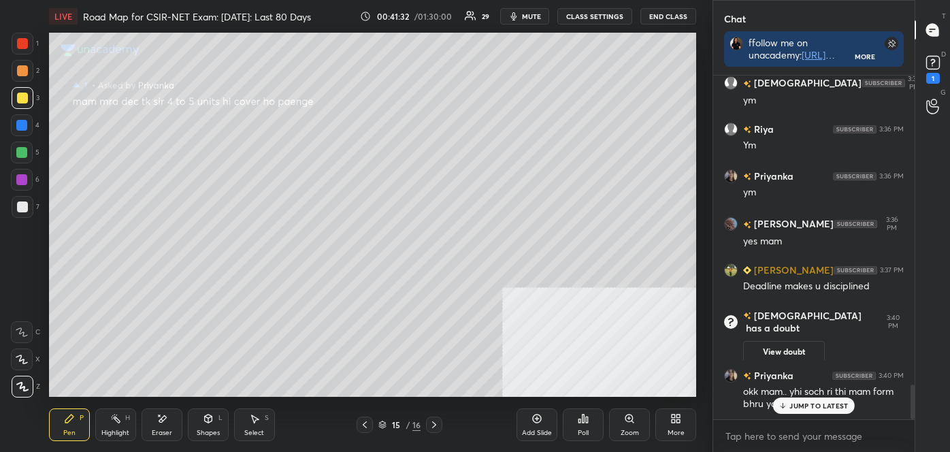
scroll to position [3066, 0]
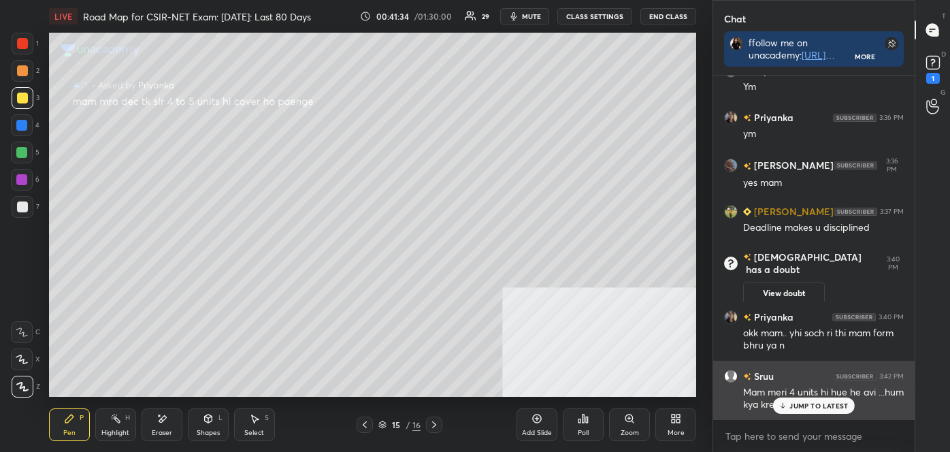
click at [806, 402] on p "JUMP TO LATEST" at bounding box center [818, 405] width 59 height 8
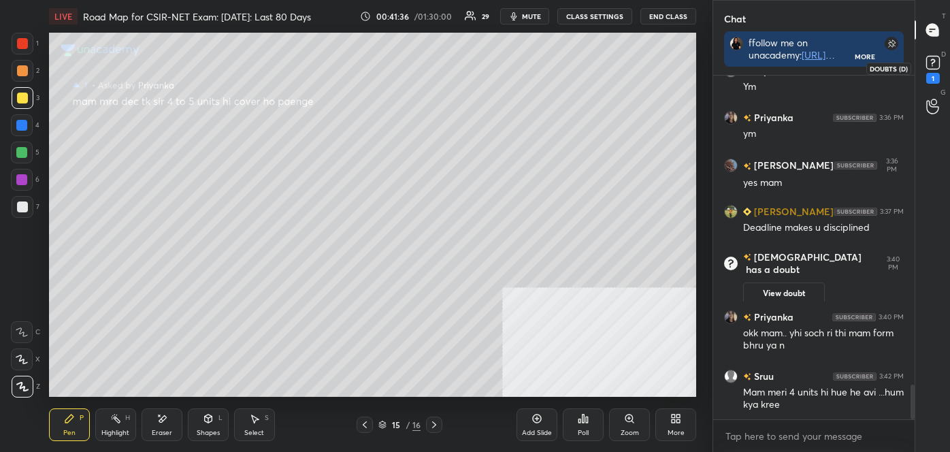
click at [944, 64] on div "1" at bounding box center [932, 68] width 27 height 24
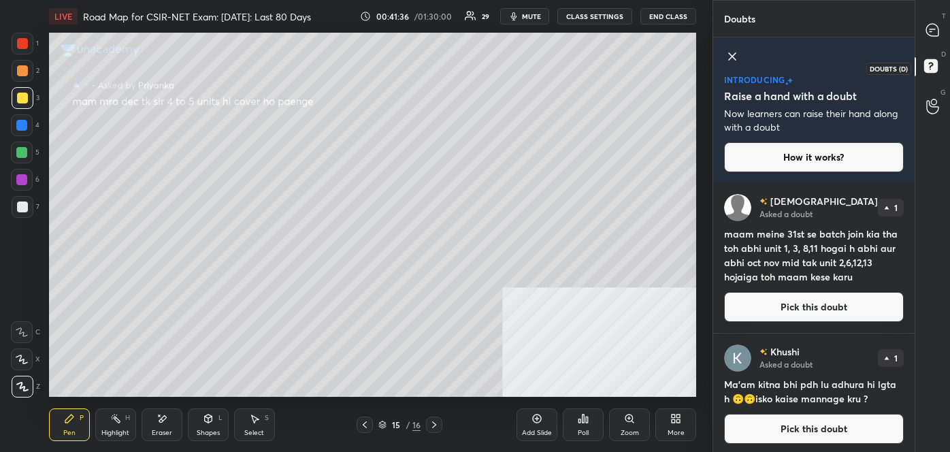
scroll to position [265, 197]
click at [734, 54] on icon at bounding box center [732, 56] width 7 height 7
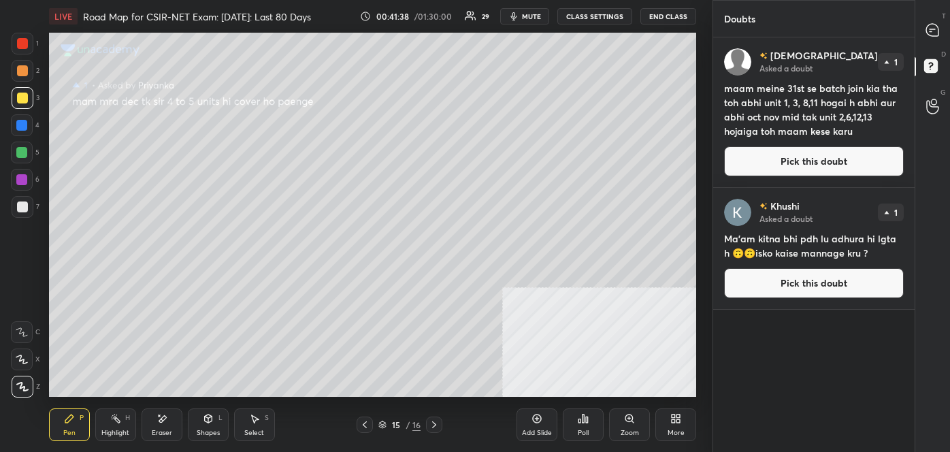
scroll to position [410, 197]
click at [772, 159] on button "Pick this doubt" at bounding box center [814, 161] width 180 height 30
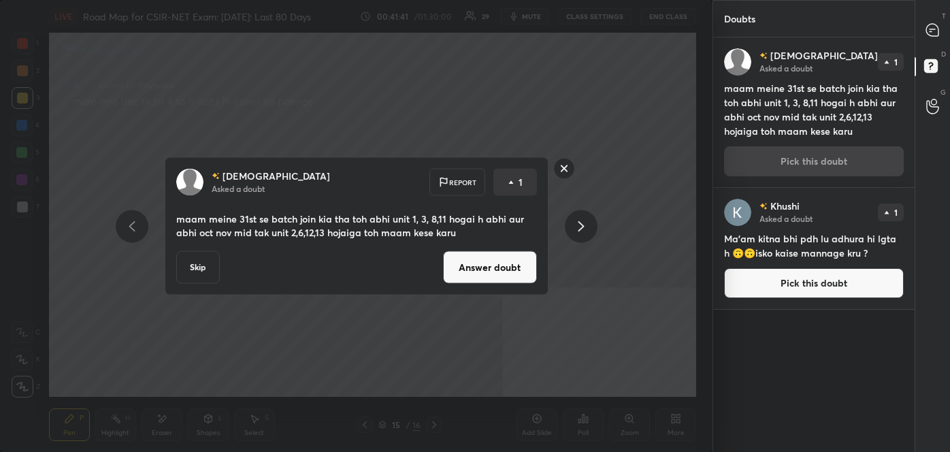
click at [505, 274] on button "Answer doubt" at bounding box center [490, 267] width 94 height 33
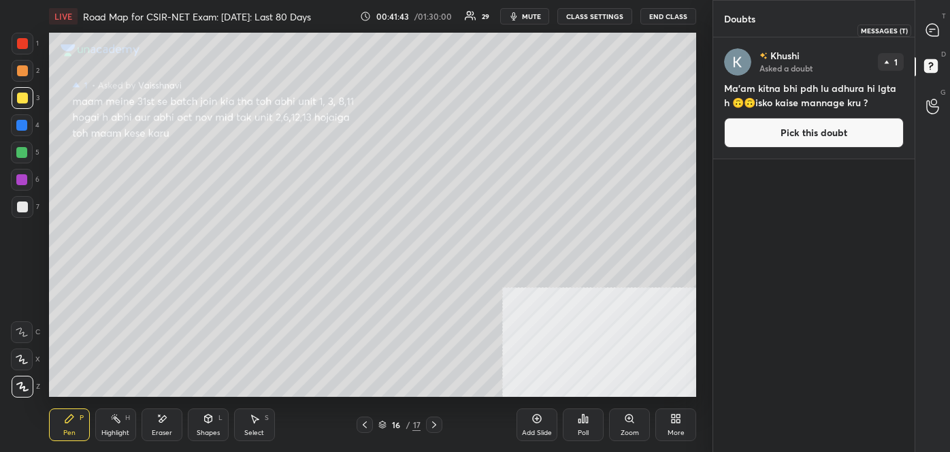
click at [936, 31] on icon at bounding box center [932, 30] width 12 height 12
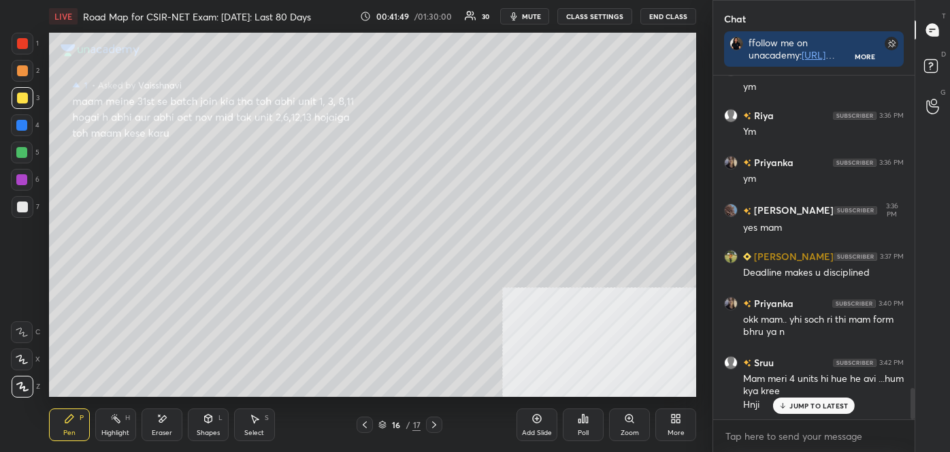
scroll to position [3435, 0]
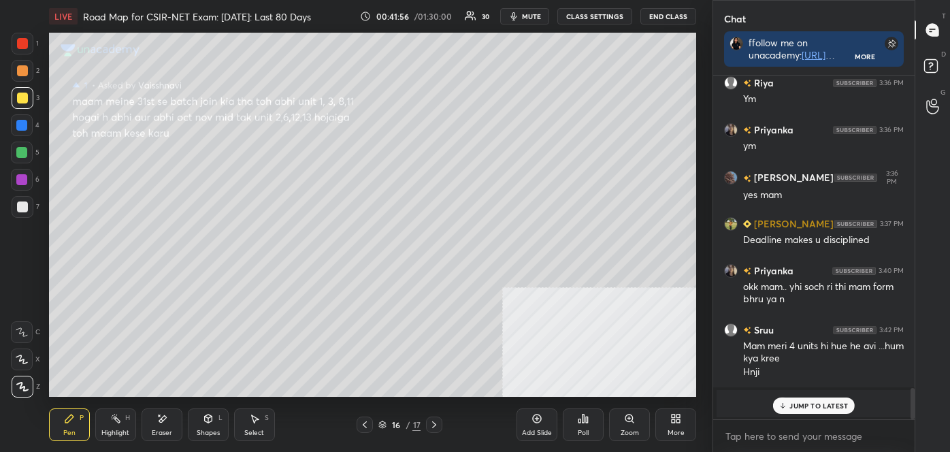
click at [159, 423] on div "Eraser" at bounding box center [162, 424] width 41 height 33
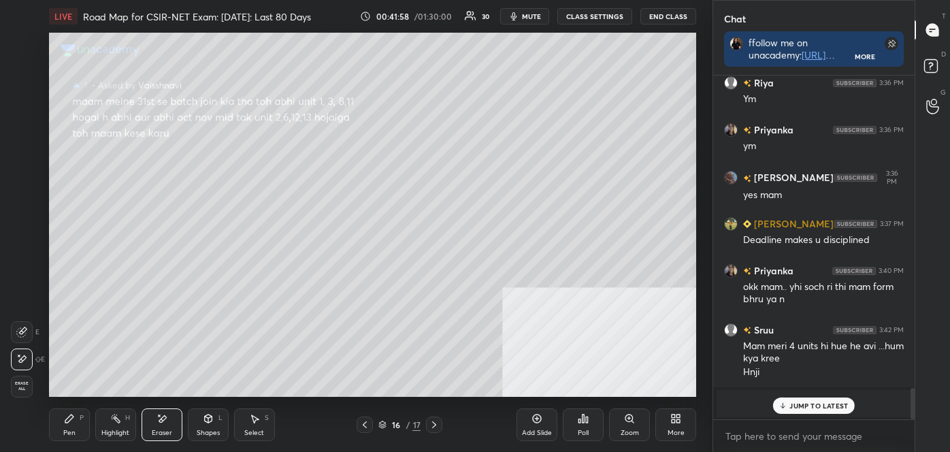
click at [58, 425] on div "Pen P" at bounding box center [69, 424] width 41 height 33
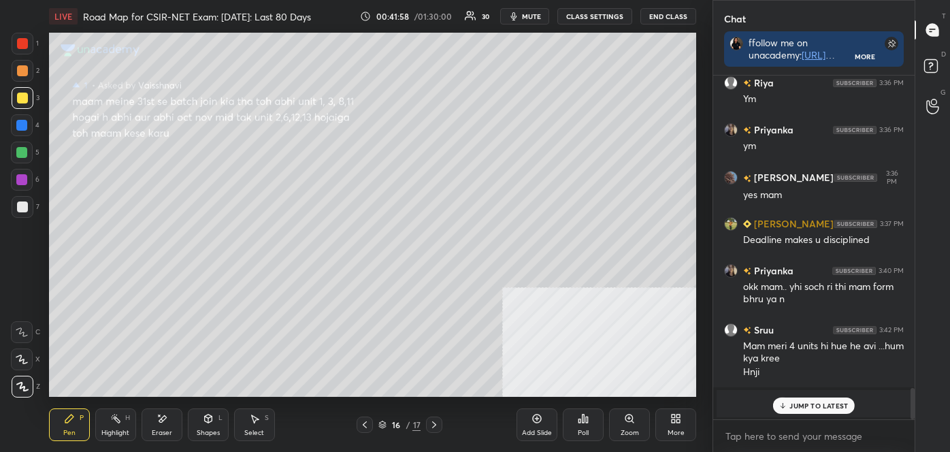
click at [24, 386] on icon at bounding box center [22, 386] width 11 height 8
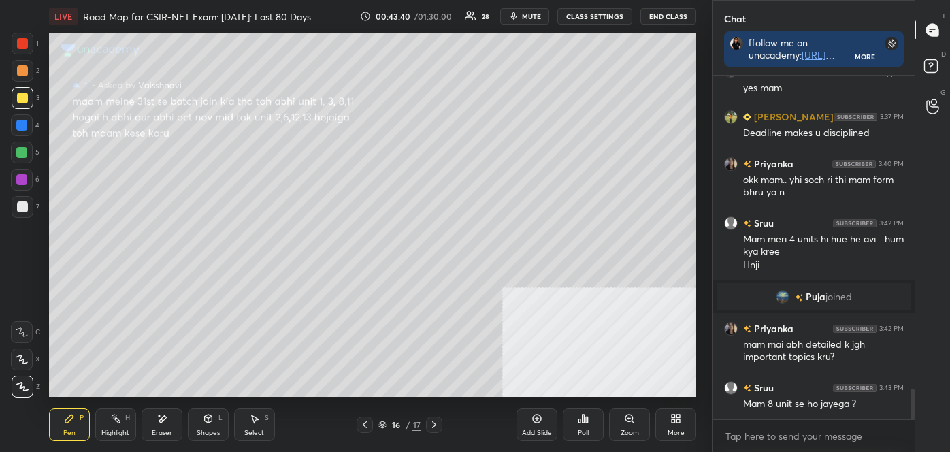
scroll to position [3589, 0]
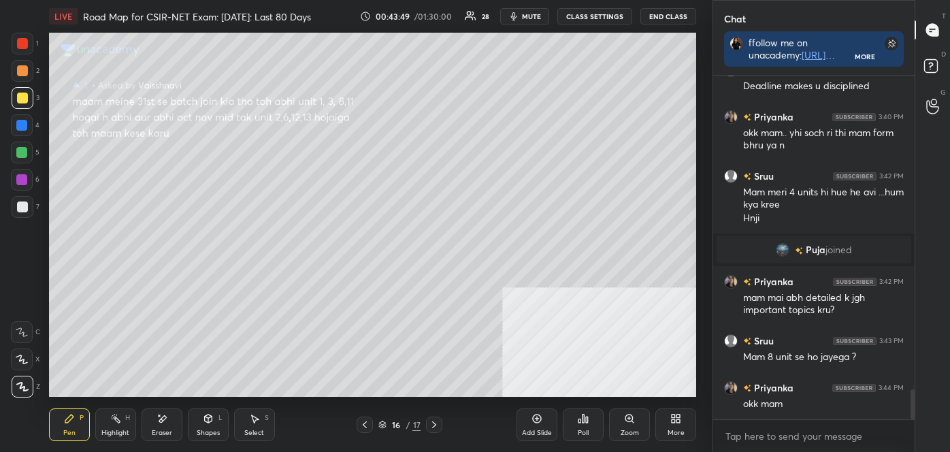
click at [116, 429] on div "Highlight H" at bounding box center [115, 424] width 41 height 33
click at [63, 426] on div "Pen P" at bounding box center [69, 424] width 41 height 33
drag, startPoint x: 22, startPoint y: 384, endPoint x: 44, endPoint y: 355, distance: 35.9
click at [23, 383] on icon at bounding box center [22, 387] width 12 height 10
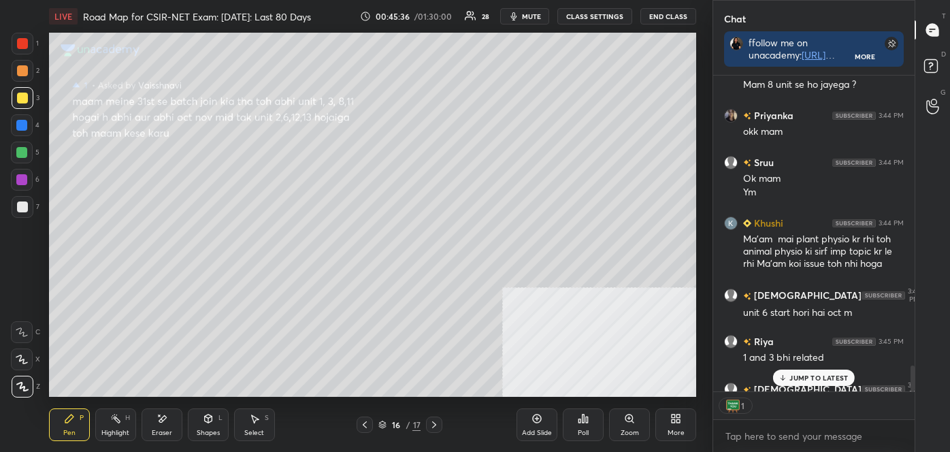
scroll to position [4, 3]
click at [936, 54] on div "D Doubts (D)" at bounding box center [932, 68] width 35 height 38
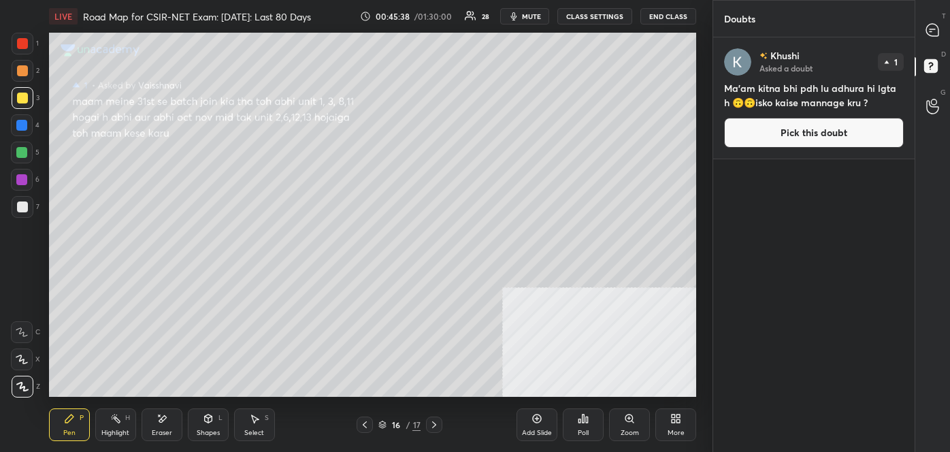
drag, startPoint x: 842, startPoint y: 132, endPoint x: 845, endPoint y: 122, distance: 9.9
click at [842, 131] on button "Pick this doubt" at bounding box center [814, 133] width 180 height 30
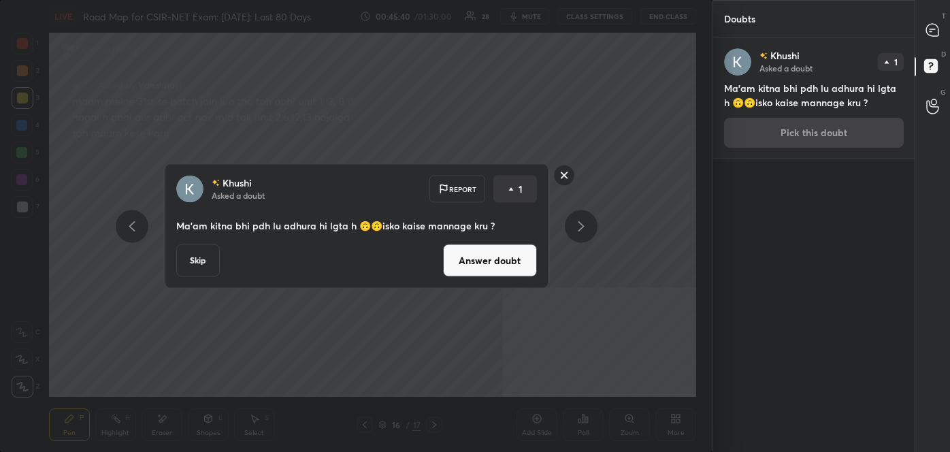
click at [493, 270] on button "Answer doubt" at bounding box center [490, 260] width 94 height 33
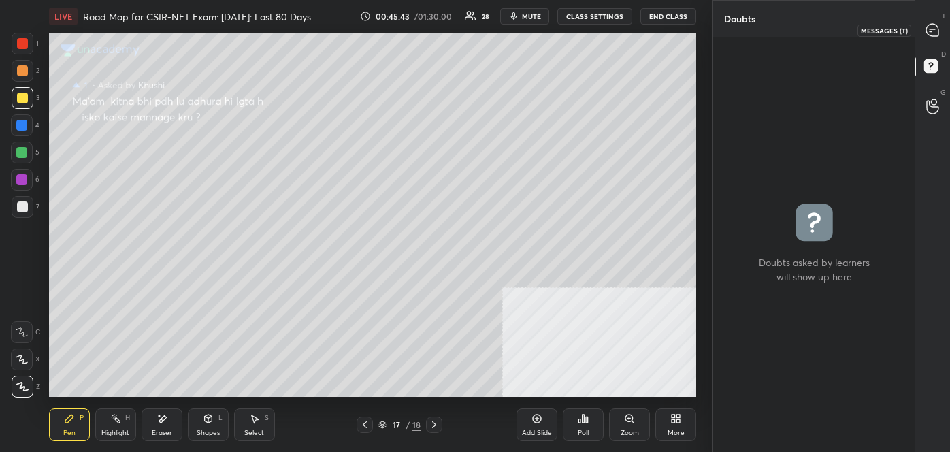
click at [941, 31] on div at bounding box center [932, 30] width 27 height 24
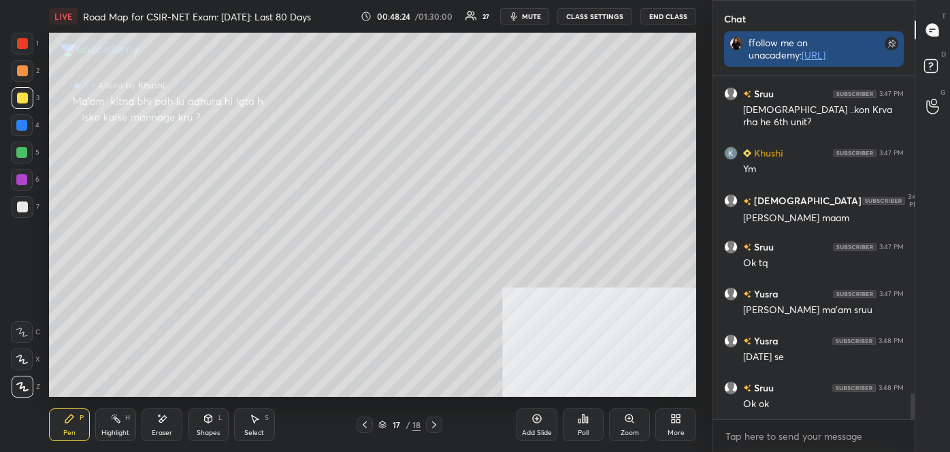
scroll to position [4208, 0]
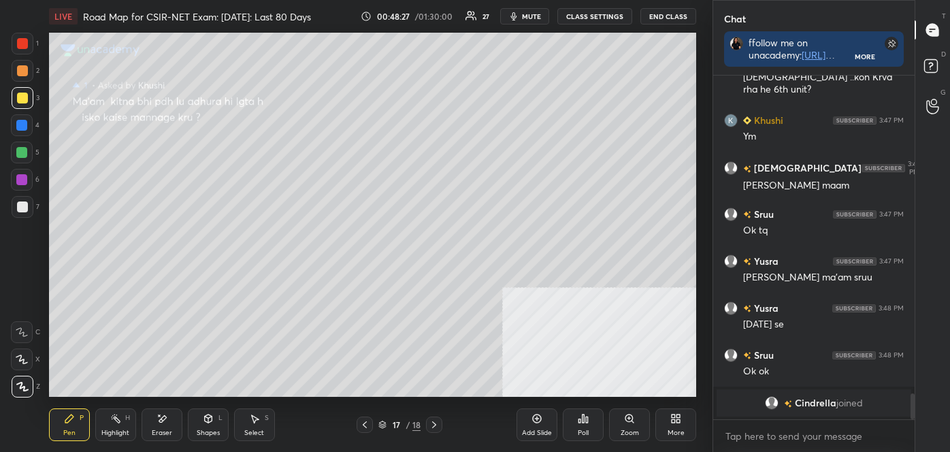
click at [27, 70] on div at bounding box center [23, 71] width 22 height 22
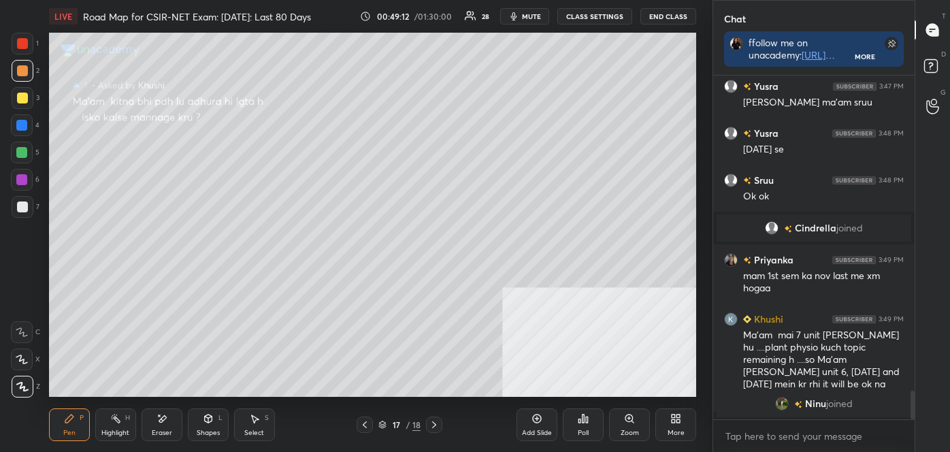
scroll to position [3828, 0]
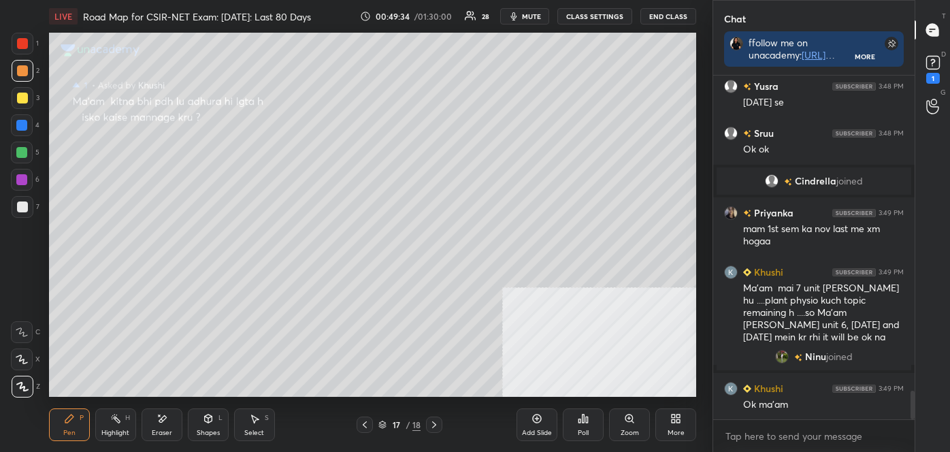
click at [17, 98] on div at bounding box center [22, 98] width 11 height 11
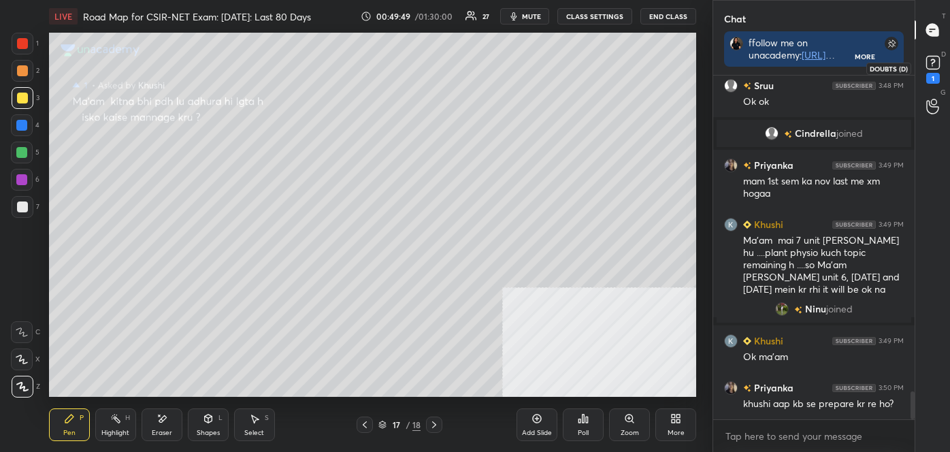
drag, startPoint x: 934, startPoint y: 65, endPoint x: 929, endPoint y: 54, distance: 11.6
click at [934, 65] on rect at bounding box center [932, 62] width 13 height 13
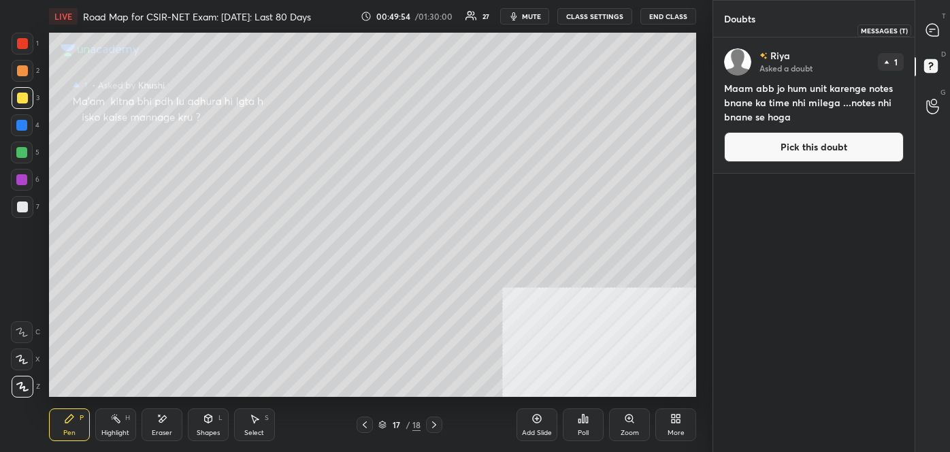
click at [938, 27] on icon at bounding box center [932, 30] width 12 height 12
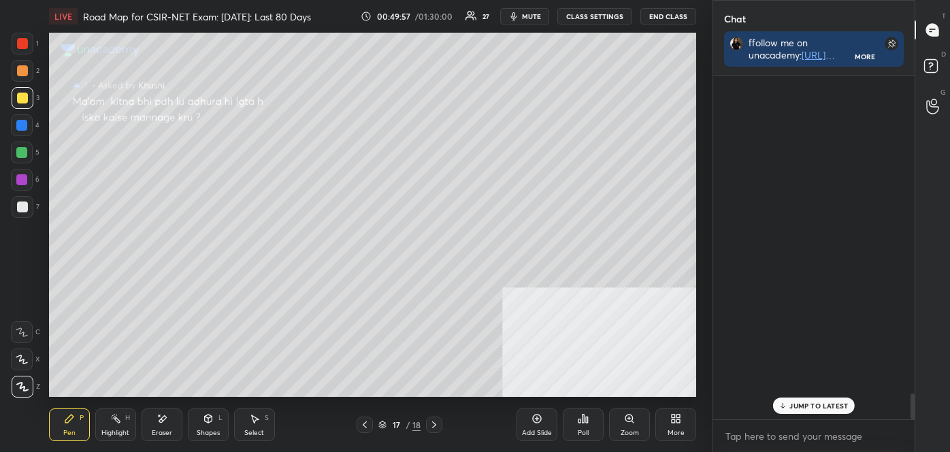
scroll to position [4257, 0]
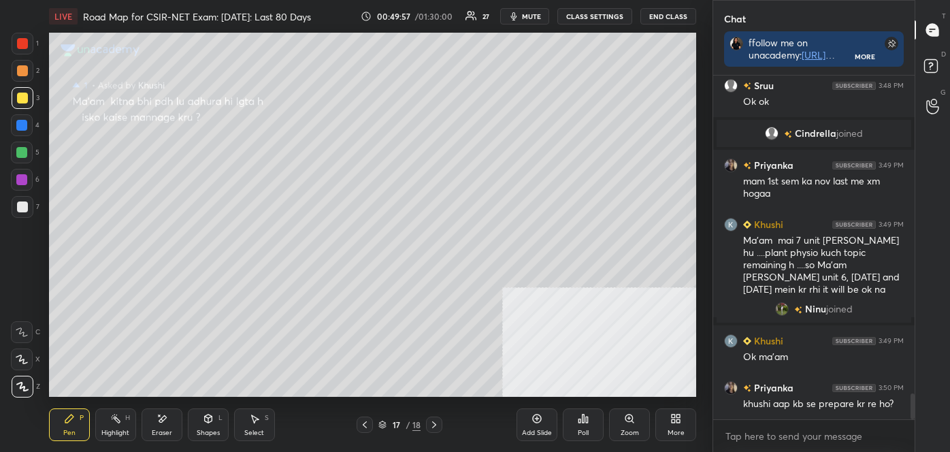
drag, startPoint x: 910, startPoint y: 397, endPoint x: 910, endPoint y: 418, distance: 21.1
click at [910, 418] on div "Yusra 3:48 PM [DATE] se Sruu 3:48 PM Ok ok [PERSON_NAME] joined Priyanka 3:49 P…" at bounding box center [813, 264] width 201 height 376
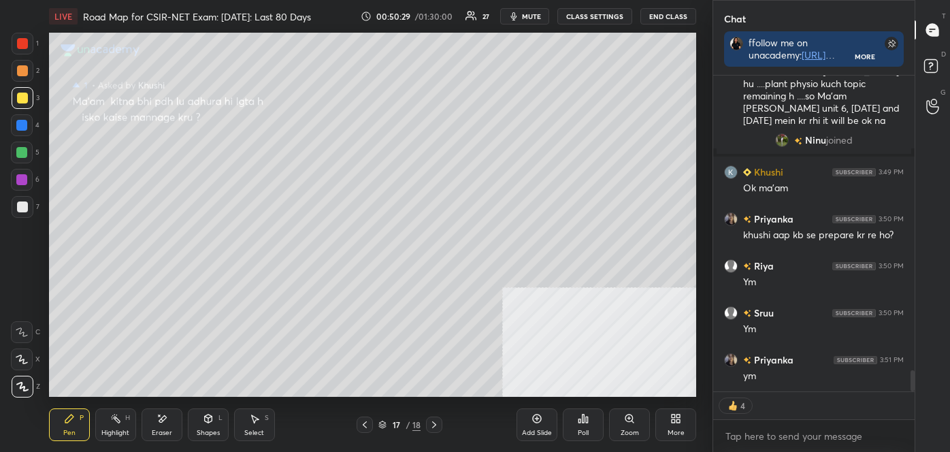
scroll to position [4472, 0]
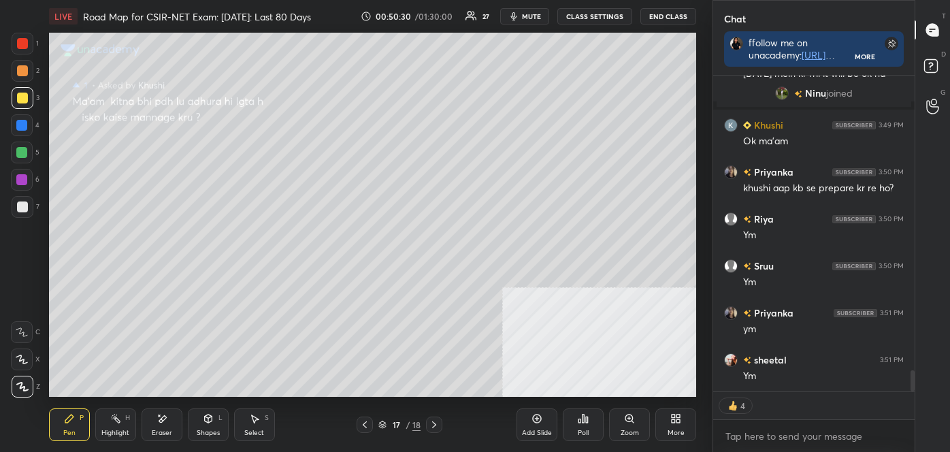
click at [361, 427] on icon at bounding box center [364, 424] width 11 height 11
click at [360, 427] on icon at bounding box center [364, 424] width 11 height 11
click at [359, 427] on div at bounding box center [365, 424] width 16 height 16
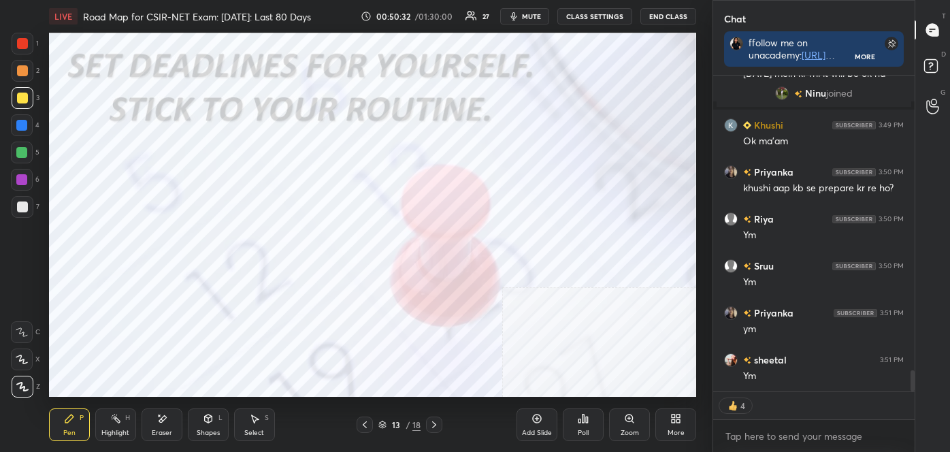
click at [360, 427] on icon at bounding box center [364, 424] width 11 height 11
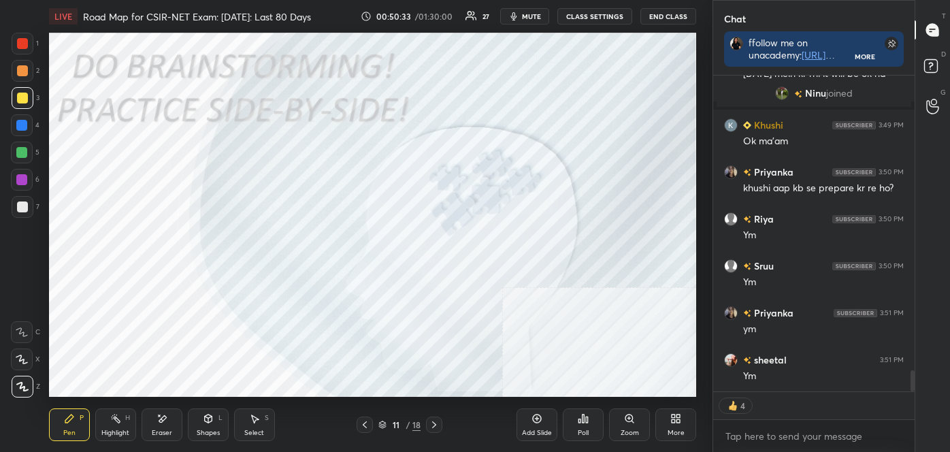
click at [360, 427] on icon at bounding box center [364, 424] width 11 height 11
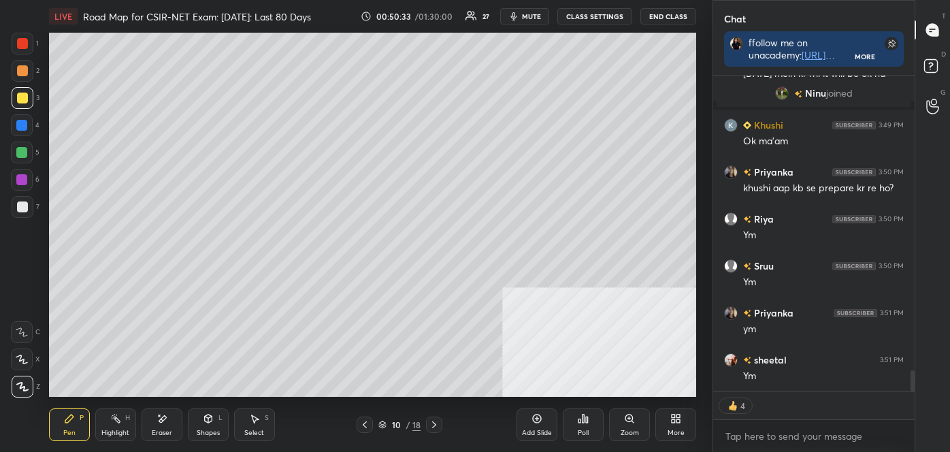
click at [361, 426] on icon at bounding box center [364, 424] width 11 height 11
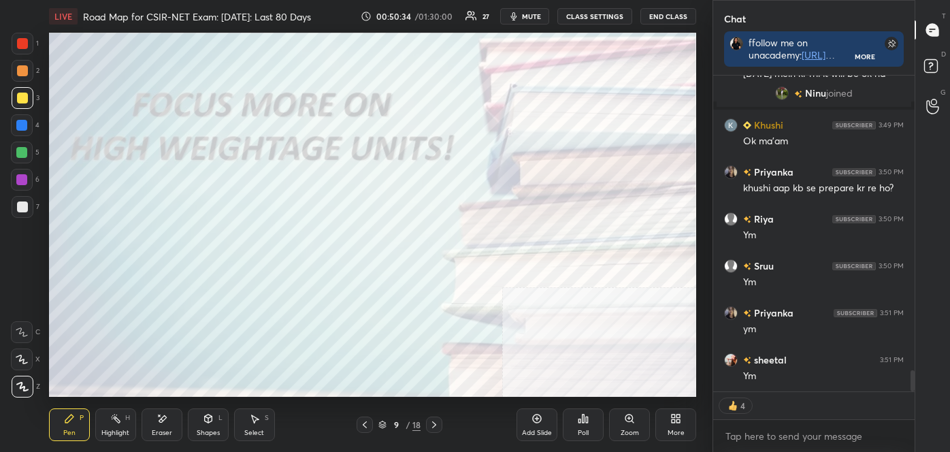
click at [361, 423] on icon at bounding box center [364, 424] width 11 height 11
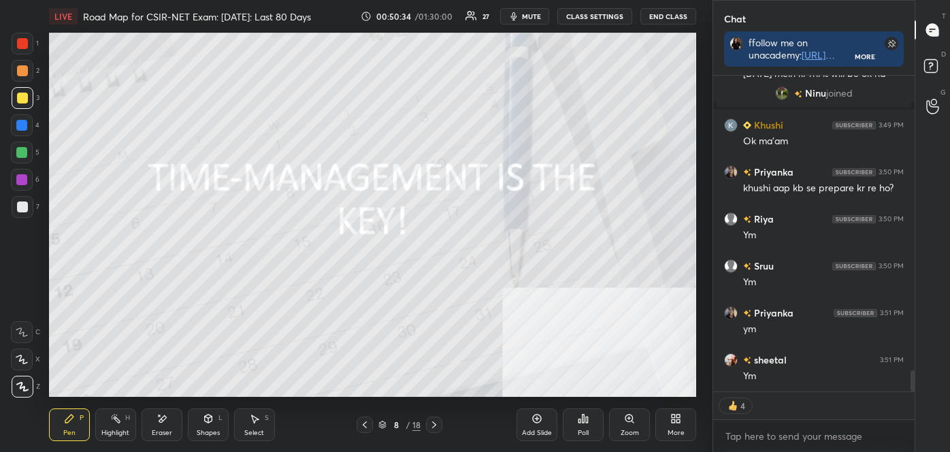
click at [361, 422] on icon at bounding box center [364, 424] width 11 height 11
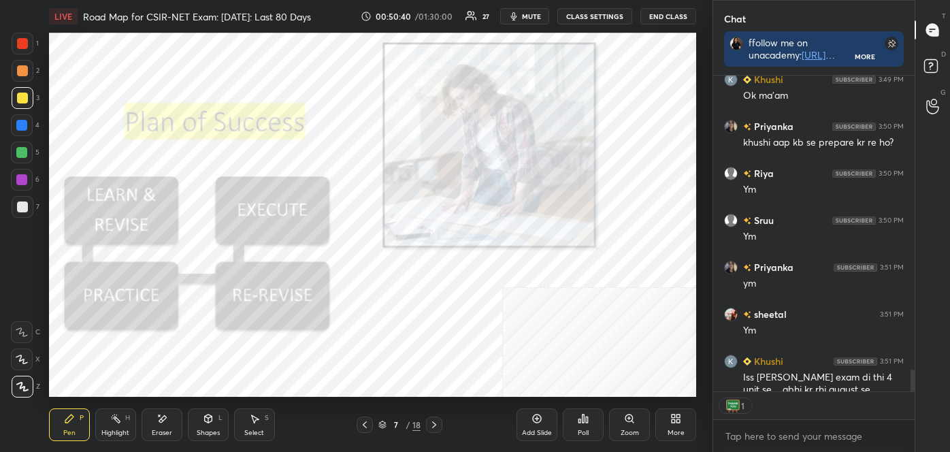
scroll to position [312, 197]
click at [107, 427] on div "Highlight H" at bounding box center [115, 424] width 41 height 33
click at [48, 73] on div "Setting up your live class Poll for secs No correct answer Start poll" at bounding box center [373, 215] width 658 height 365
click at [23, 51] on div at bounding box center [23, 44] width 22 height 22
click at [24, 47] on div at bounding box center [22, 43] width 11 height 11
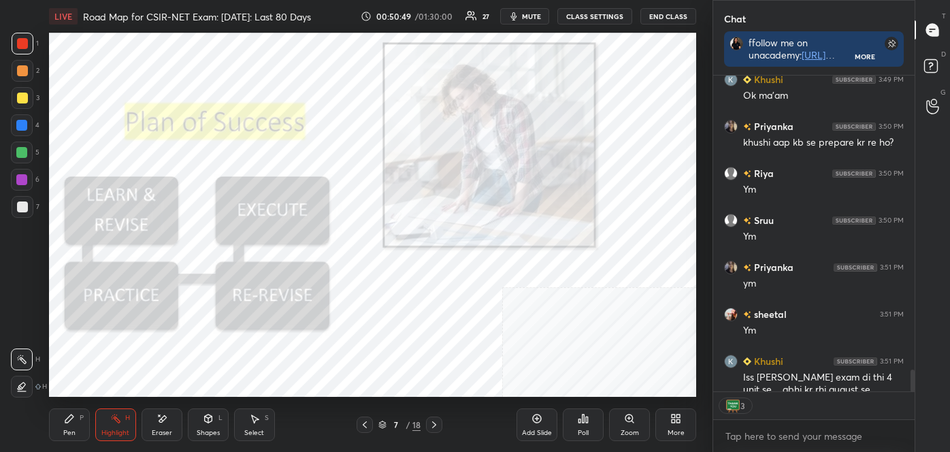
click at [29, 48] on div at bounding box center [23, 44] width 22 height 22
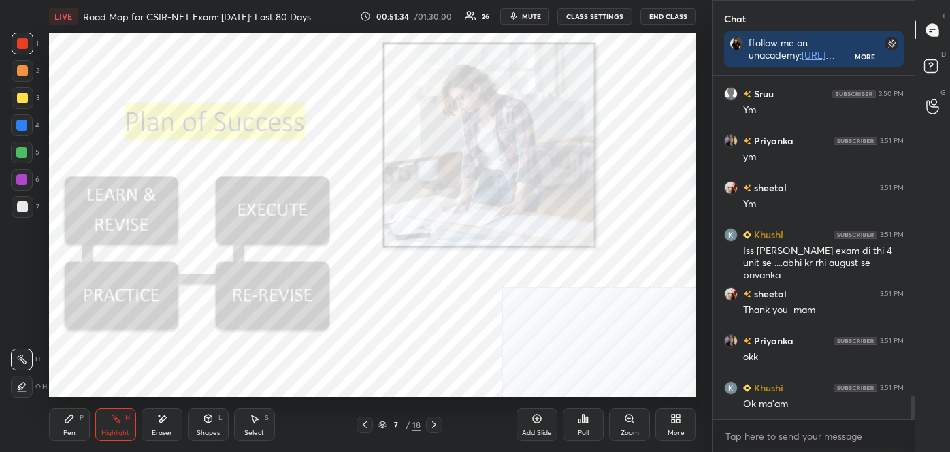
scroll to position [4, 3]
click at [66, 429] on div "Pen" at bounding box center [69, 432] width 12 height 7
click at [25, 390] on icon at bounding box center [22, 386] width 11 height 8
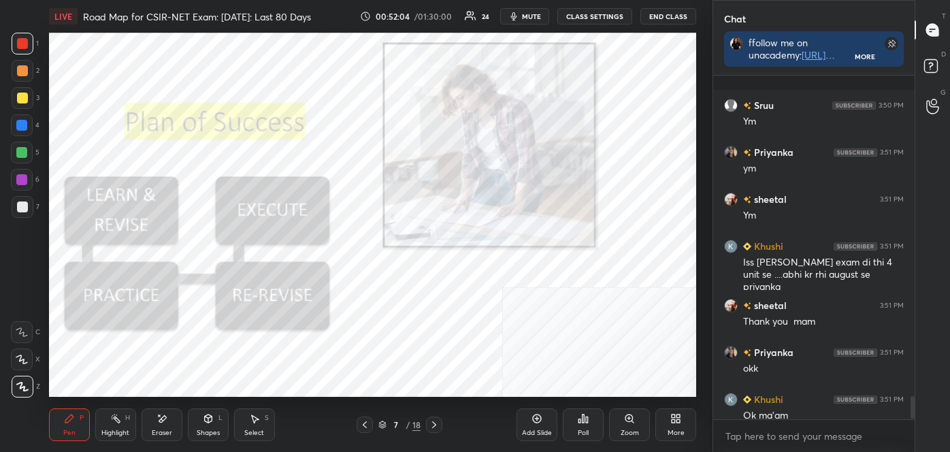
scroll to position [4783, 0]
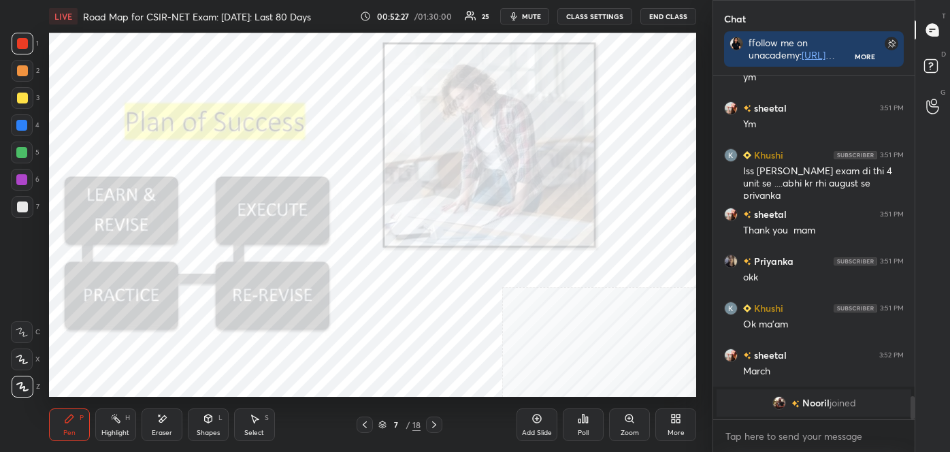
click at [156, 429] on div "Eraser" at bounding box center [162, 432] width 20 height 7
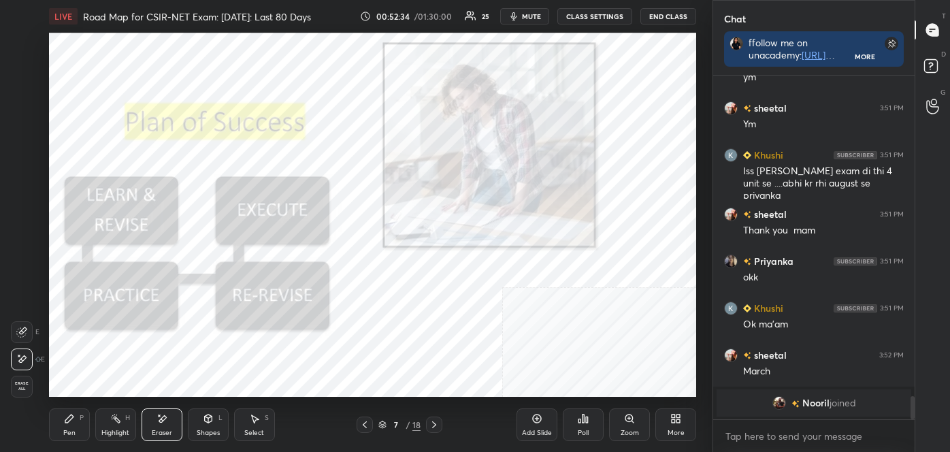
click at [27, 383] on span "Erase all" at bounding box center [22, 386] width 20 height 10
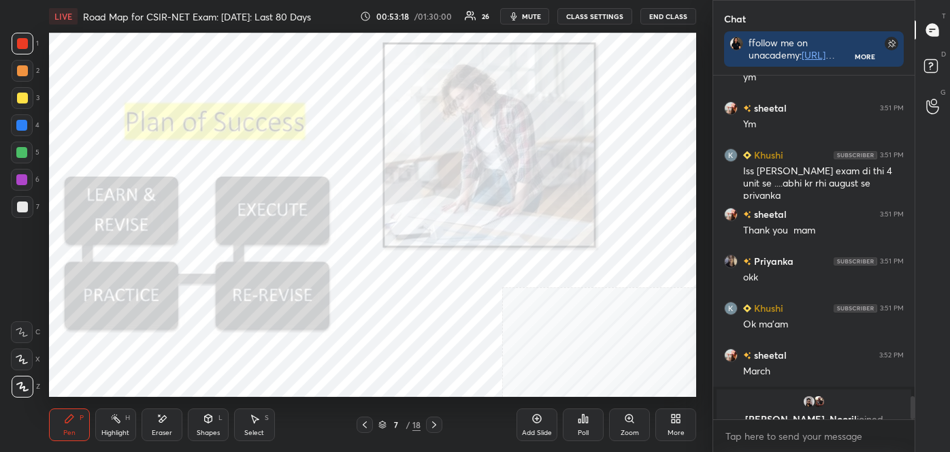
scroll to position [4799, 0]
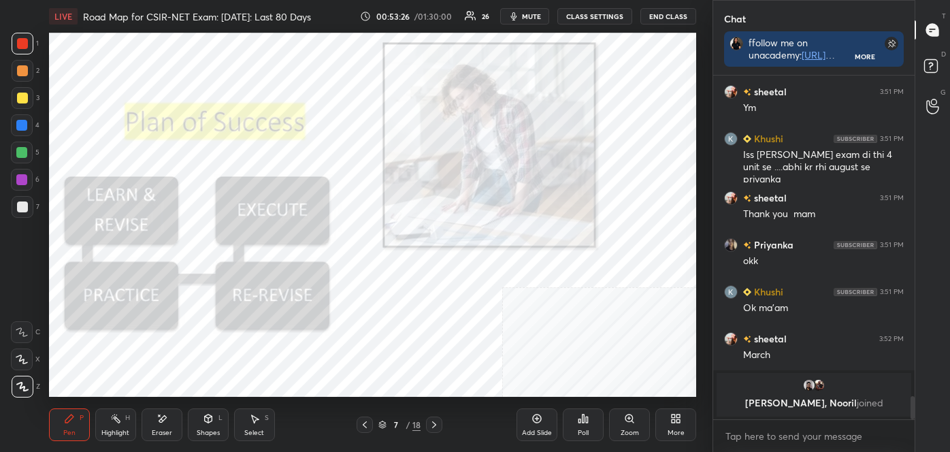
click at [24, 385] on icon at bounding box center [22, 386] width 11 height 8
click at [25, 44] on div at bounding box center [22, 43] width 11 height 11
click at [166, 427] on div "Eraser" at bounding box center [162, 424] width 41 height 33
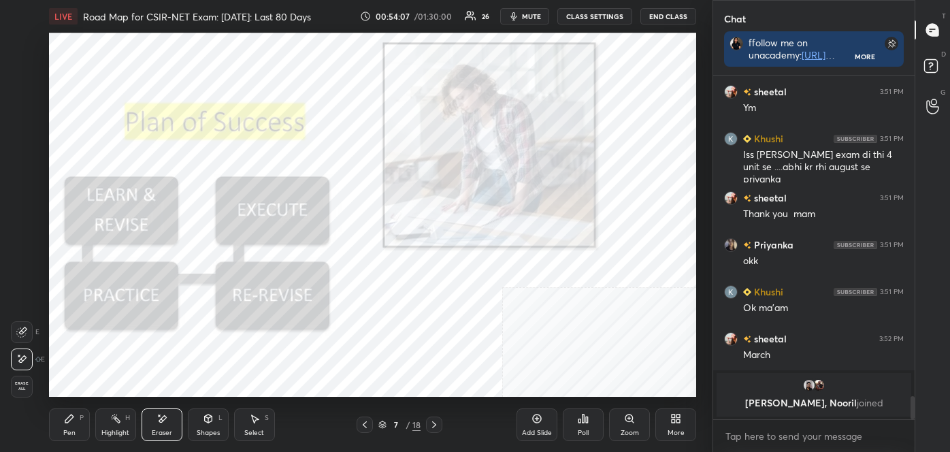
click at [29, 385] on span "Erase all" at bounding box center [22, 386] width 20 height 10
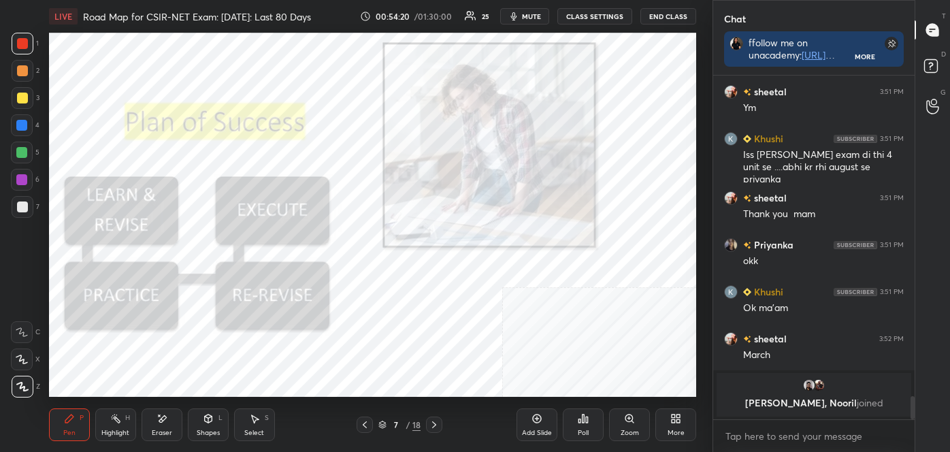
click at [441, 428] on div at bounding box center [434, 424] width 16 height 16
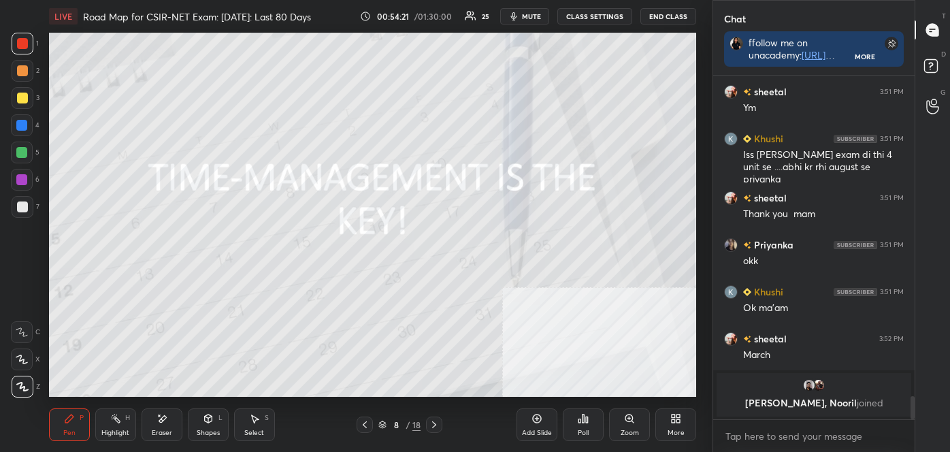
click at [439, 423] on icon at bounding box center [434, 424] width 11 height 11
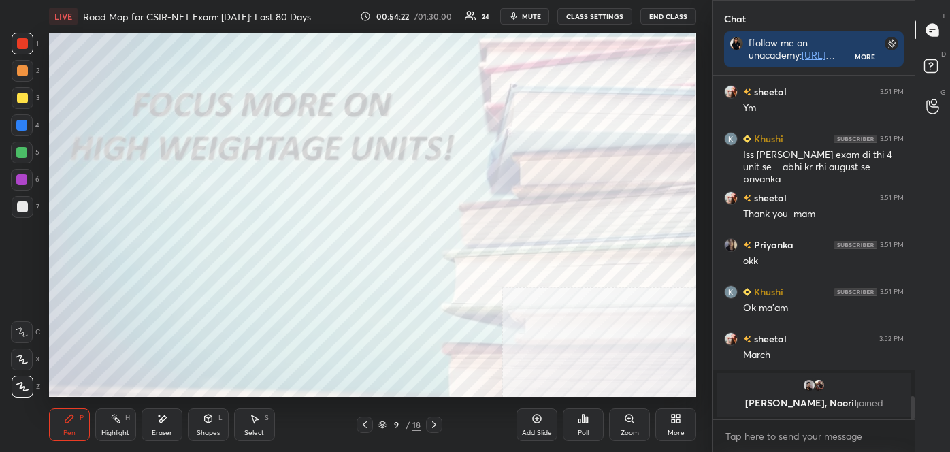
click at [438, 422] on icon at bounding box center [434, 424] width 11 height 11
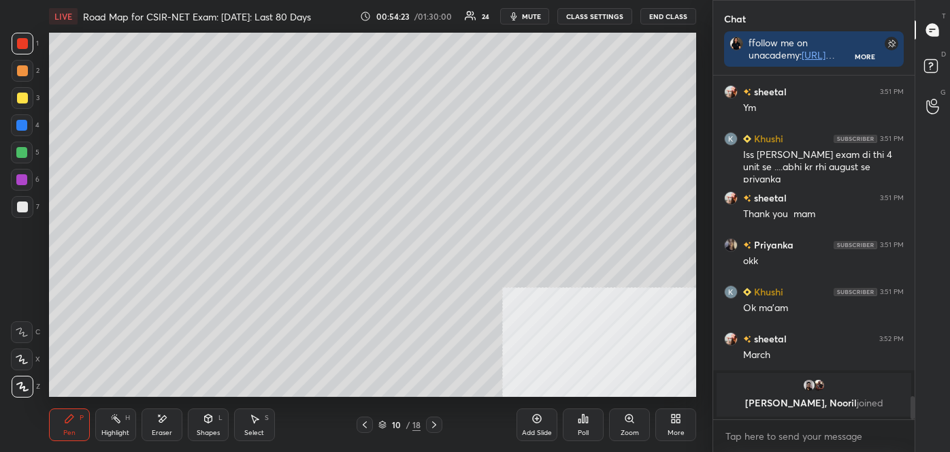
click at [435, 423] on icon at bounding box center [434, 424] width 11 height 11
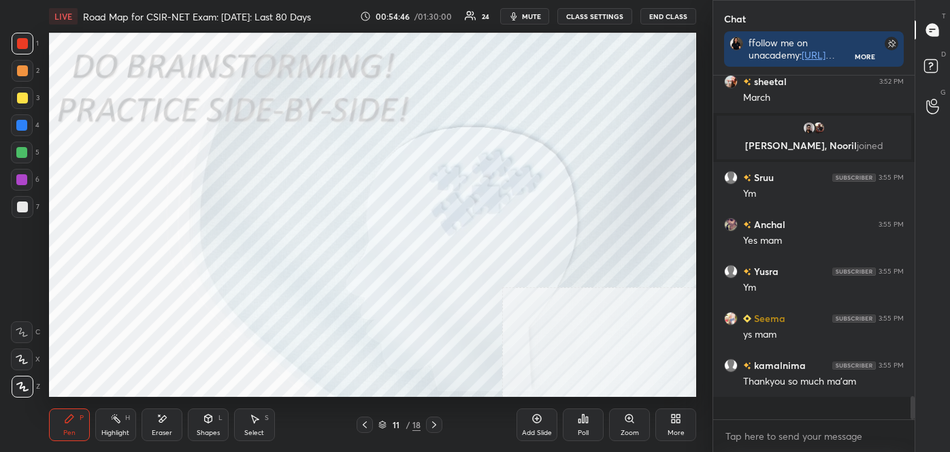
scroll to position [4321, 0]
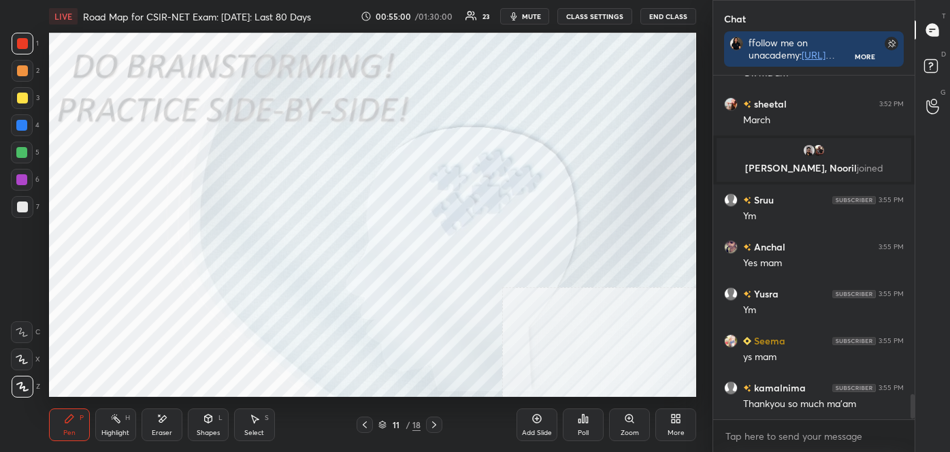
click at [162, 429] on div "Eraser" at bounding box center [162, 432] width 20 height 7
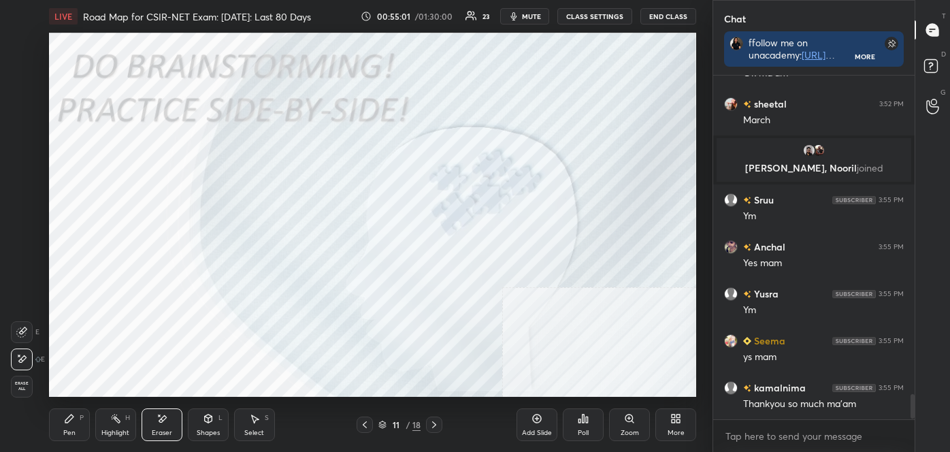
click at [22, 363] on icon at bounding box center [21, 359] width 11 height 12
click at [80, 429] on div "Pen P" at bounding box center [69, 424] width 41 height 33
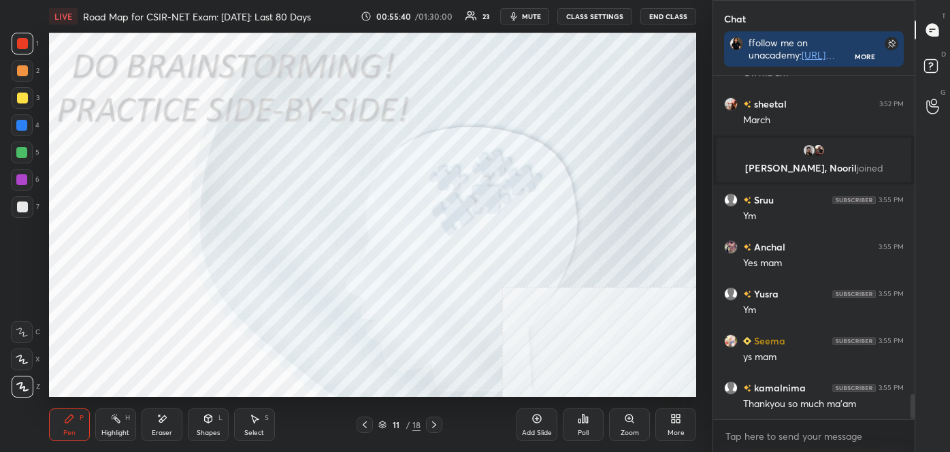
click at [27, 378] on div at bounding box center [23, 387] width 22 height 22
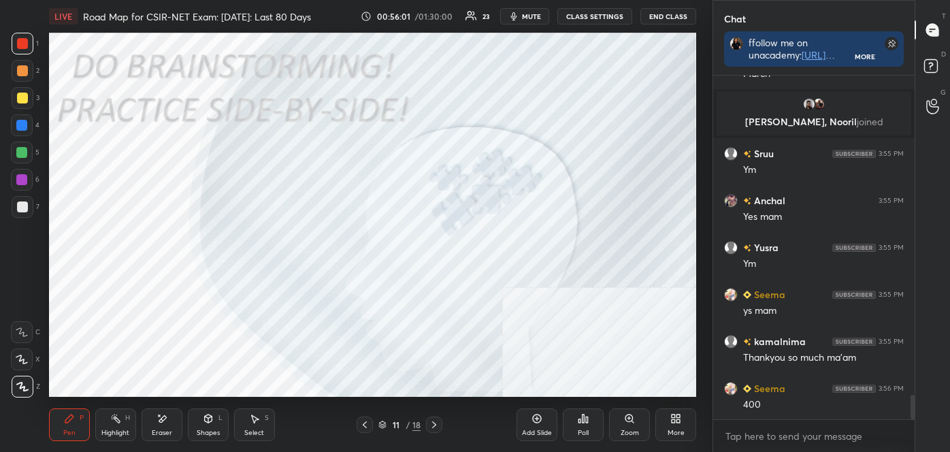
scroll to position [4415, 0]
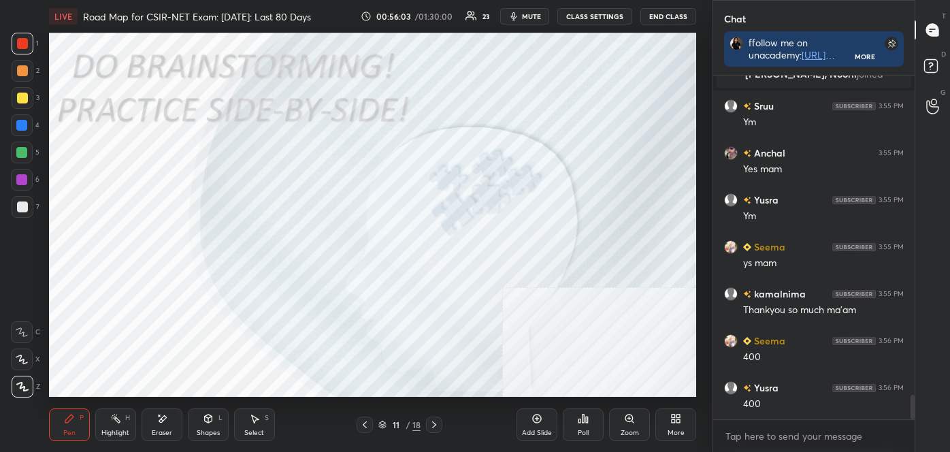
click at [159, 423] on icon at bounding box center [161, 419] width 11 height 12
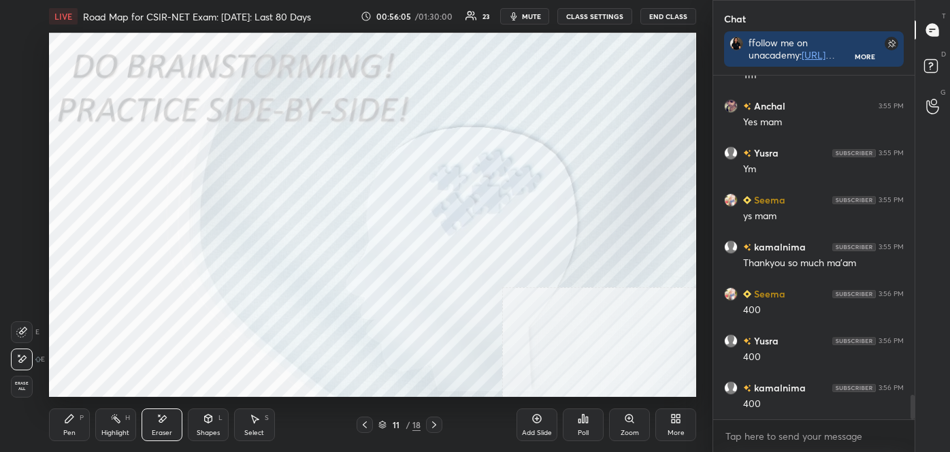
scroll to position [4494, 0]
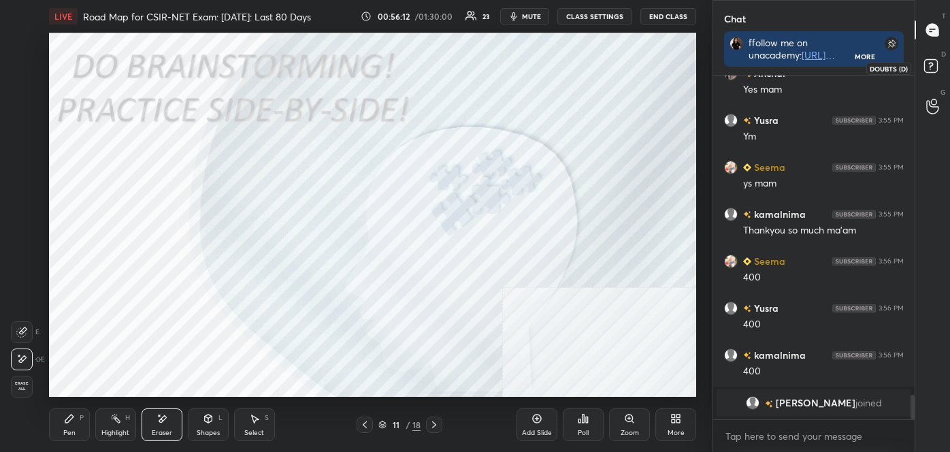
click at [940, 66] on icon at bounding box center [933, 68] width 24 height 24
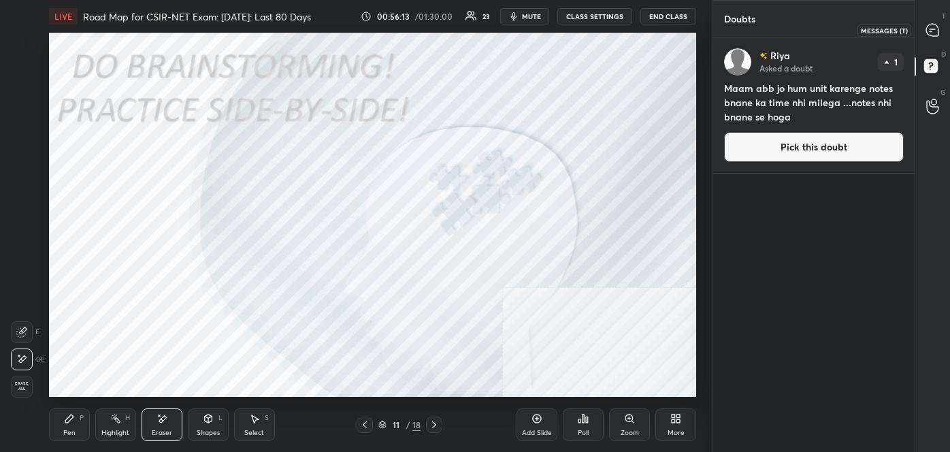
click at [932, 29] on icon at bounding box center [931, 29] width 5 height 0
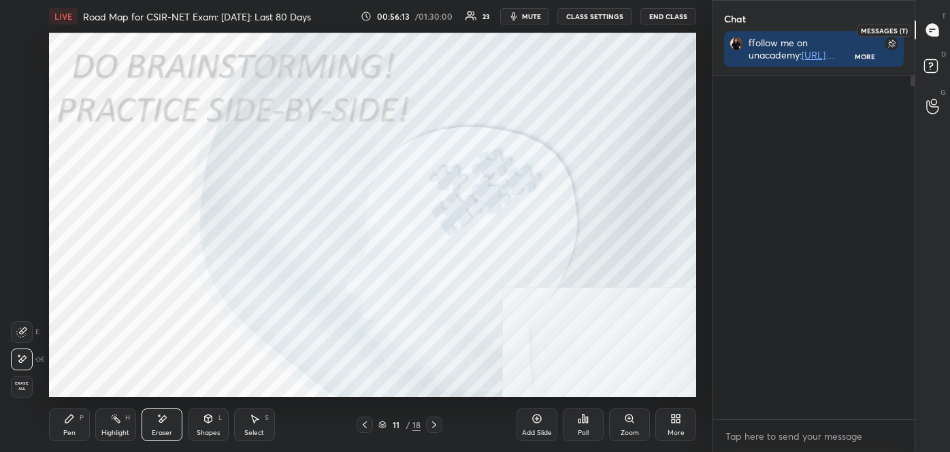
scroll to position [340, 197]
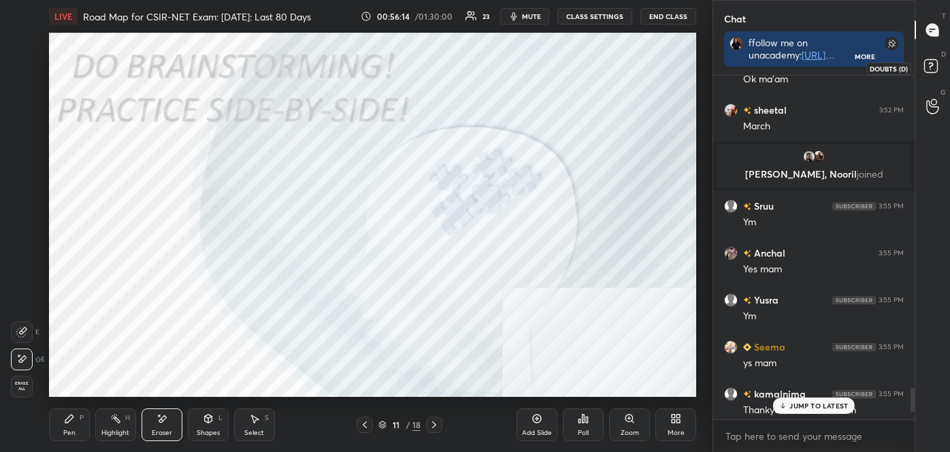
click at [934, 69] on rect at bounding box center [930, 66] width 13 height 13
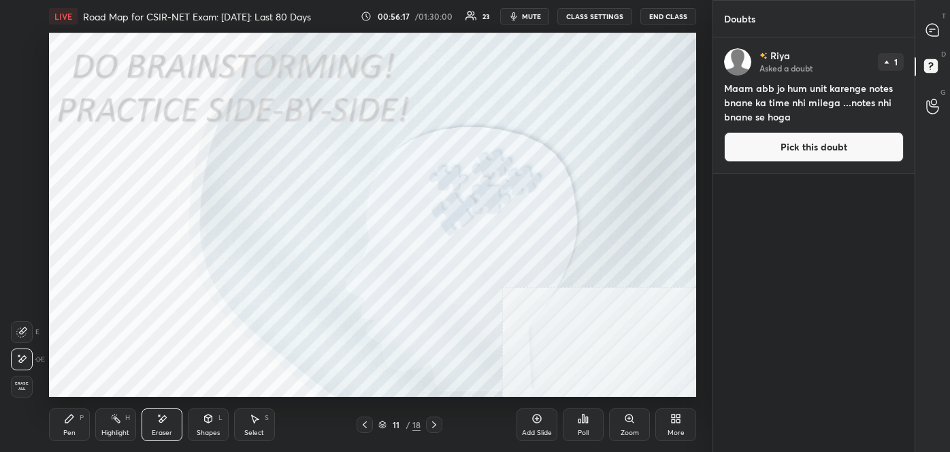
click at [940, 33] on div at bounding box center [932, 30] width 27 height 24
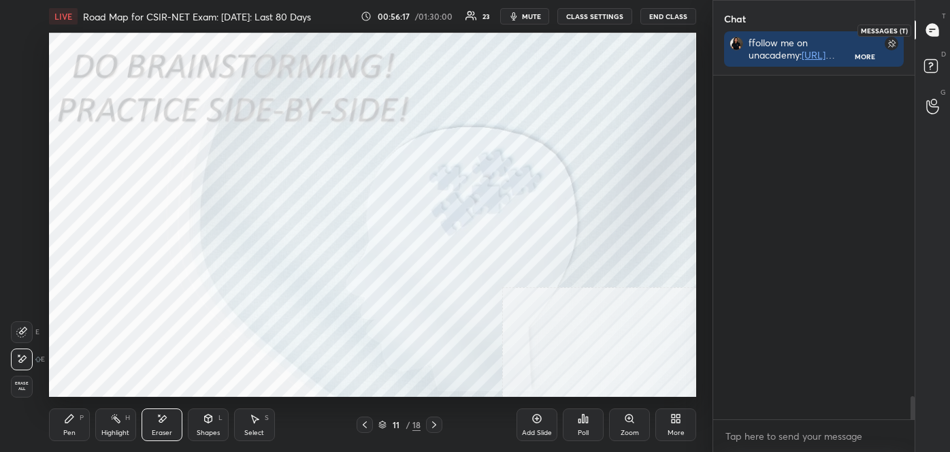
scroll to position [340, 197]
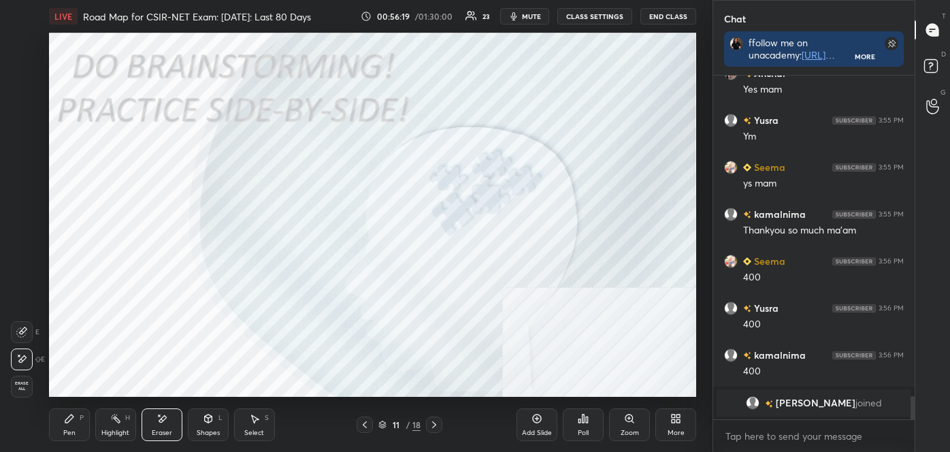
click at [446, 425] on div "11 / 18" at bounding box center [400, 424] width 234 height 16
click at [440, 425] on div at bounding box center [434, 424] width 16 height 16
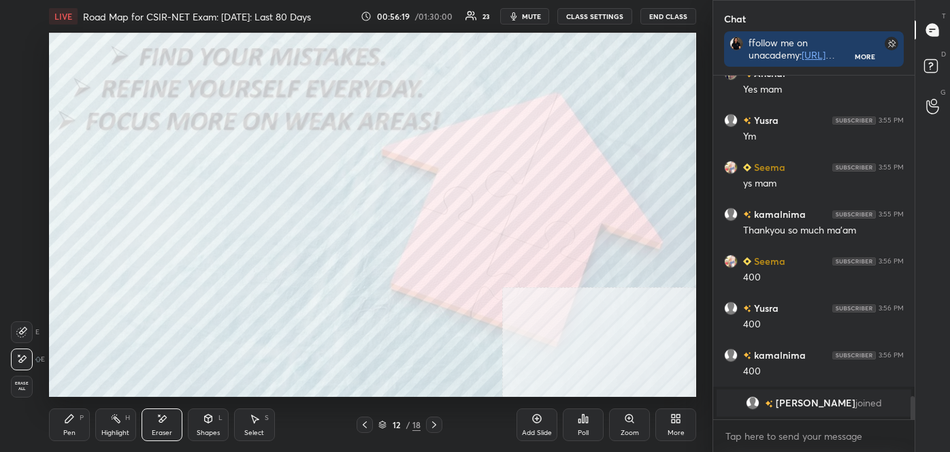
click at [440, 423] on div at bounding box center [434, 424] width 16 height 16
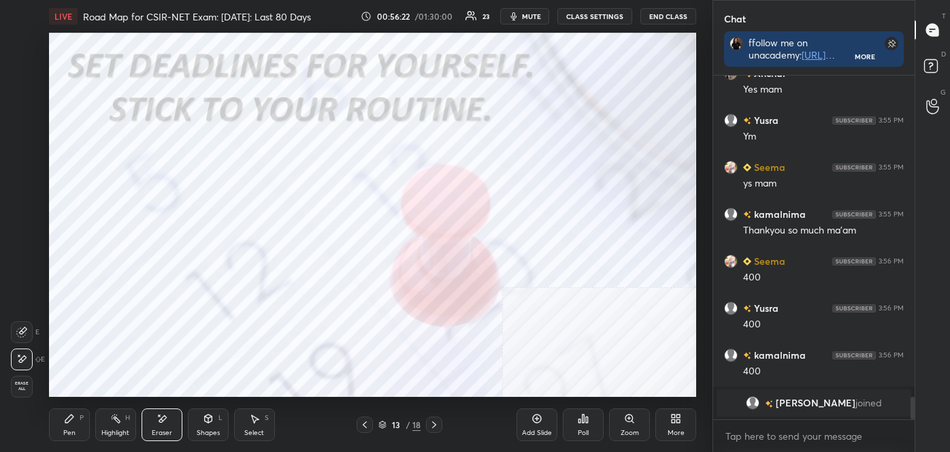
scroll to position [4837, 0]
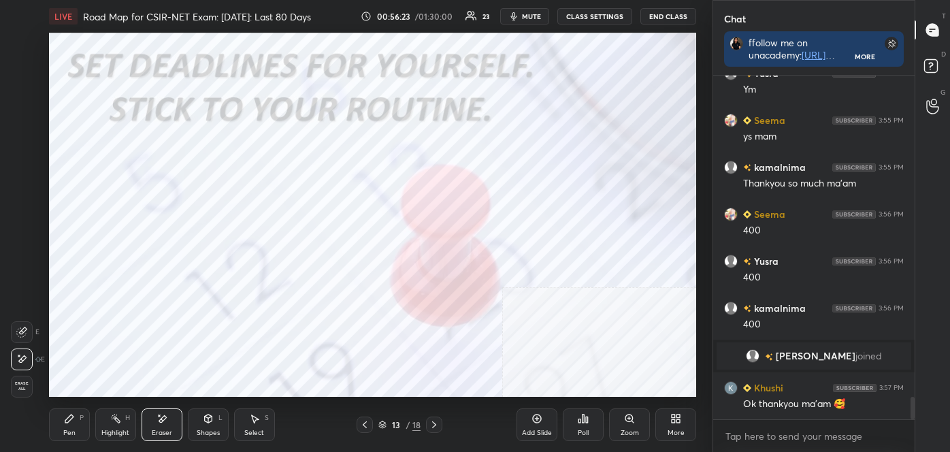
click at [439, 425] on icon at bounding box center [434, 424] width 11 height 11
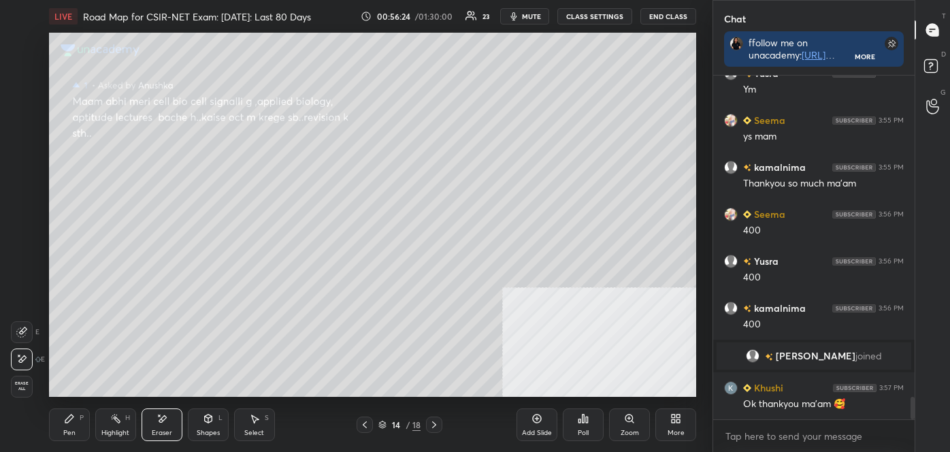
click at [438, 421] on icon at bounding box center [434, 424] width 11 height 11
click at [437, 423] on icon at bounding box center [434, 424] width 11 height 11
click at [436, 427] on icon at bounding box center [434, 424] width 11 height 11
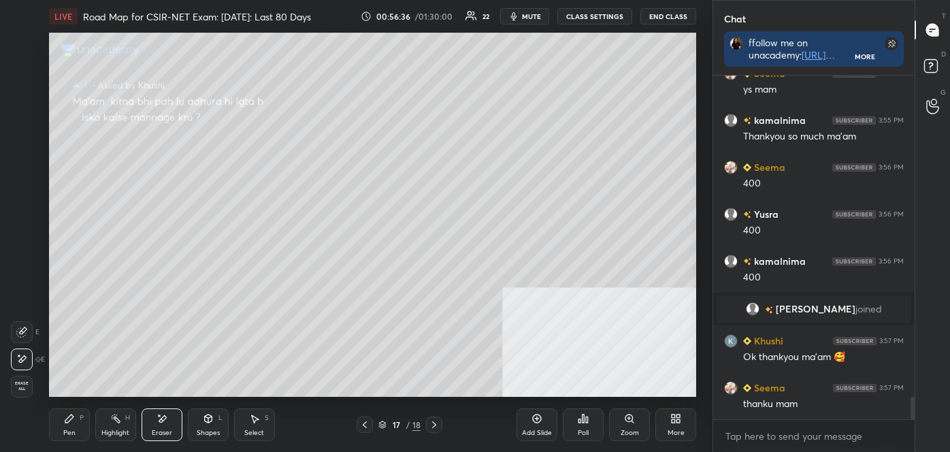
scroll to position [4931, 0]
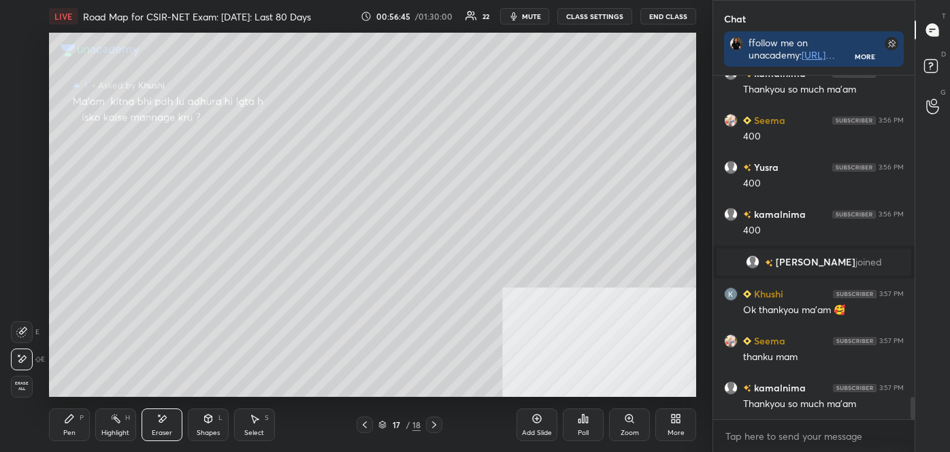
click at [431, 419] on icon at bounding box center [434, 424] width 11 height 11
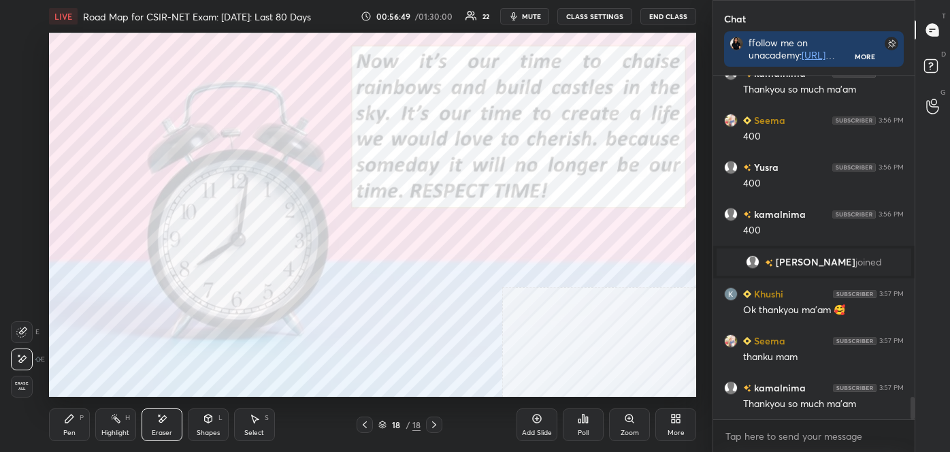
click at [129, 429] on div "Highlight H" at bounding box center [115, 424] width 41 height 33
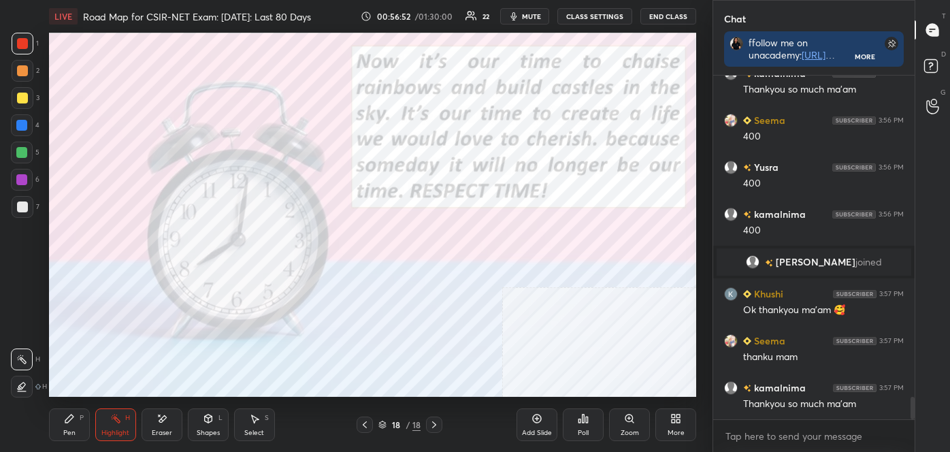
click at [18, 45] on div at bounding box center [22, 43] width 11 height 11
click at [20, 44] on div at bounding box center [22, 43] width 11 height 11
click at [20, 40] on div at bounding box center [22, 43] width 11 height 11
click at [15, 42] on div at bounding box center [23, 44] width 22 height 22
click at [18, 42] on div at bounding box center [22, 43] width 11 height 11
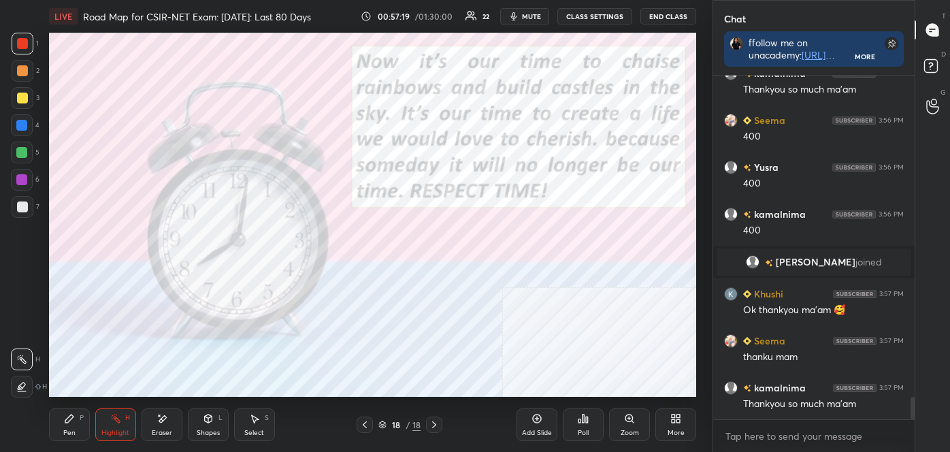
scroll to position [4964, 0]
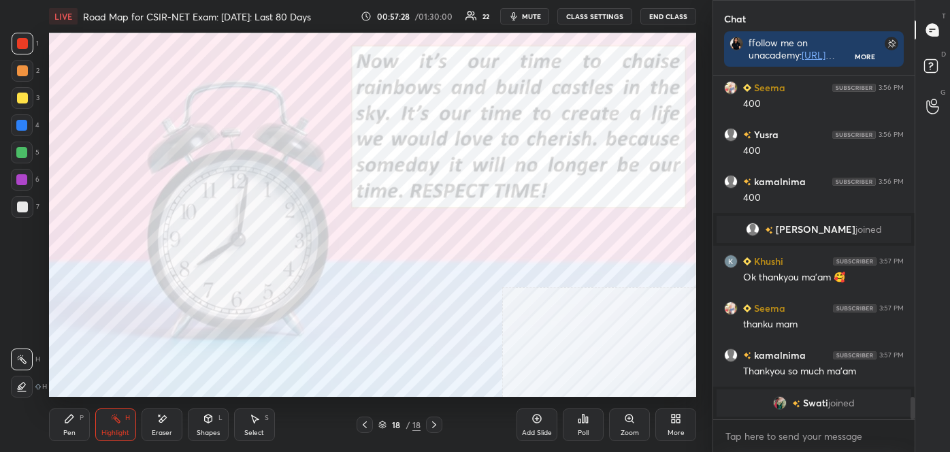
drag, startPoint x: 26, startPoint y: 124, endPoint x: 27, endPoint y: 115, distance: 8.9
click at [27, 125] on div at bounding box center [21, 125] width 11 height 11
click at [24, 101] on div at bounding box center [22, 98] width 11 height 11
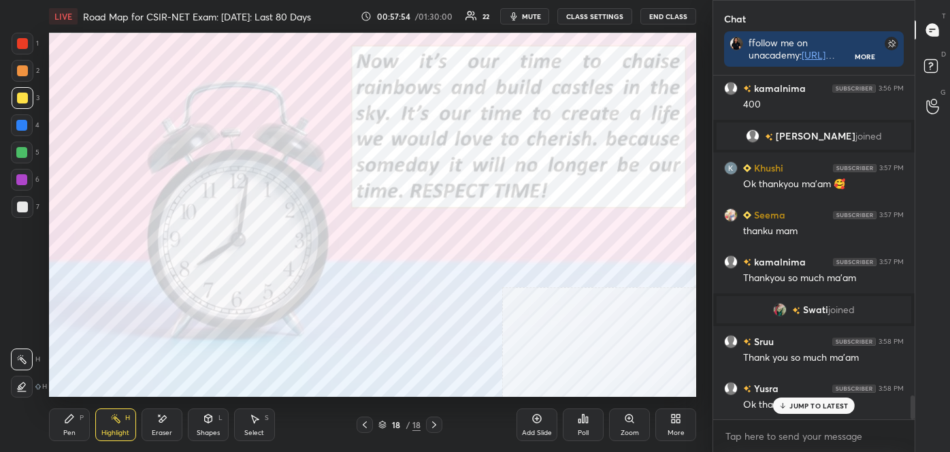
scroll to position [4647, 0]
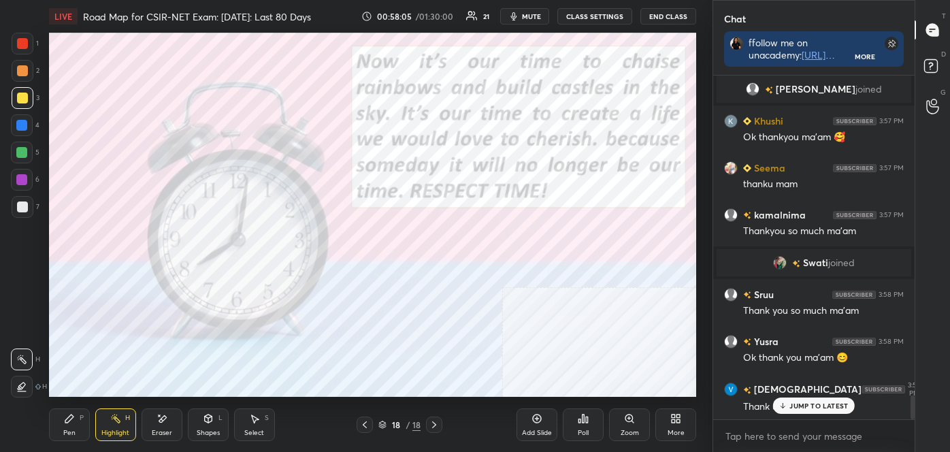
click at [672, 16] on button "End Class" at bounding box center [668, 16] width 56 height 16
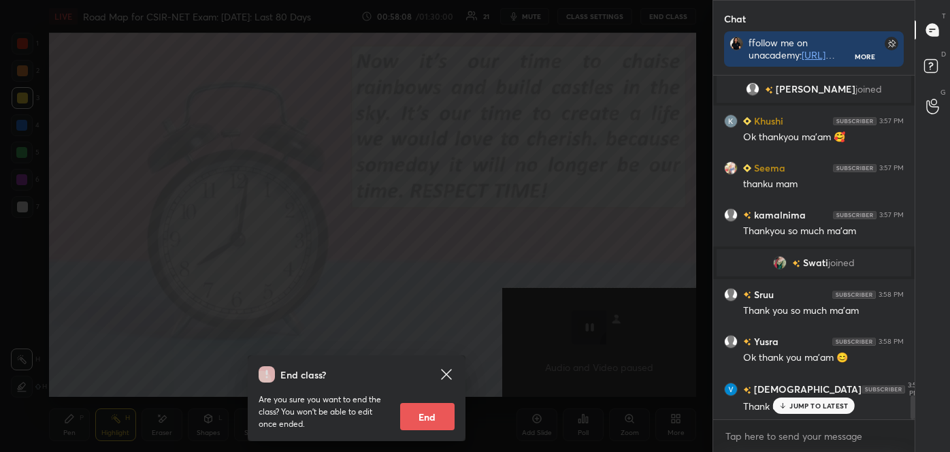
click at [425, 419] on button "End" at bounding box center [427, 416] width 54 height 27
type textarea "x"
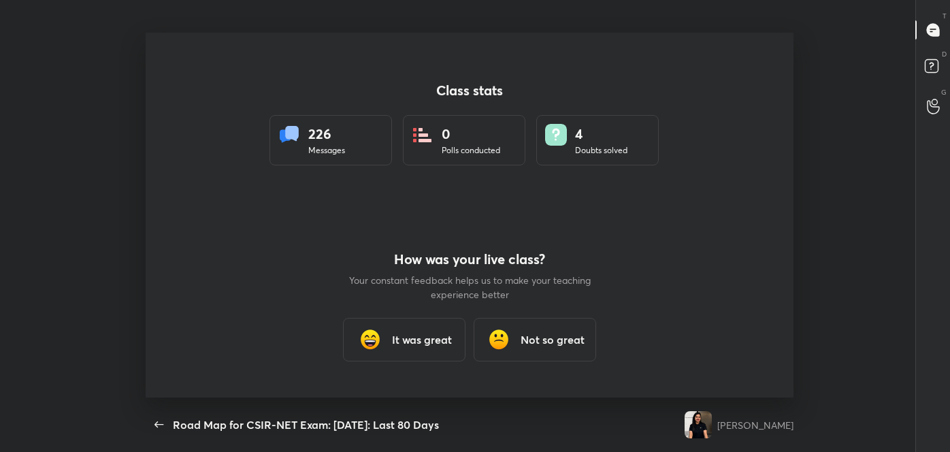
scroll to position [0, 0]
